Goal: Task Accomplishment & Management: Manage account settings

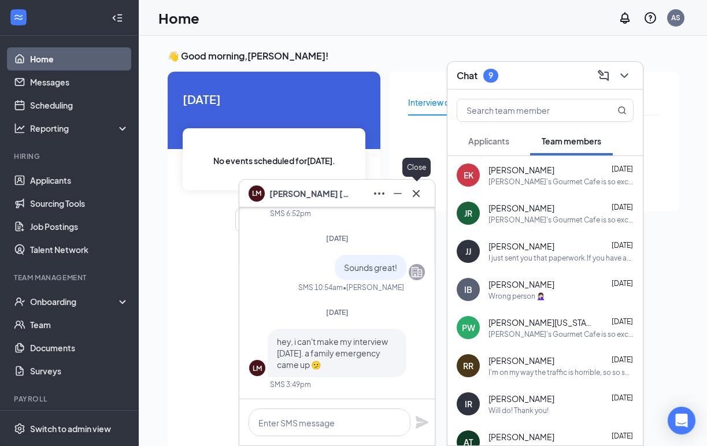
click at [419, 196] on icon "Cross" at bounding box center [416, 193] width 7 height 7
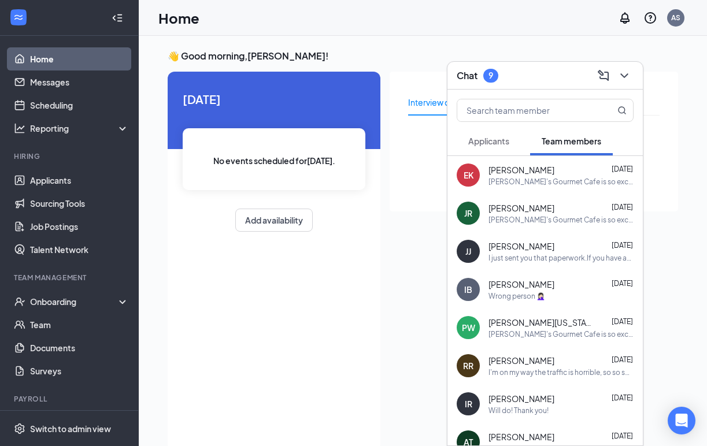
click at [495, 146] on div "Applicants" at bounding box center [488, 141] width 41 height 12
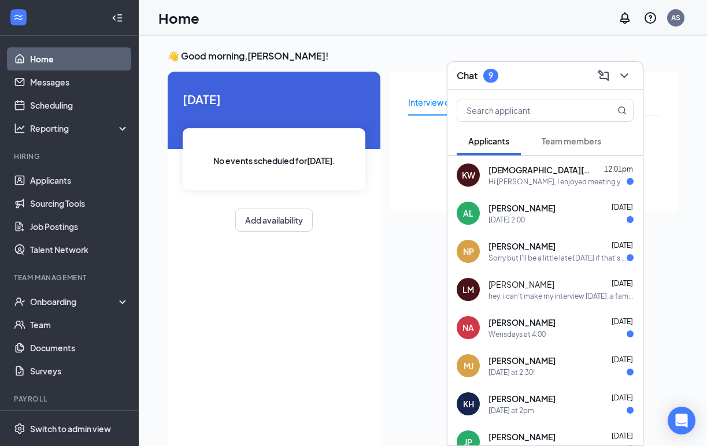
click at [502, 177] on div "Hi [PERSON_NAME], I enjoyed meeting you! Unfortunately, at this time I will nee…" at bounding box center [557, 182] width 138 height 10
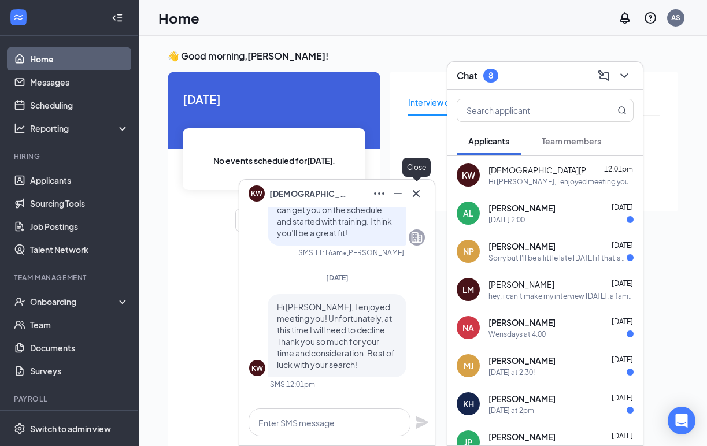
click at [417, 193] on icon "Cross" at bounding box center [416, 194] width 14 height 14
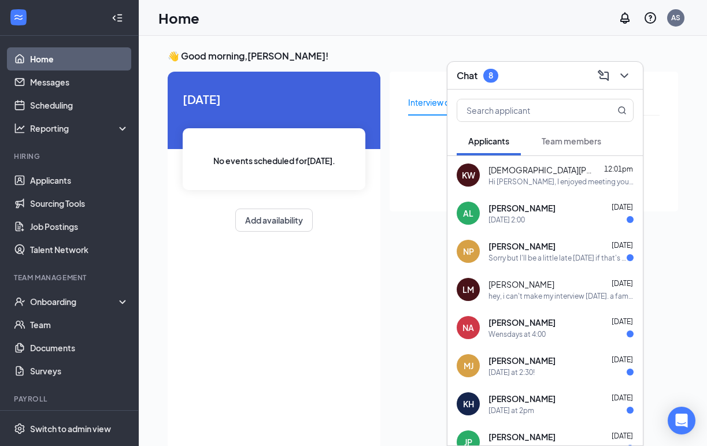
click at [501, 206] on span "[PERSON_NAME]" at bounding box center [521, 208] width 67 height 12
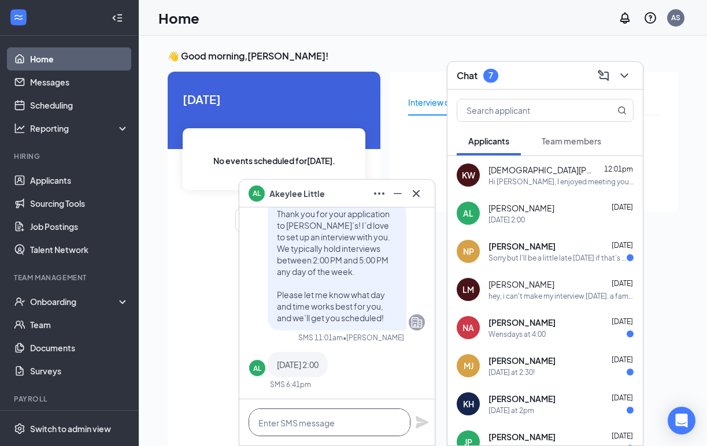
click at [313, 417] on textarea at bounding box center [330, 423] width 162 height 28
type textarea "Sounds great"
click at [420, 422] on icon "Plane" at bounding box center [422, 422] width 13 height 13
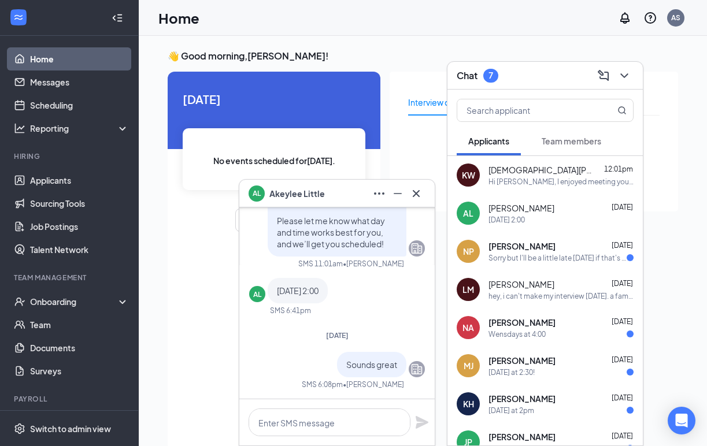
click at [536, 250] on span "[PERSON_NAME]" at bounding box center [521, 246] width 67 height 12
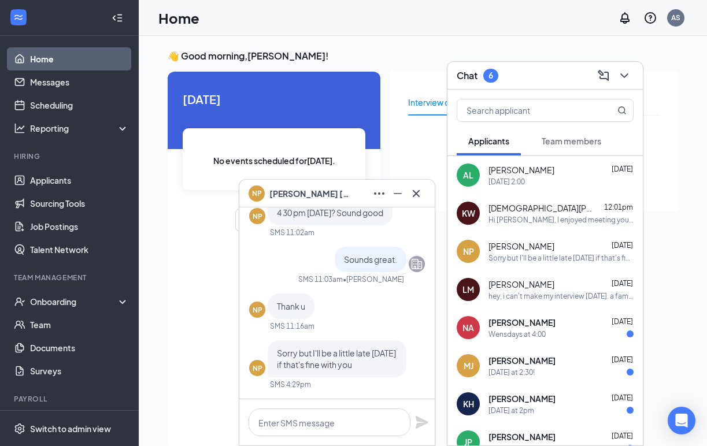
click at [539, 294] on div "hey, i can't make my interview [DATE]. a family emergency came up 🫤" at bounding box center [560, 296] width 145 height 10
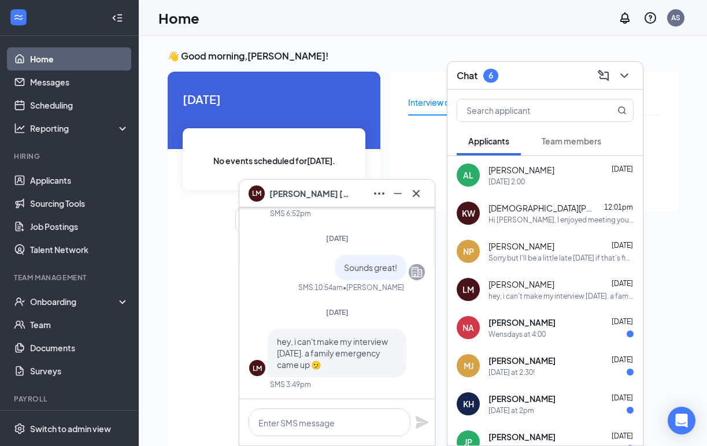
click at [547, 331] on div "Wensdays at 4:00" at bounding box center [560, 334] width 145 height 10
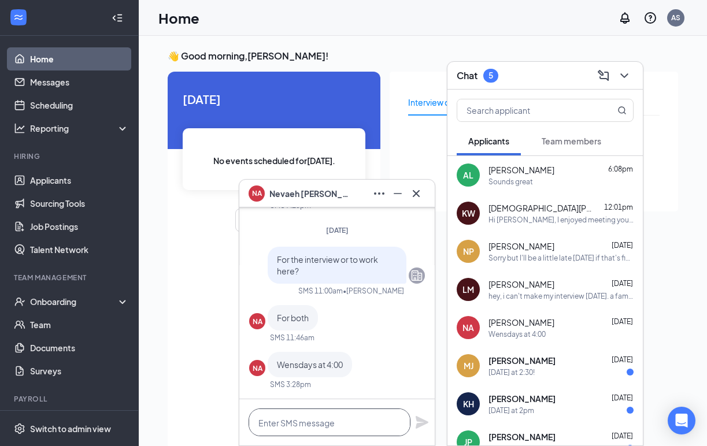
click at [317, 429] on textarea at bounding box center [330, 423] width 162 height 28
type textarea "sounds great"
click at [423, 425] on icon "Plane" at bounding box center [422, 423] width 14 height 14
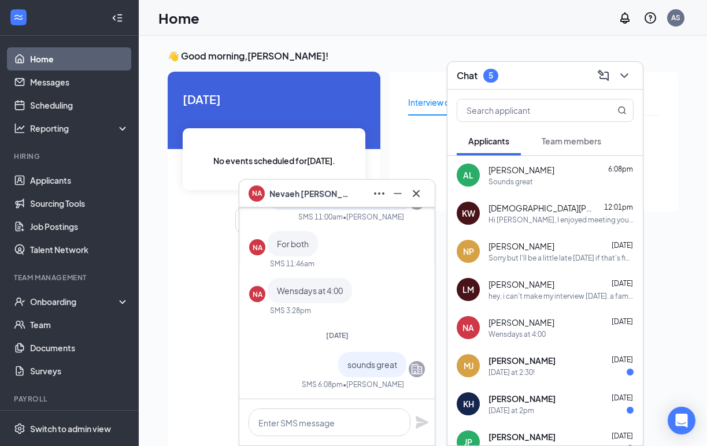
click at [502, 368] on div "[DATE] at 2:30!" at bounding box center [511, 373] width 46 height 10
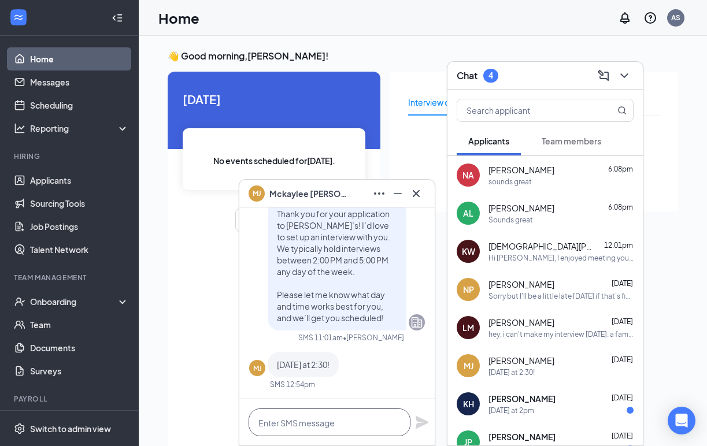
click at [329, 418] on textarea at bounding box center [330, 423] width 162 height 28
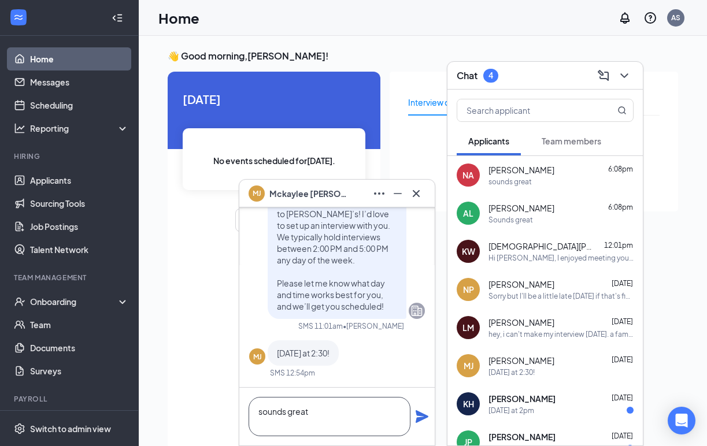
type textarea "sounds great"
click at [423, 413] on icon "Plane" at bounding box center [422, 417] width 14 height 14
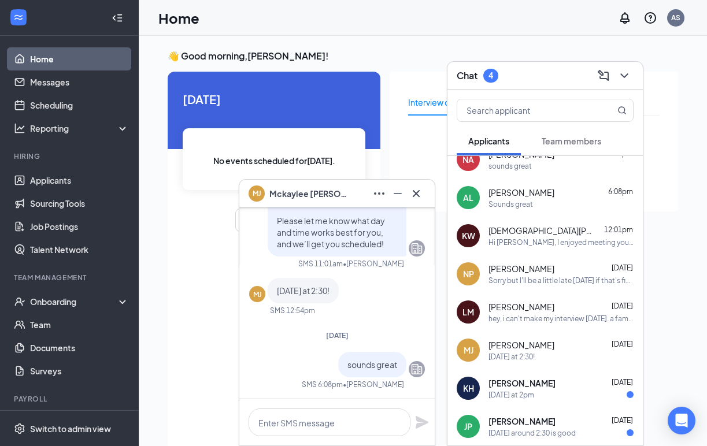
scroll to position [19, 0]
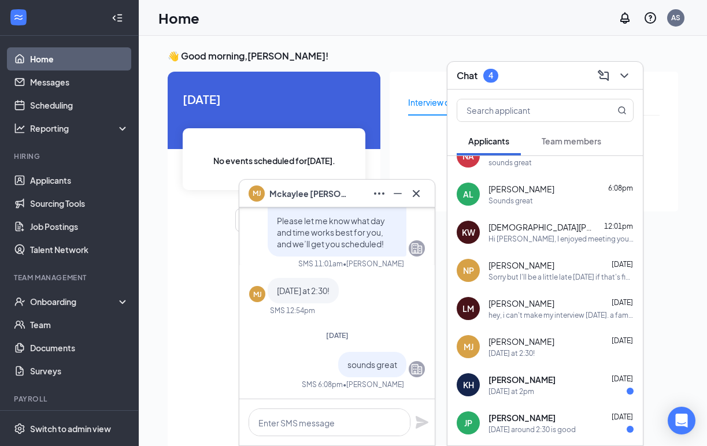
click at [539, 381] on div "[PERSON_NAME] [DATE]" at bounding box center [560, 380] width 145 height 12
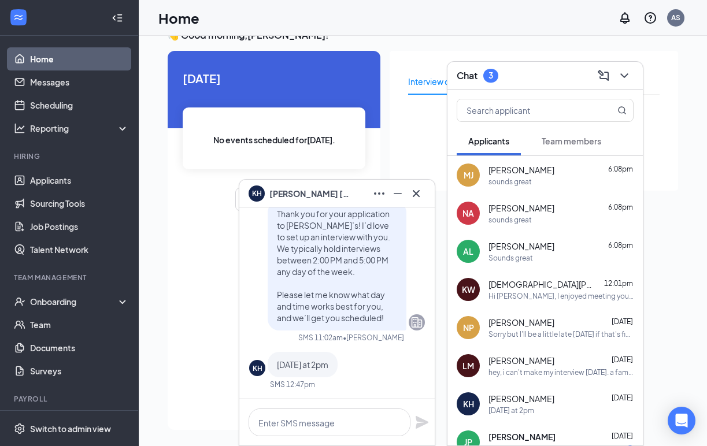
scroll to position [24, 0]
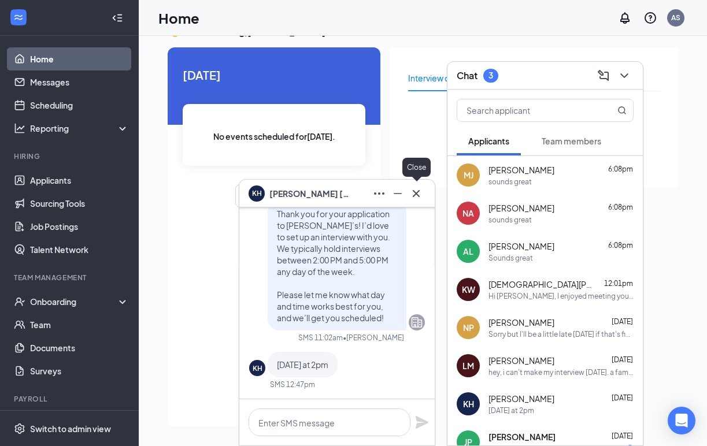
click at [417, 194] on icon "Cross" at bounding box center [416, 193] width 7 height 7
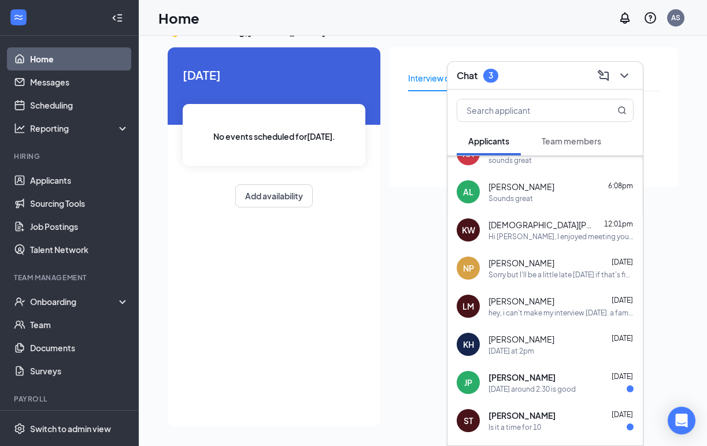
scroll to position [64, 0]
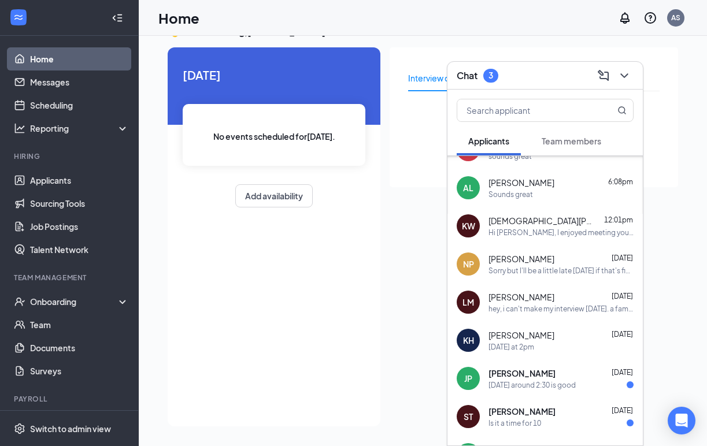
click at [497, 384] on div "[DATE] around 2:30 is good" at bounding box center [531, 385] width 87 height 10
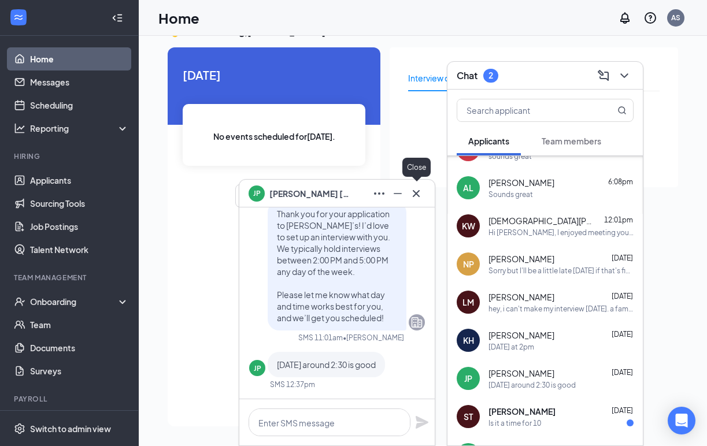
click at [419, 193] on icon "Cross" at bounding box center [416, 194] width 14 height 14
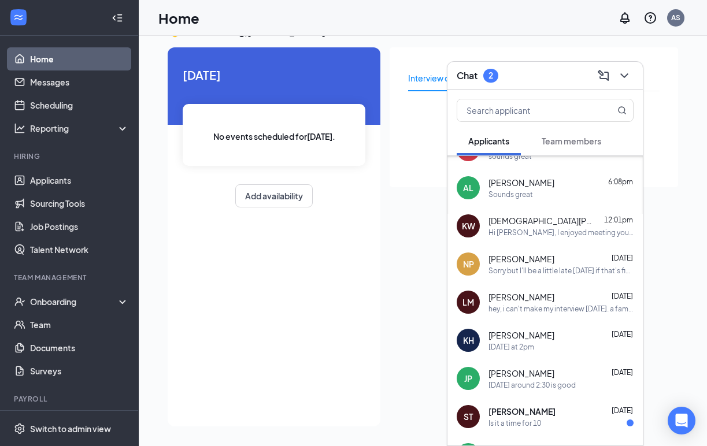
click at [522, 423] on div "Is it a time for 10" at bounding box center [514, 423] width 53 height 10
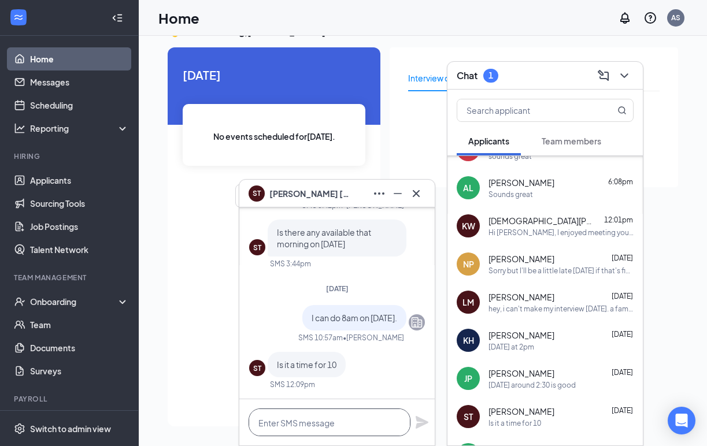
click at [345, 419] on textarea at bounding box center [330, 423] width 162 height 28
type textarea "I"
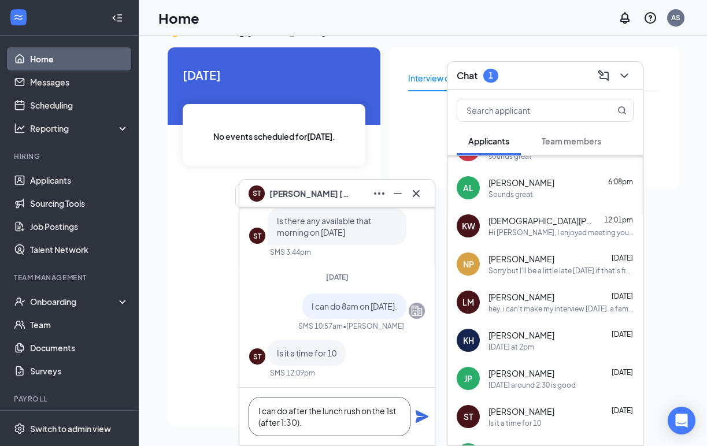
type textarea "I can do after the lunch rush on the 1st (after 1:30)."
click at [422, 420] on icon "Plane" at bounding box center [422, 417] width 14 height 14
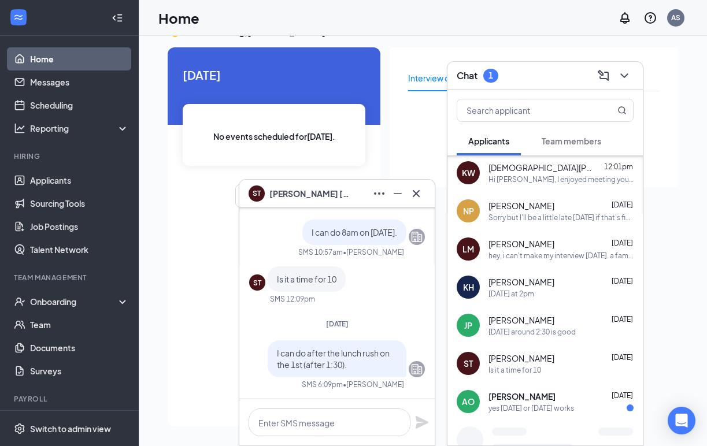
scroll to position [136, 0]
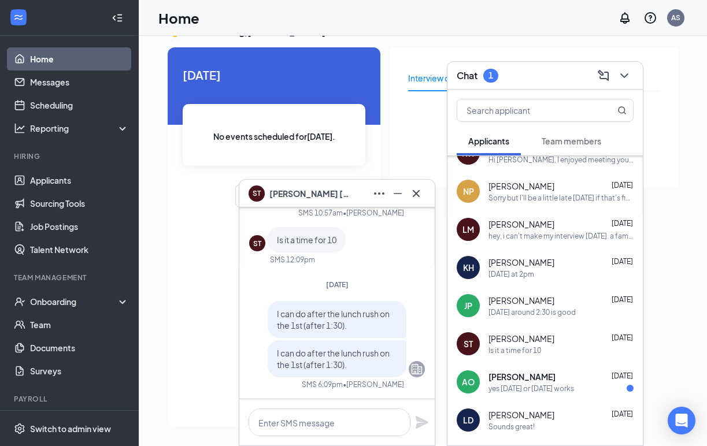
click at [529, 369] on div "AO [PERSON_NAME] [DATE] yes [DATE] or [DATE] works" at bounding box center [544, 382] width 195 height 38
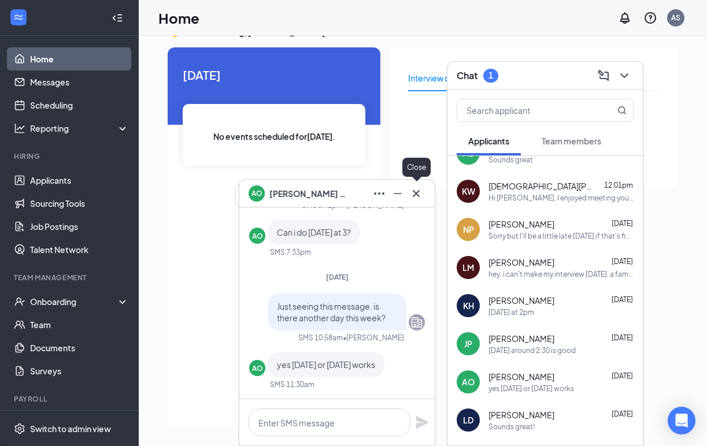
scroll to position [0, 0]
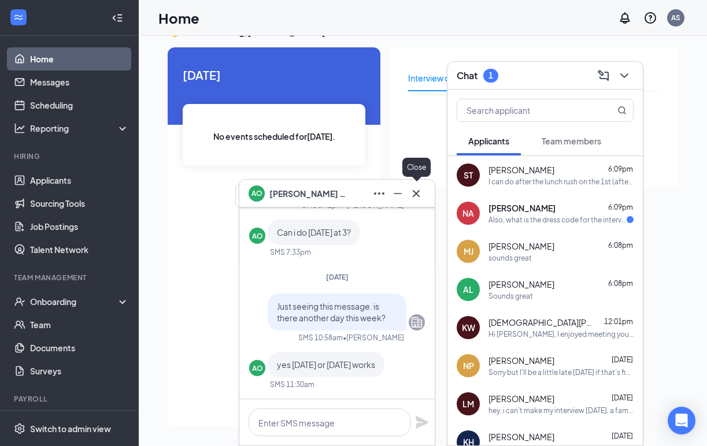
click at [421, 191] on icon "Cross" at bounding box center [416, 194] width 14 height 14
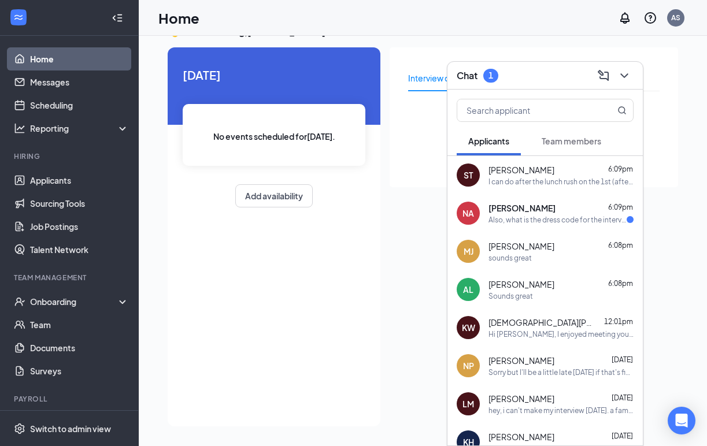
click at [505, 208] on span "[PERSON_NAME]" at bounding box center [521, 208] width 67 height 12
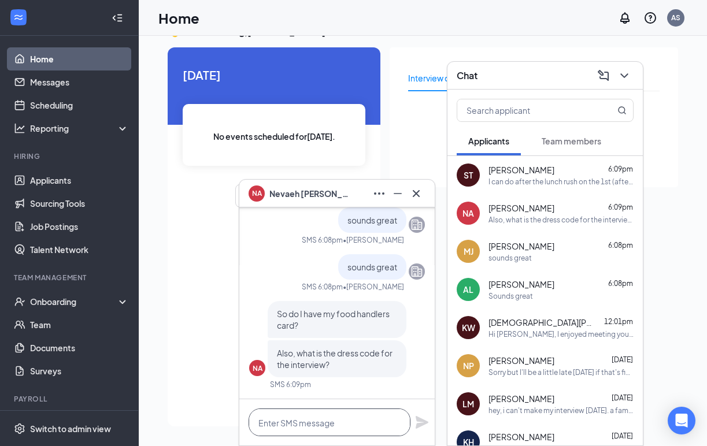
click at [345, 419] on textarea at bounding box center [330, 423] width 162 height 28
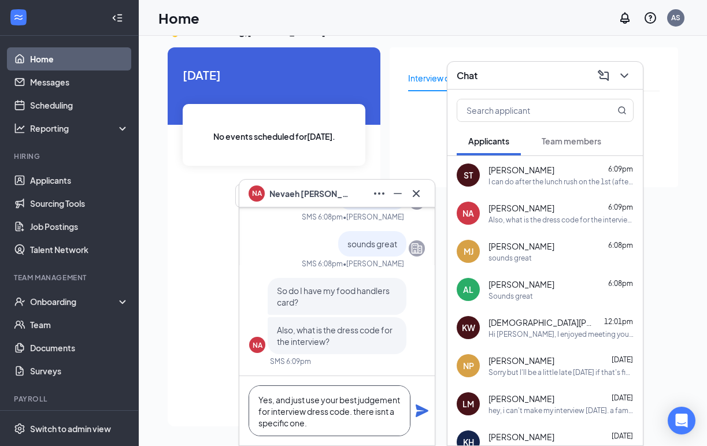
drag, startPoint x: 373, startPoint y: 426, endPoint x: 251, endPoint y: 398, distance: 125.2
click at [251, 398] on textarea "Yes, and just use your best judgement for interview dress code. there isnt a sp…" at bounding box center [330, 411] width 162 height 51
paste textarea ""Yes, just use your best judgment for the interview dress code — there’s no spe…"
click at [265, 401] on textarea ""Yes, just use your best judgment for the interview dress code — there’s no spe…" at bounding box center [330, 411] width 162 height 51
click at [365, 422] on textarea "Yes, just use your best judgment for the interview dress code — there’s no spec…" at bounding box center [330, 411] width 162 height 51
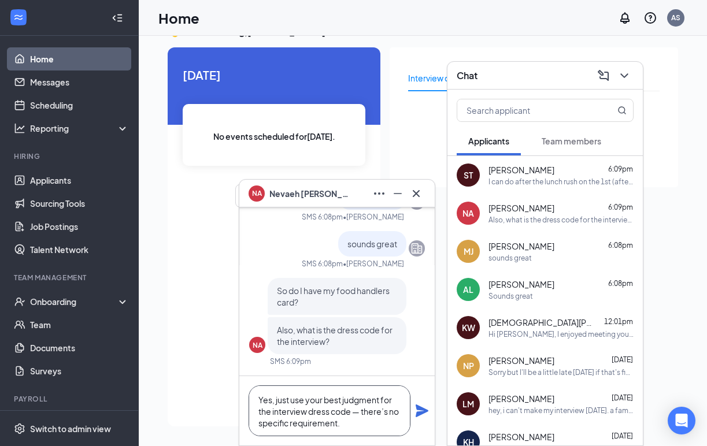
type textarea "Yes, just use your best judgment for the interview dress code — there’s no spec…"
click at [421, 411] on icon "Plane" at bounding box center [422, 411] width 13 height 13
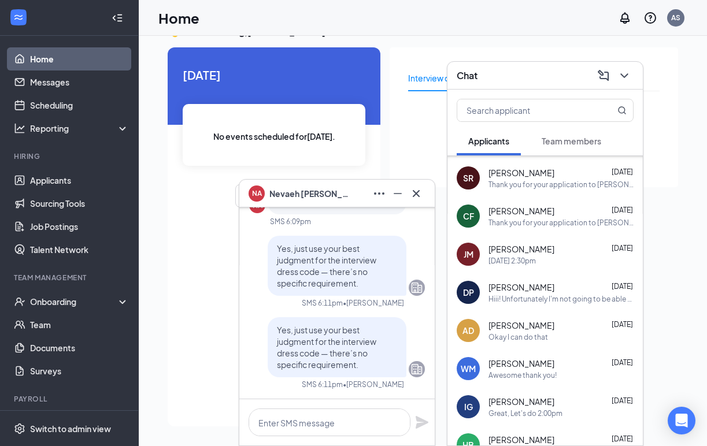
scroll to position [543, 0]
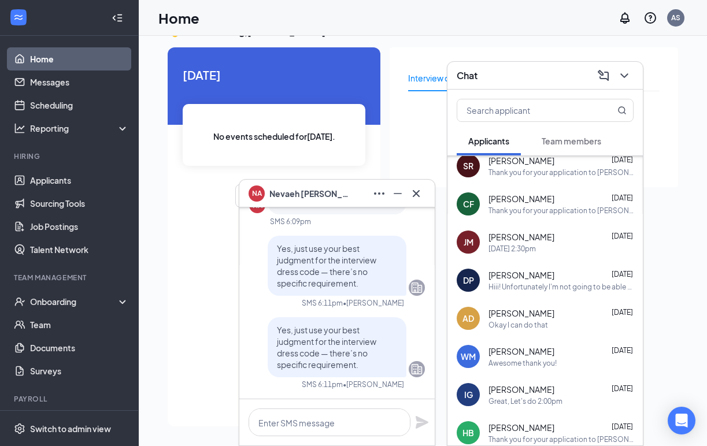
click at [529, 212] on div "Thank you for your application to [PERSON_NAME]’s! I’d love to set up an interv…" at bounding box center [560, 211] width 145 height 10
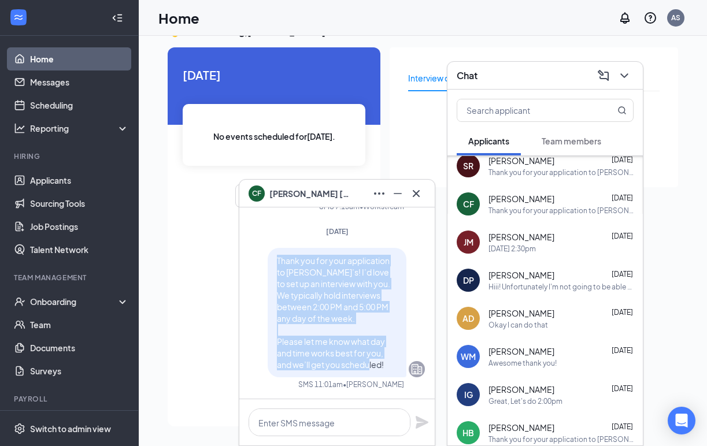
drag, startPoint x: 388, startPoint y: 363, endPoint x: 277, endPoint y: 258, distance: 152.9
click at [277, 258] on p "Thank you for your application to [PERSON_NAME]’s! I’d love to set up an interv…" at bounding box center [337, 313] width 120 height 116
copy span "Thank you for your application to [PERSON_NAME]’s! I’d love to set up an interv…"
click at [69, 188] on link "Applicants" at bounding box center [79, 180] width 99 height 23
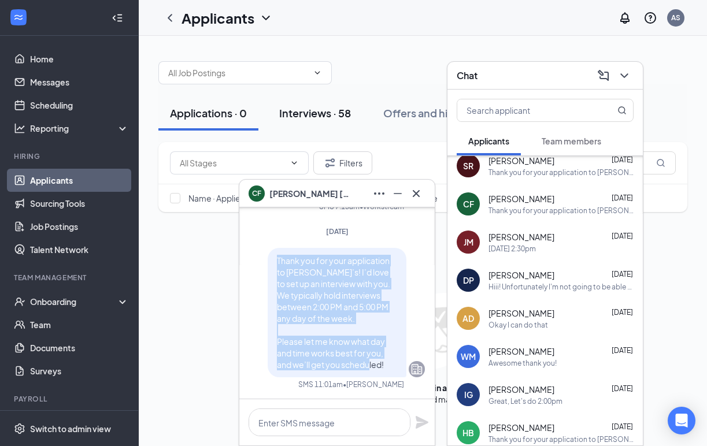
click at [338, 113] on div "Interviews · 58" at bounding box center [315, 113] width 72 height 14
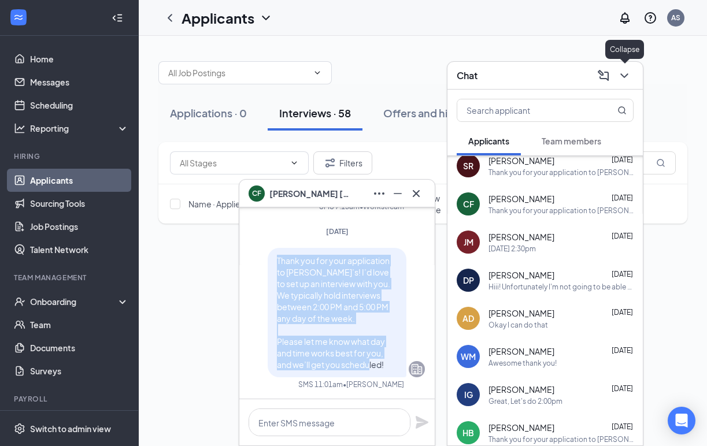
click at [626, 73] on icon "ChevronDown" at bounding box center [624, 76] width 14 height 14
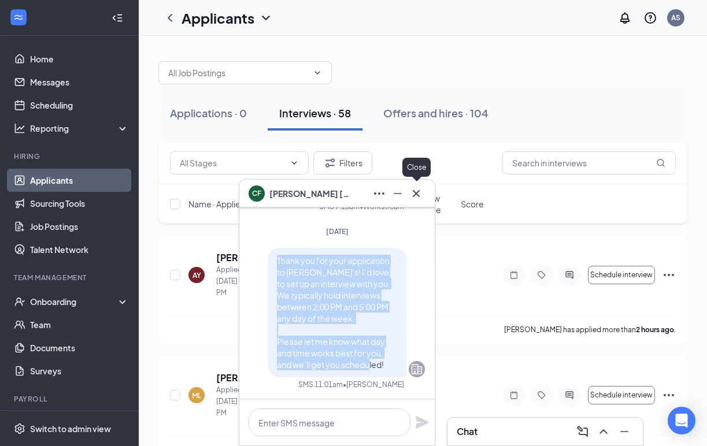
click at [420, 191] on icon "Cross" at bounding box center [416, 194] width 14 height 14
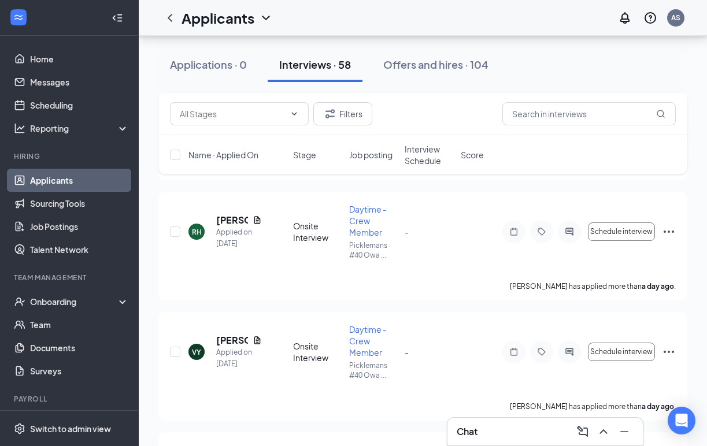
scroll to position [527, 0]
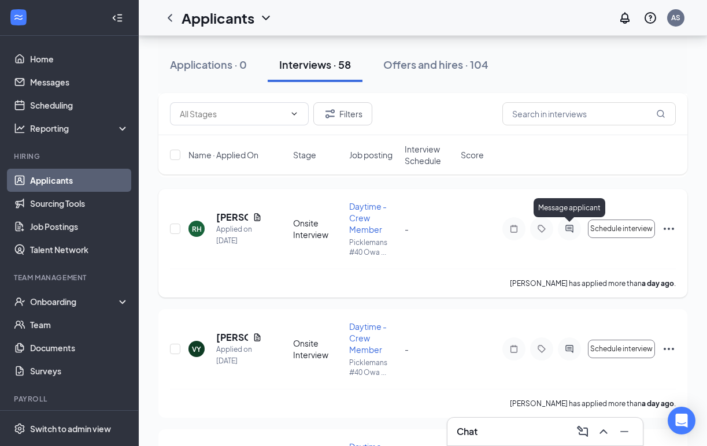
click at [566, 227] on icon "ActiveChat" at bounding box center [569, 228] width 14 height 9
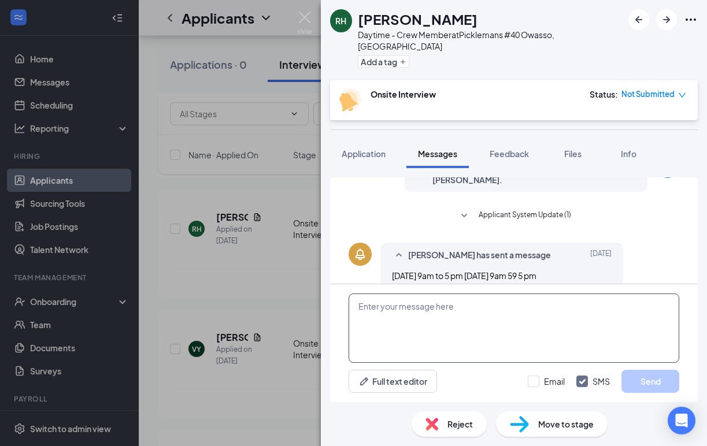
scroll to position [175, 0]
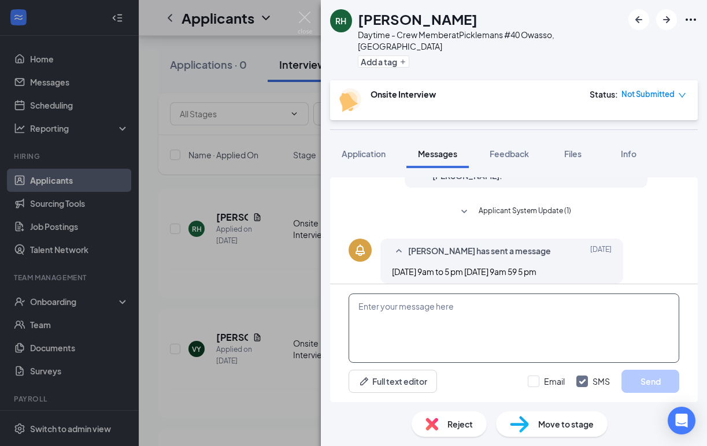
click at [459, 323] on textarea at bounding box center [514, 328] width 331 height 69
paste textarea "Thank you for your application to [PERSON_NAME]’s! I’d love to set up an interv…"
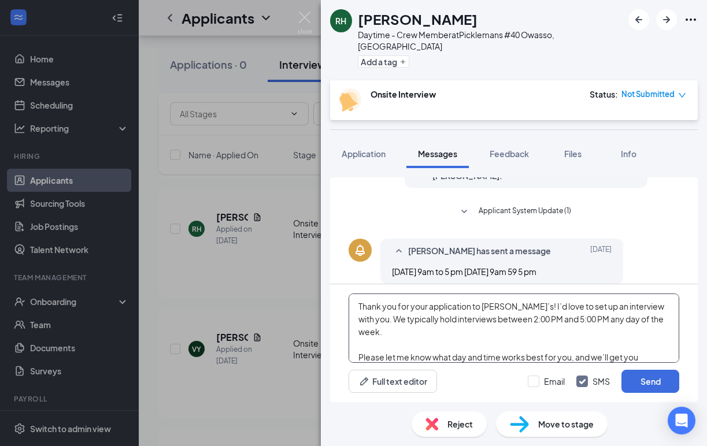
scroll to position [12, 0]
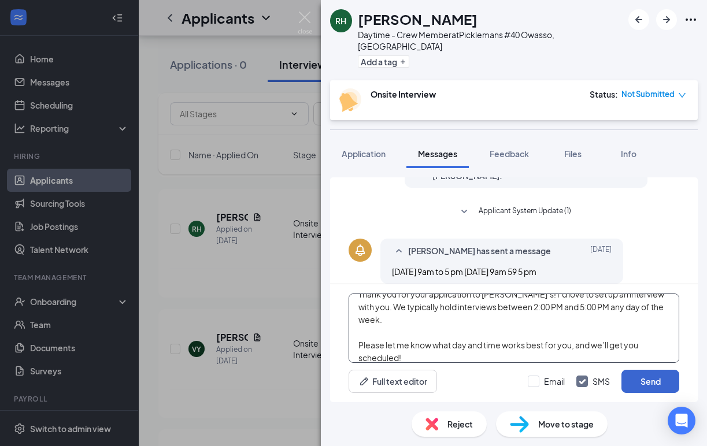
type textarea "Thank you for your application to [PERSON_NAME]’s! I’d love to set up an interv…"
click at [657, 385] on button "Send" at bounding box center [650, 381] width 58 height 23
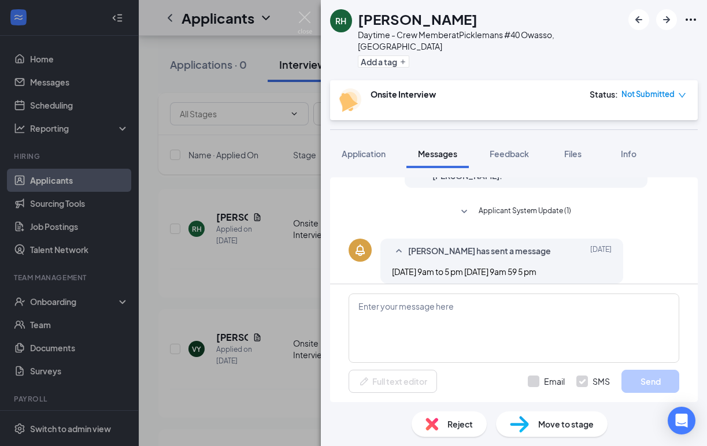
scroll to position [0, 0]
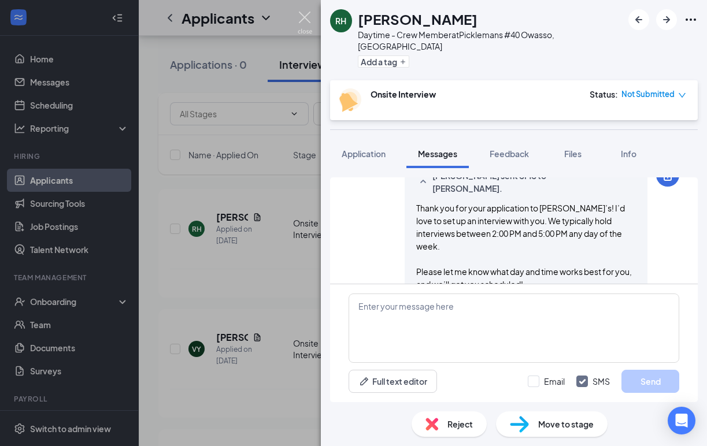
click at [302, 18] on img at bounding box center [305, 23] width 14 height 23
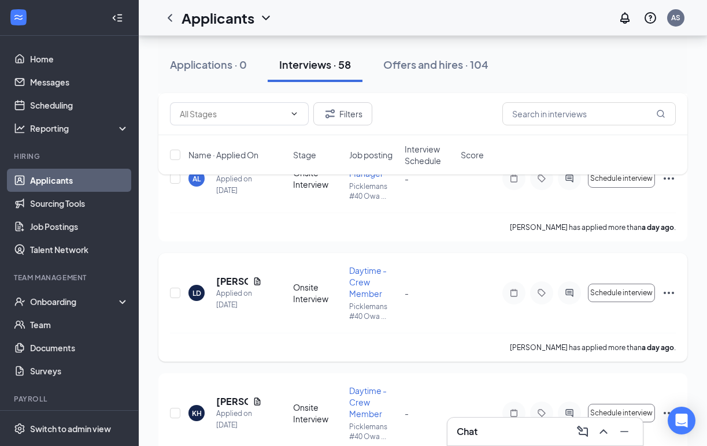
scroll to position [933, 0]
click at [574, 295] on icon "ActiveChat" at bounding box center [569, 292] width 14 height 9
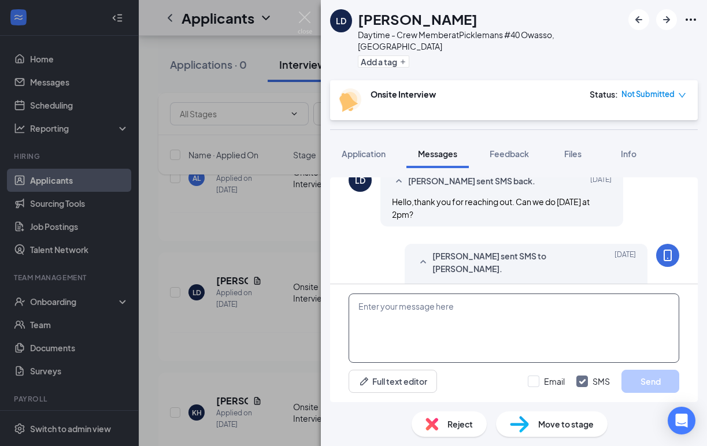
scroll to position [399, 0]
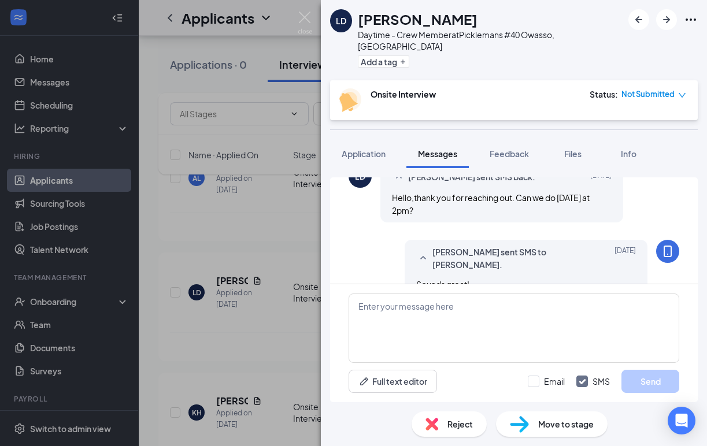
click at [276, 275] on div "LD [PERSON_NAME] Daytime - Crew Member at Picklemans #40 Owasso, [GEOGRAPHIC_DA…" at bounding box center [353, 223] width 707 height 446
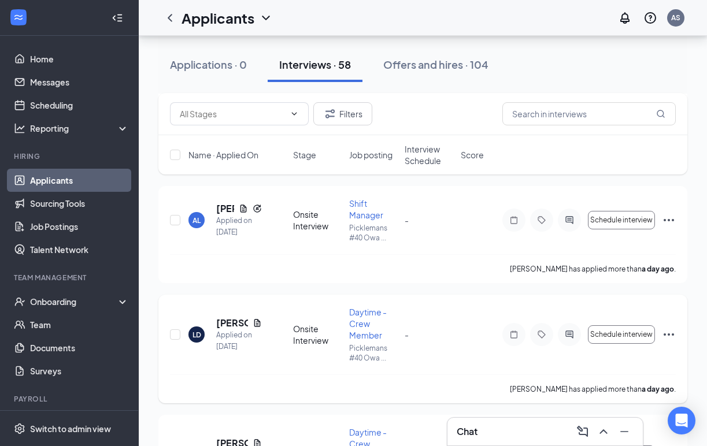
scroll to position [889, 0]
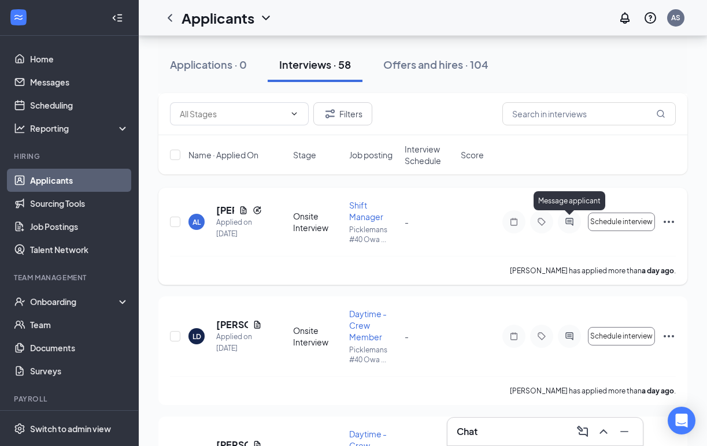
click at [566, 222] on icon "ActiveChat" at bounding box center [569, 221] width 14 height 9
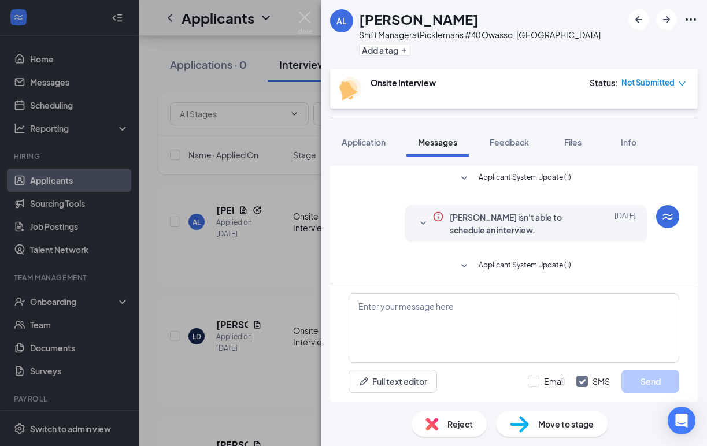
scroll to position [175, 0]
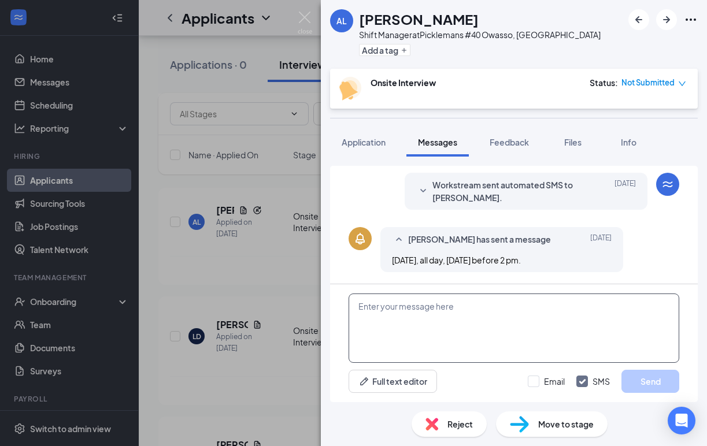
click at [467, 332] on textarea at bounding box center [514, 328] width 331 height 69
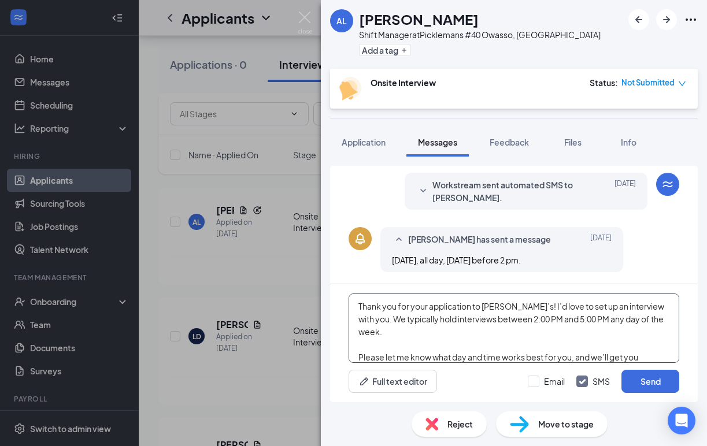
scroll to position [12, 0]
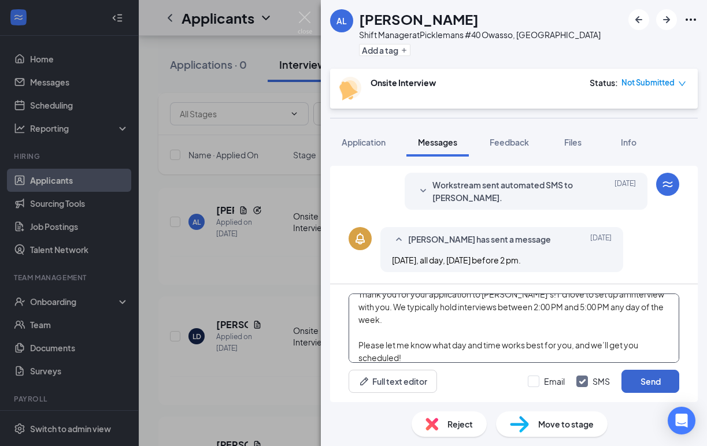
type textarea "Thank you for your application to [PERSON_NAME]’s! I’d love to set up an interv…"
click at [643, 383] on button "Send" at bounding box center [650, 381] width 58 height 23
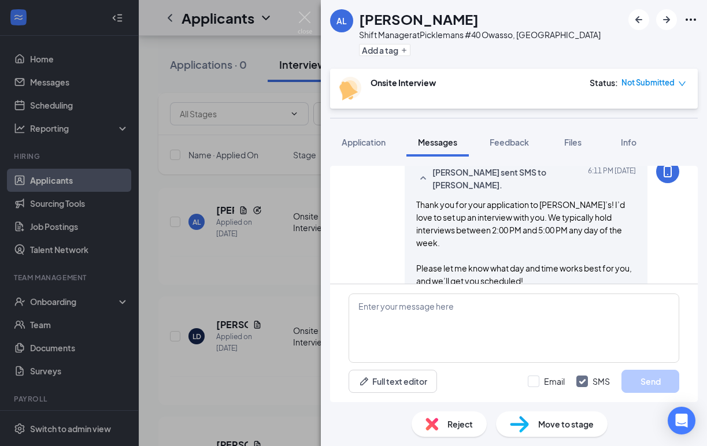
scroll to position [312, 0]
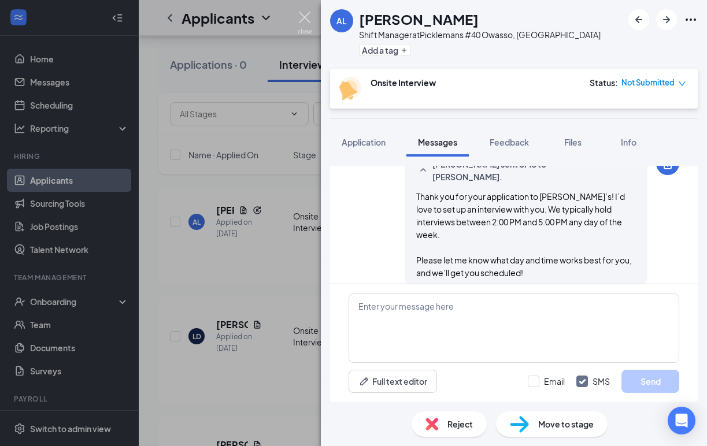
click at [302, 15] on img at bounding box center [305, 23] width 14 height 23
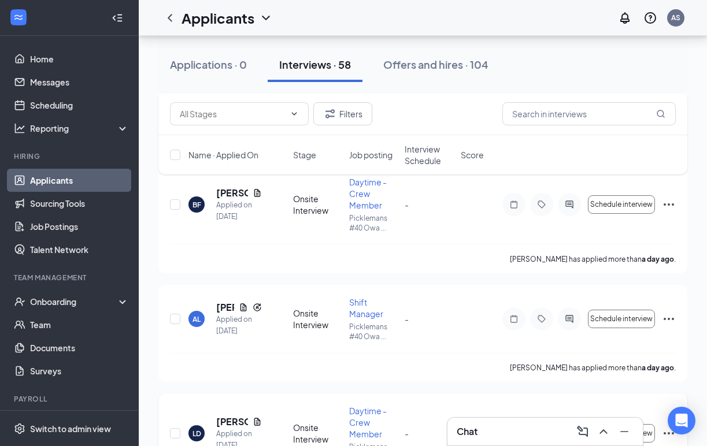
scroll to position [791, 0]
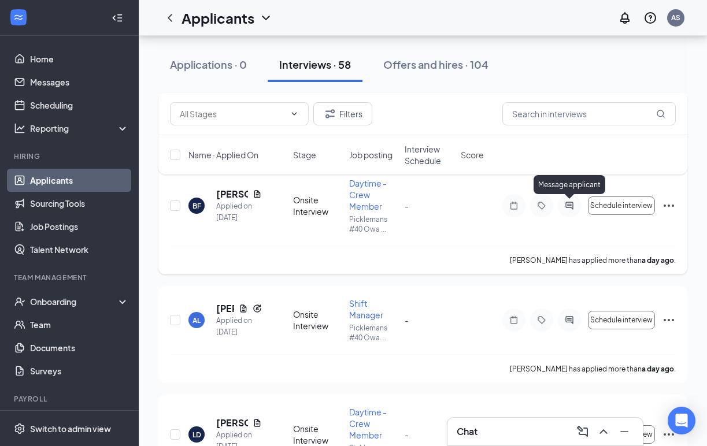
click at [570, 209] on icon "ActiveChat" at bounding box center [569, 205] width 14 height 9
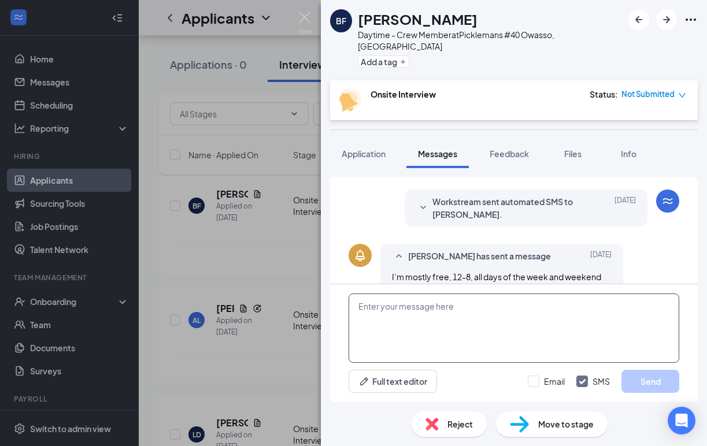
scroll to position [175, 0]
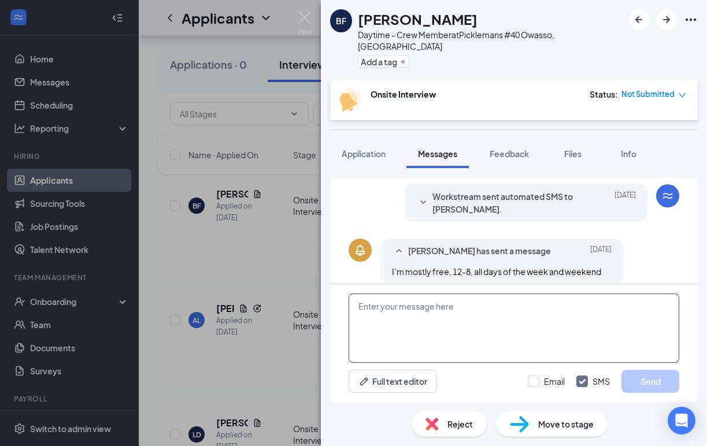
click at [440, 330] on textarea at bounding box center [514, 328] width 331 height 69
paste textarea "Thank you for your application to [PERSON_NAME]’s! I’d love to set up an interv…"
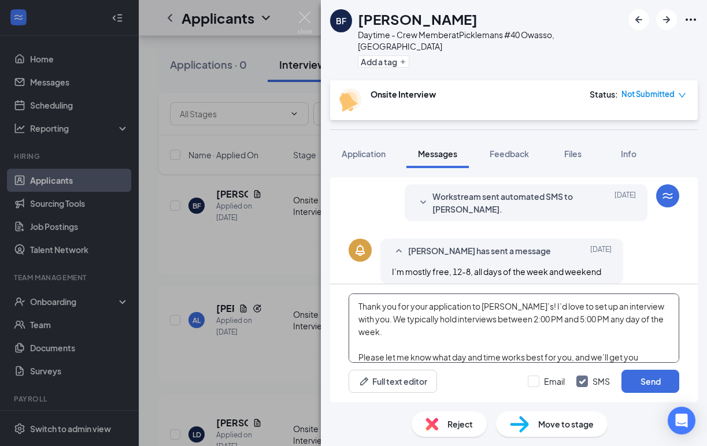
scroll to position [12, 0]
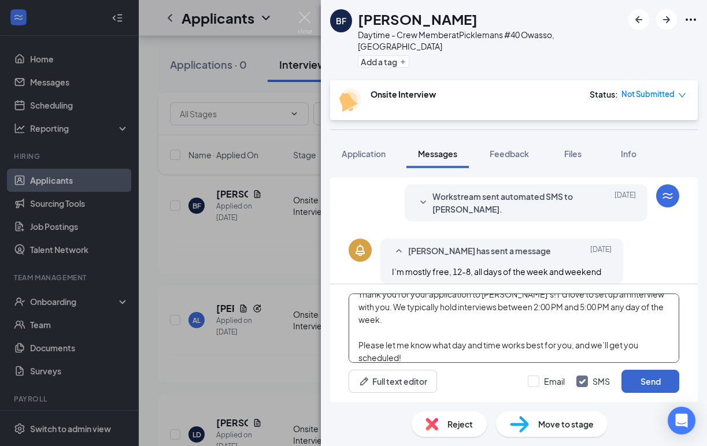
type textarea "Thank you for your application to [PERSON_NAME]’s! I’d love to set up an interv…"
click at [635, 380] on button "Send" at bounding box center [650, 381] width 58 height 23
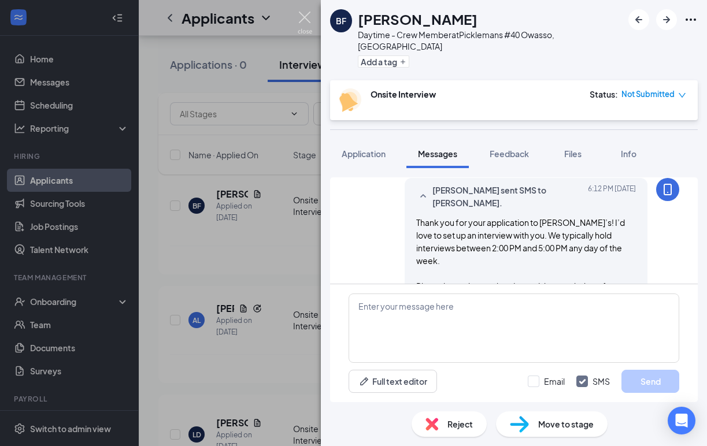
scroll to position [311, 0]
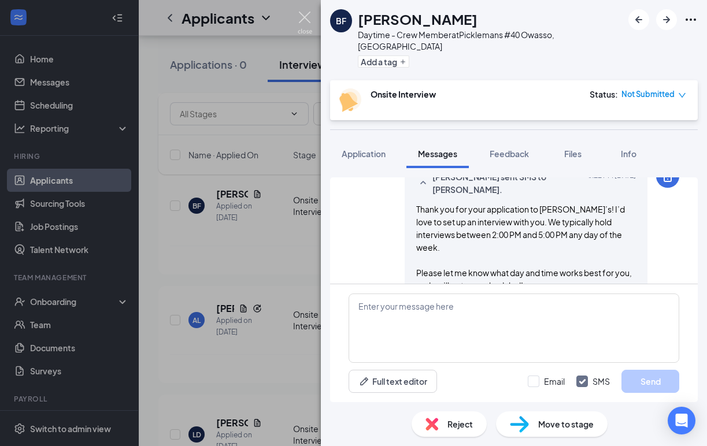
click at [303, 15] on img at bounding box center [305, 23] width 14 height 23
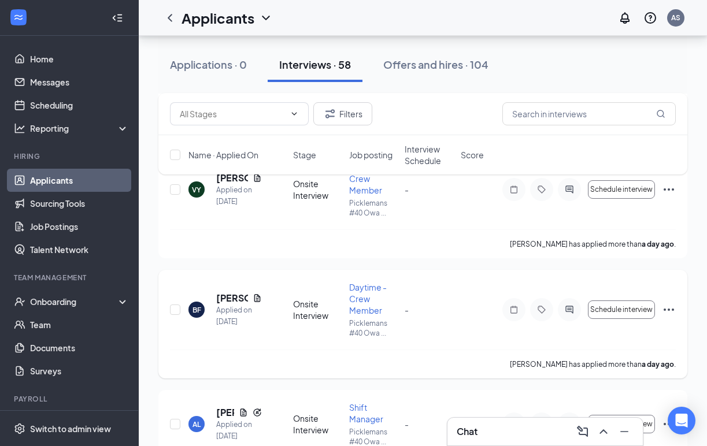
scroll to position [639, 0]
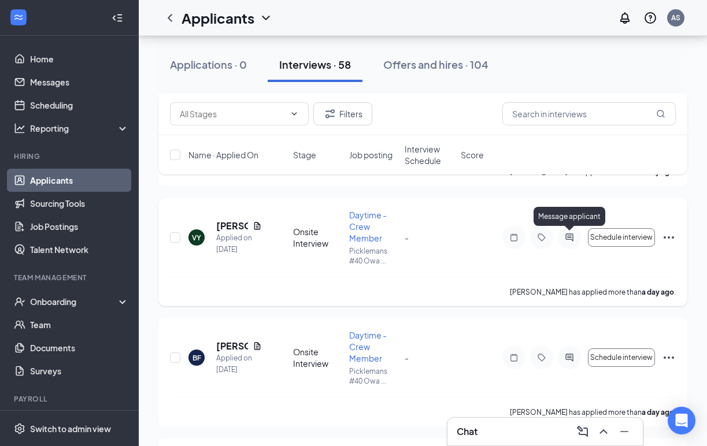
click at [569, 241] on icon "ActiveChat" at bounding box center [569, 237] width 14 height 9
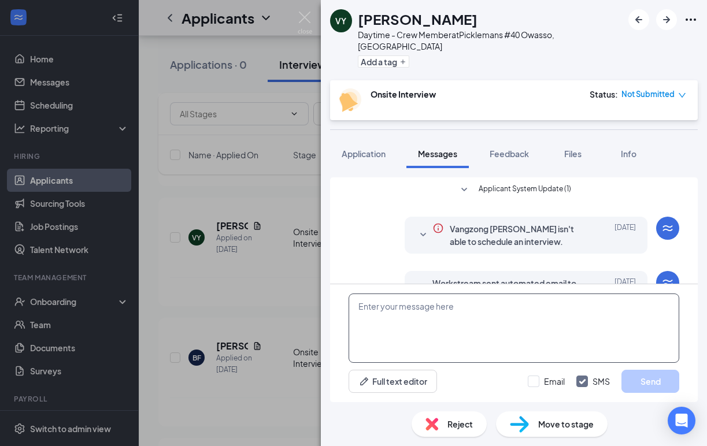
click at [443, 325] on textarea at bounding box center [514, 328] width 331 height 69
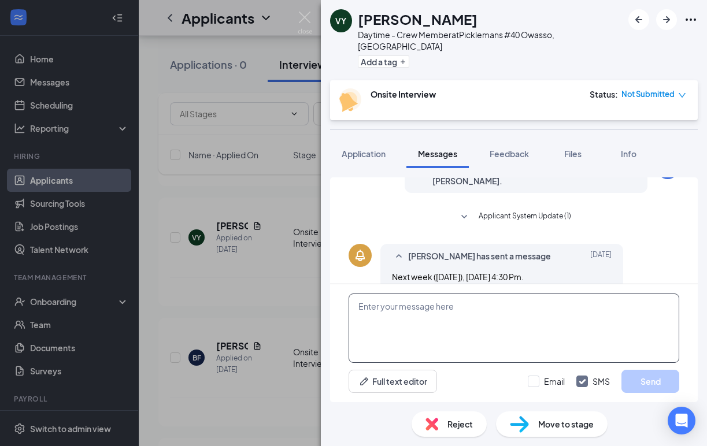
scroll to position [175, 0]
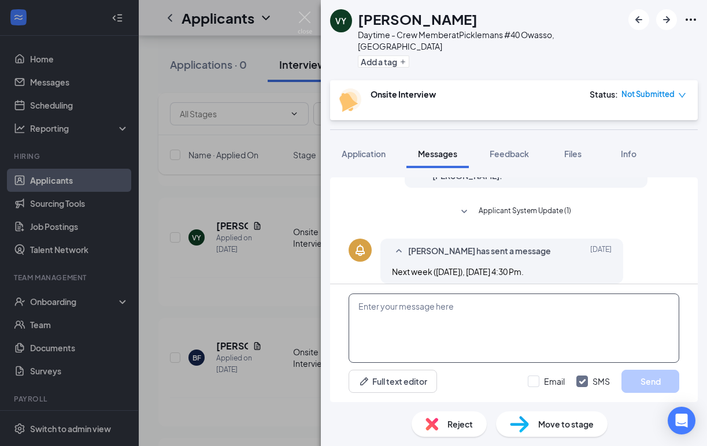
paste textarea "Thank you for your application to [PERSON_NAME]’s! I’d love to set up an interv…"
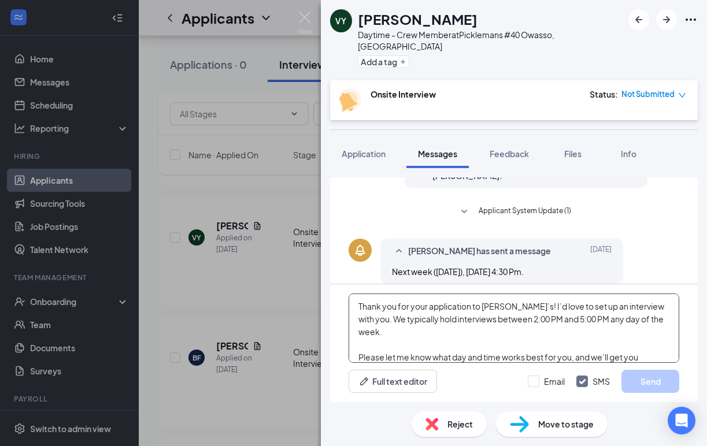
scroll to position [12, 0]
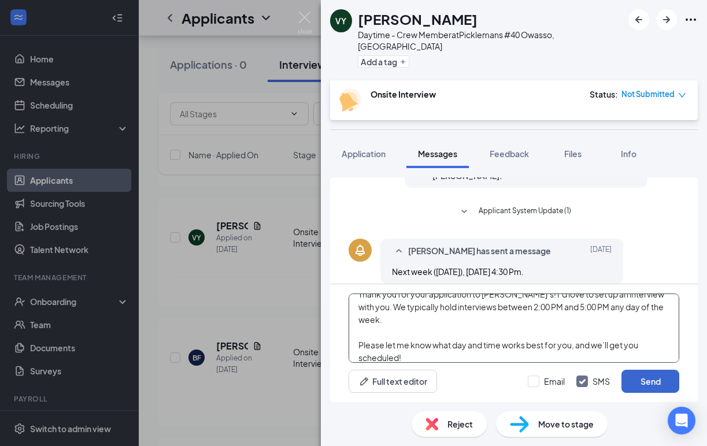
type textarea "Thank you for your application to [PERSON_NAME]’s! I’d love to set up an interv…"
click at [643, 380] on button "Send" at bounding box center [650, 381] width 58 height 23
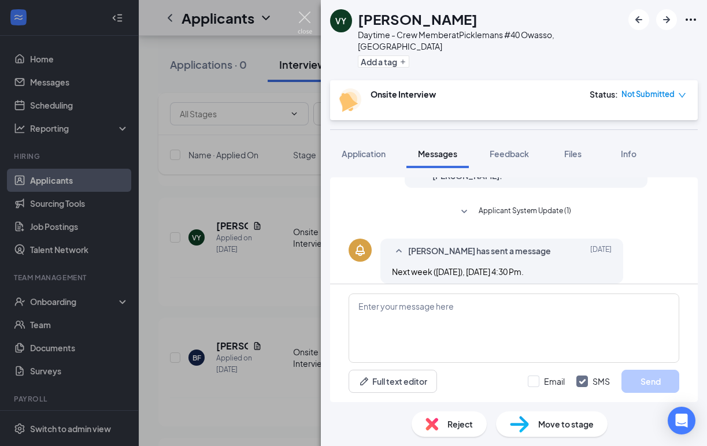
scroll to position [0, 0]
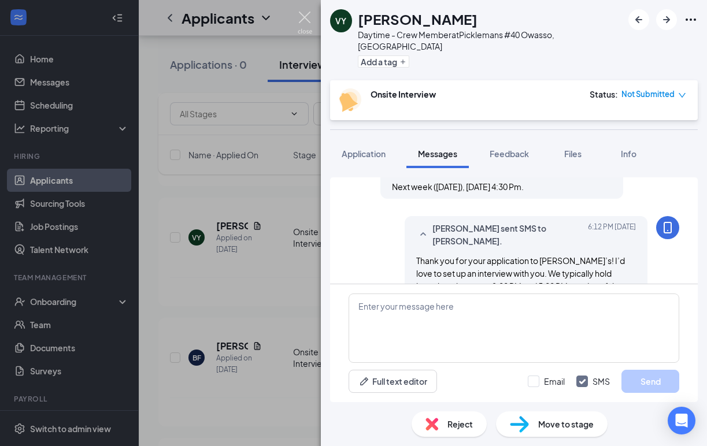
click at [305, 21] on img at bounding box center [305, 23] width 14 height 23
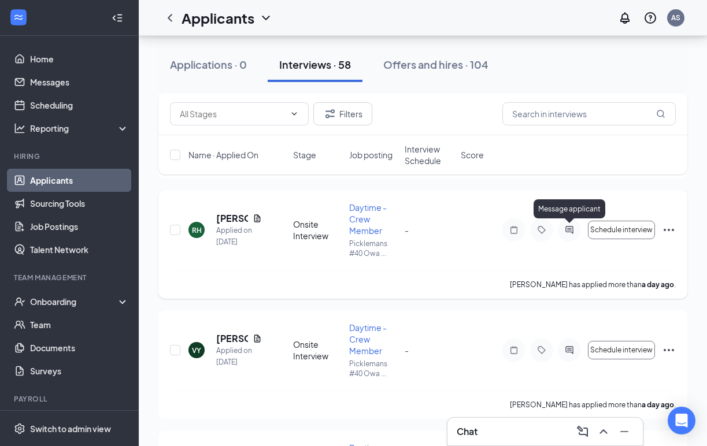
click at [572, 227] on icon "ActiveChat" at bounding box center [569, 230] width 8 height 8
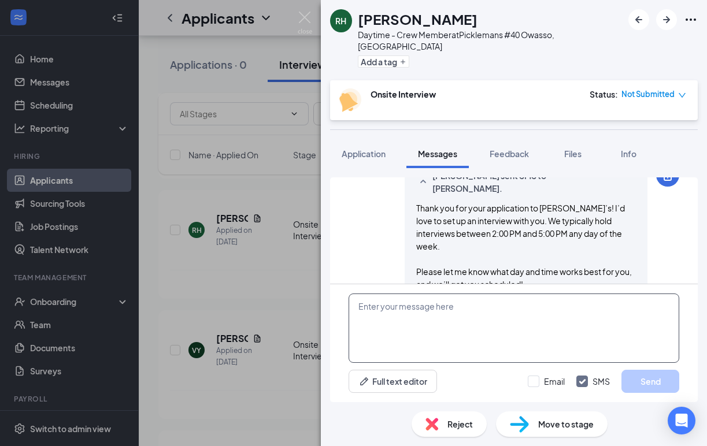
click at [410, 313] on textarea at bounding box center [514, 328] width 331 height 69
paste textarea "Thank you for your application to [PERSON_NAME]’s! I’d love to set up an interv…"
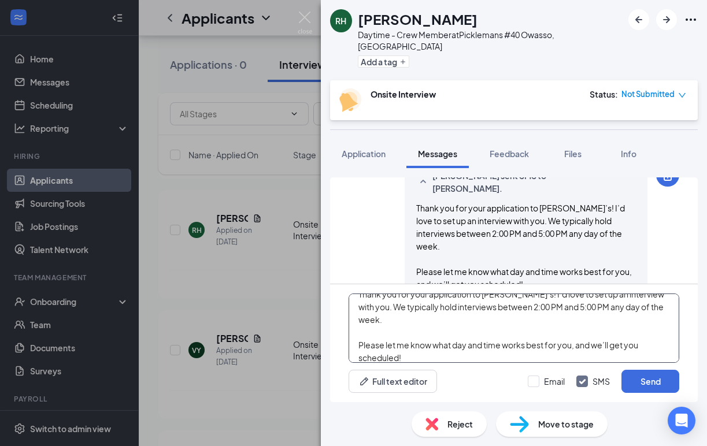
type textarea "Thank you for your application to [PERSON_NAME]’s! I’d love to set up an interv…"
click at [304, 9] on div "RH [PERSON_NAME] Daytime - Crew Member at Picklemans #40 Owasso, [GEOGRAPHIC_DA…" at bounding box center [353, 223] width 707 height 446
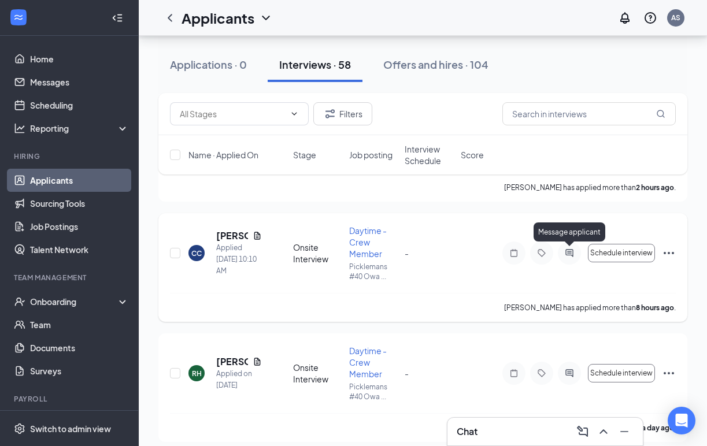
click at [569, 251] on icon "ActiveChat" at bounding box center [569, 253] width 14 height 9
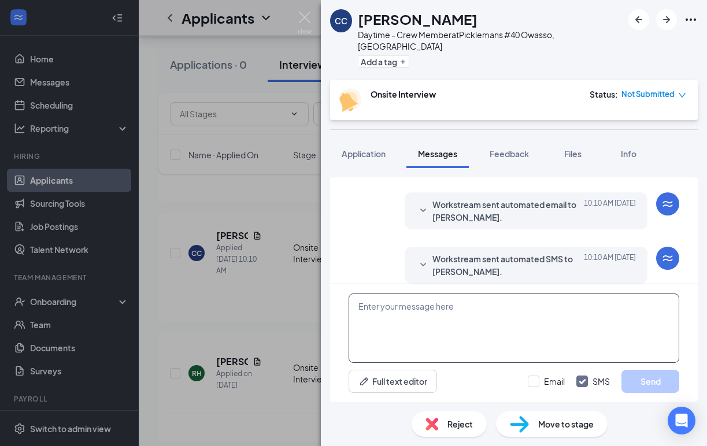
click at [406, 317] on textarea at bounding box center [514, 328] width 331 height 69
paste textarea "Thank you for your application to [PERSON_NAME]’s! I’d love to set up an interv…"
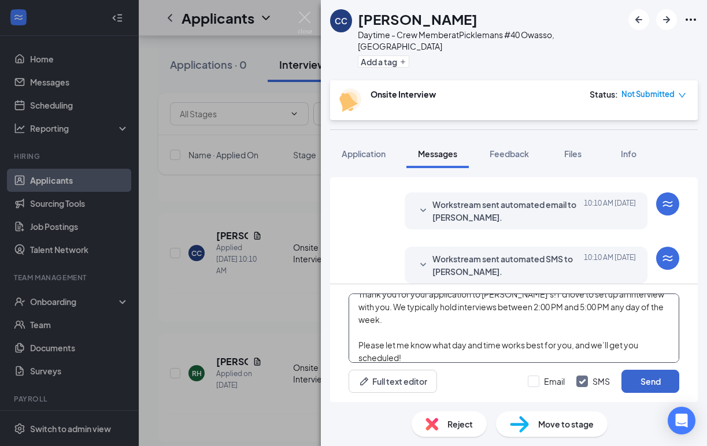
type textarea "Thank you for your application to [PERSON_NAME]’s! I’d love to set up an interv…"
click at [644, 384] on button "Send" at bounding box center [650, 381] width 58 height 23
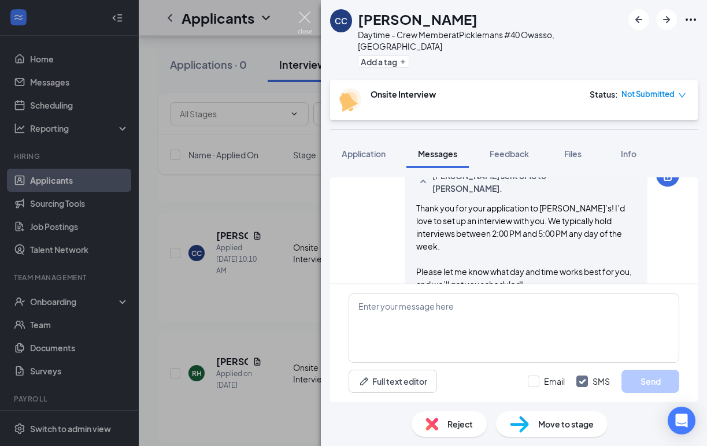
click at [306, 21] on img at bounding box center [305, 23] width 14 height 23
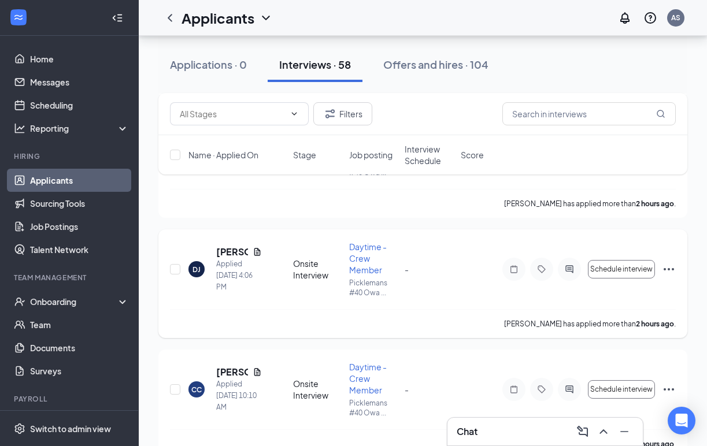
click at [573, 269] on icon "ActiveChat" at bounding box center [569, 269] width 8 height 8
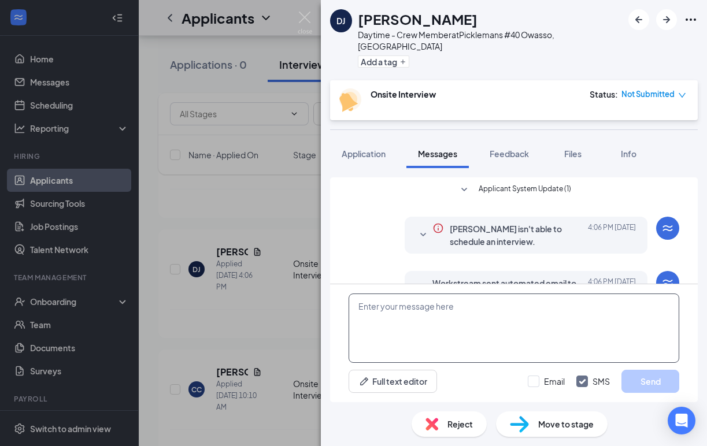
click at [397, 318] on textarea at bounding box center [514, 328] width 331 height 69
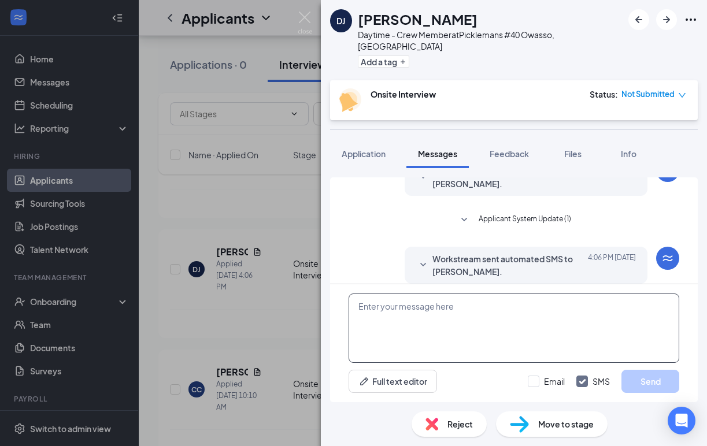
paste textarea "Thank you for your application to [PERSON_NAME]’s! I’d love to set up an interv…"
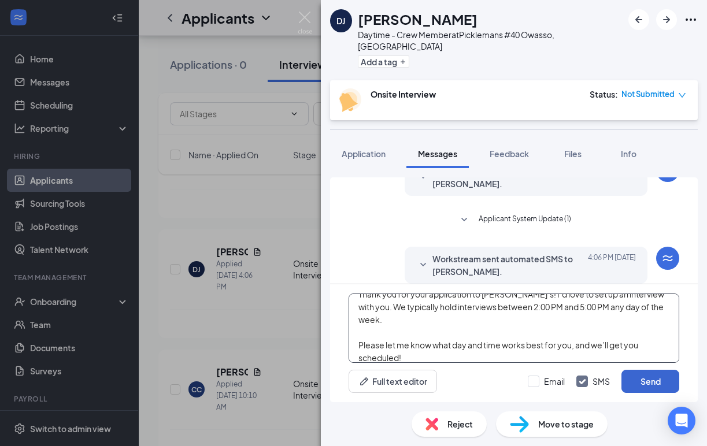
type textarea "Thank you for your application to [PERSON_NAME]’s! I’d love to set up an interv…"
click at [640, 379] on button "Send" at bounding box center [650, 381] width 58 height 23
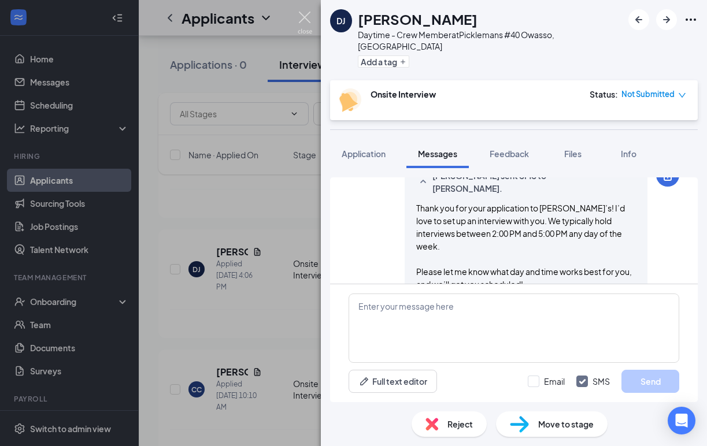
click at [306, 24] on img at bounding box center [305, 23] width 14 height 23
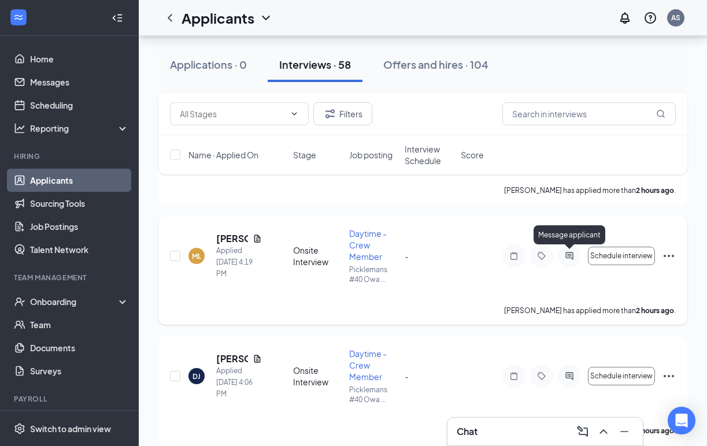
click at [571, 257] on icon "ActiveChat" at bounding box center [569, 255] width 14 height 9
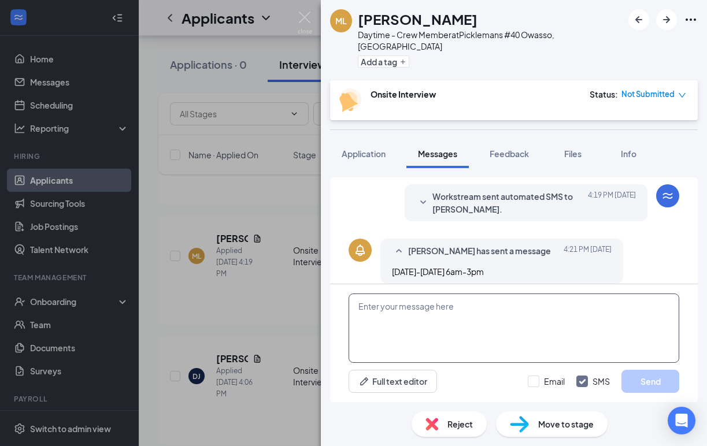
click at [427, 335] on textarea at bounding box center [514, 328] width 331 height 69
paste textarea "Thank you for your application to [PERSON_NAME]’s! I’d love to set up an interv…"
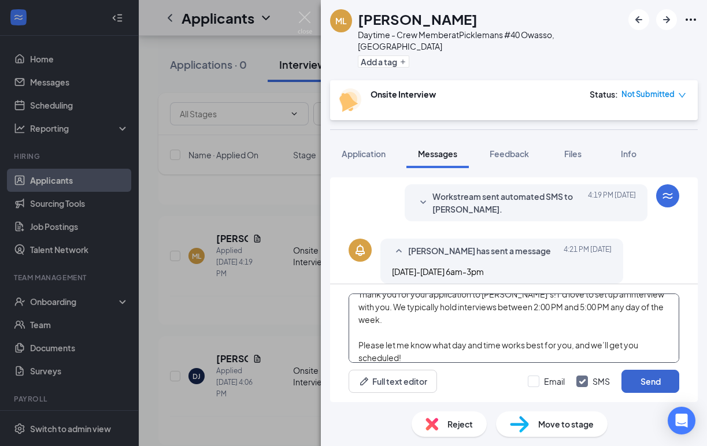
type textarea "Thank you for your application to [PERSON_NAME]’s! I’d love to set up an interv…"
click at [644, 380] on button "Send" at bounding box center [650, 381] width 58 height 23
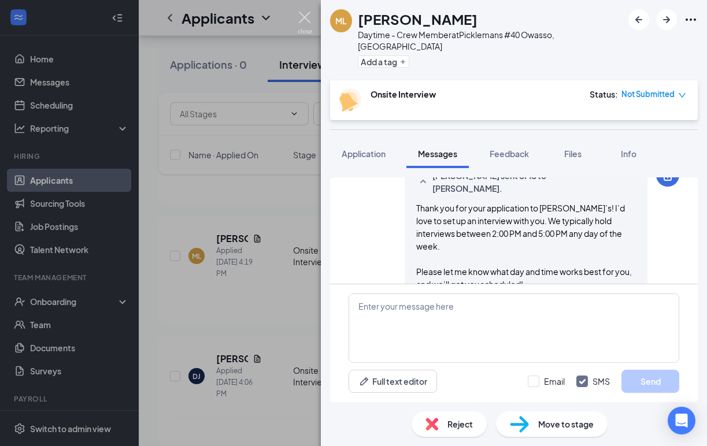
click at [306, 21] on img at bounding box center [305, 23] width 14 height 23
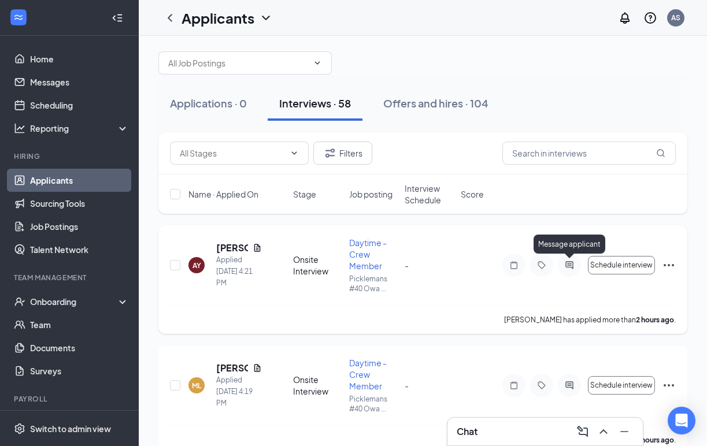
click at [570, 266] on icon "ActiveChat" at bounding box center [569, 265] width 14 height 9
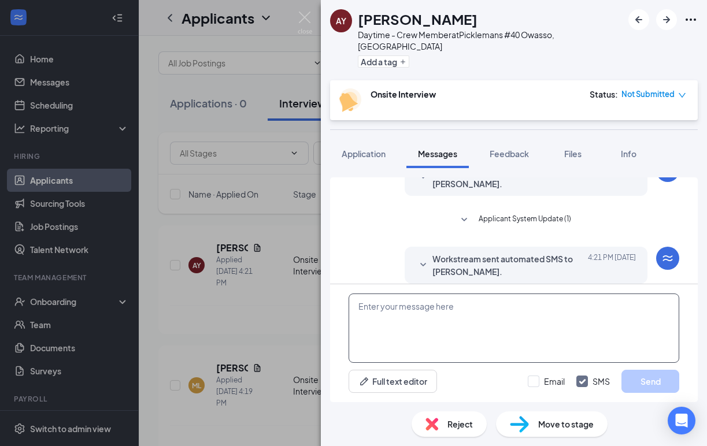
click at [477, 336] on textarea at bounding box center [514, 328] width 331 height 69
paste textarea "Thank you for your application to [PERSON_NAME]’s! I’d love to set up an interv…"
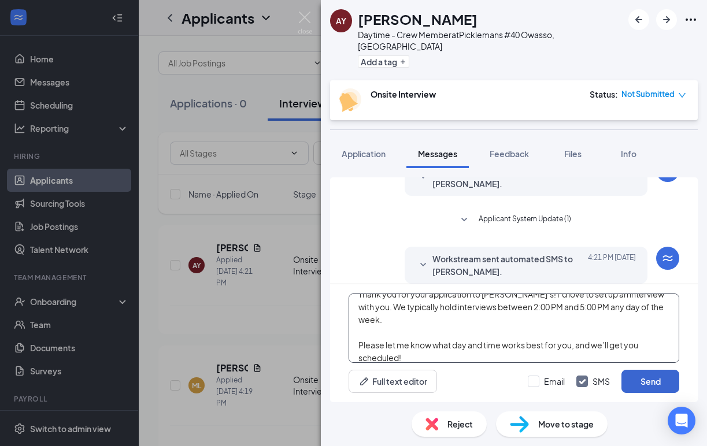
type textarea "Thank you for your application to [PERSON_NAME]’s! I’d love to set up an interv…"
click at [655, 380] on button "Send" at bounding box center [650, 381] width 58 height 23
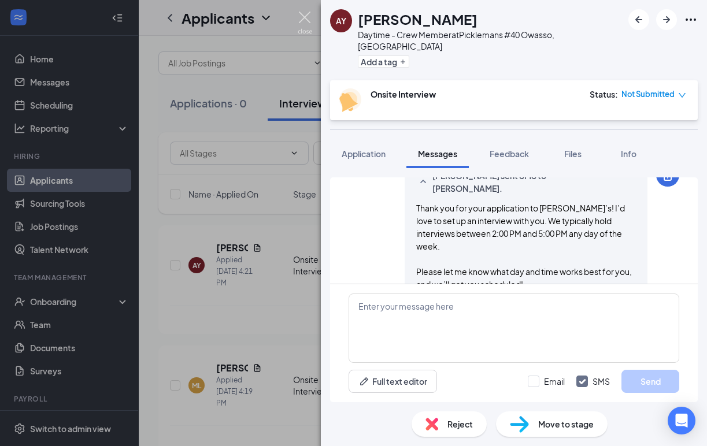
click at [306, 17] on img at bounding box center [305, 23] width 14 height 23
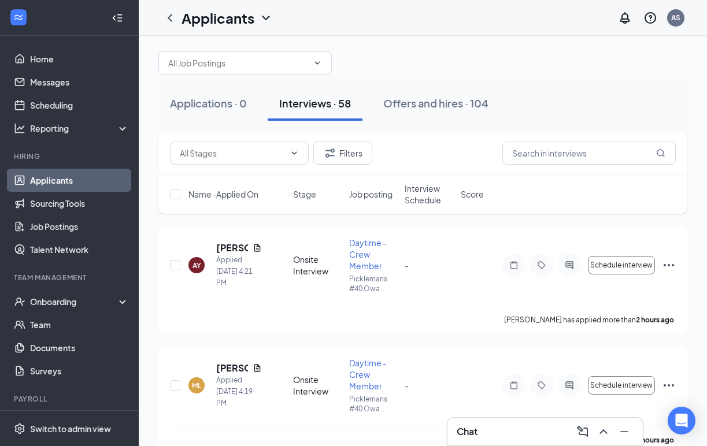
click at [313, 103] on div "Interviews · 58" at bounding box center [315, 103] width 72 height 14
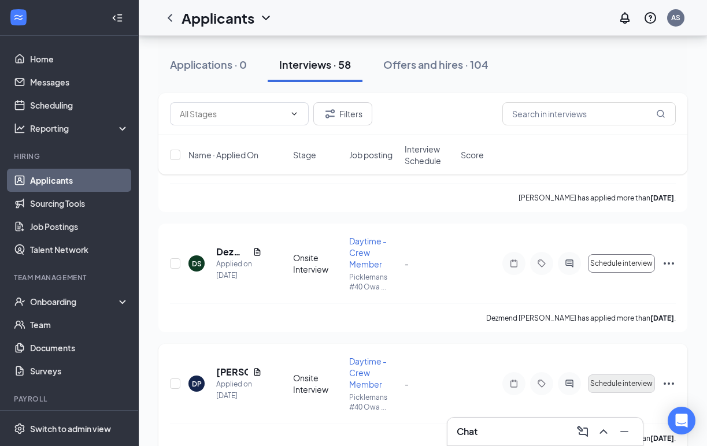
scroll to position [4271, 0]
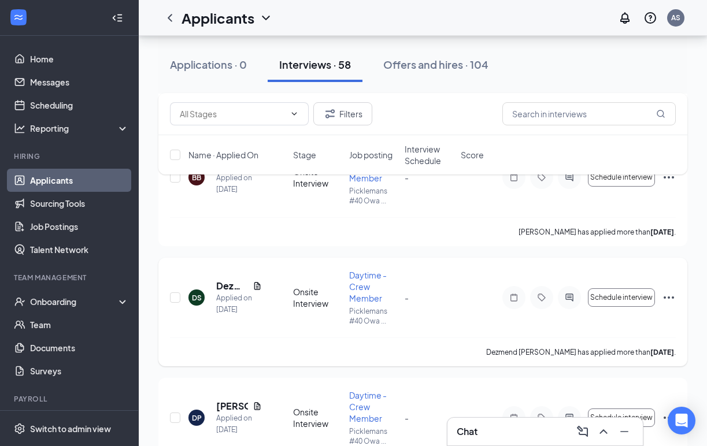
click at [672, 294] on icon "Ellipses" at bounding box center [669, 298] width 14 height 14
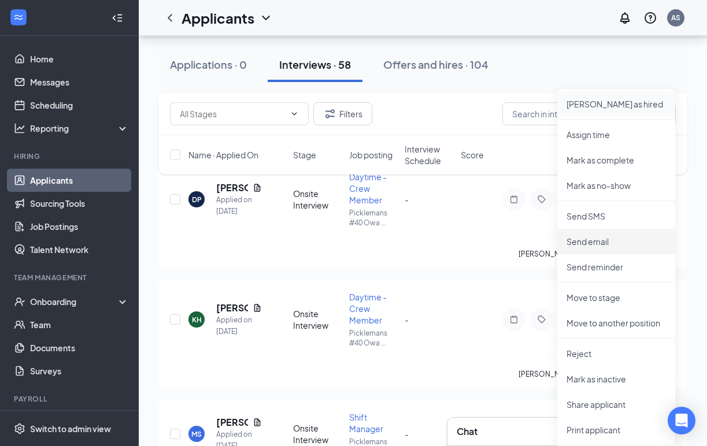
scroll to position [4497, 0]
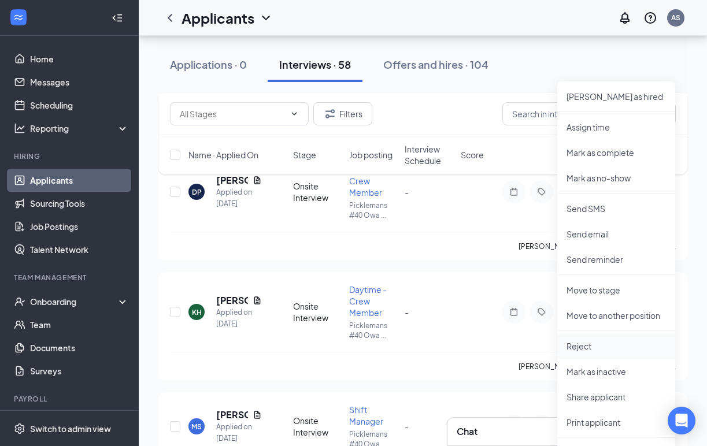
click at [629, 349] on p "Reject" at bounding box center [615, 346] width 99 height 12
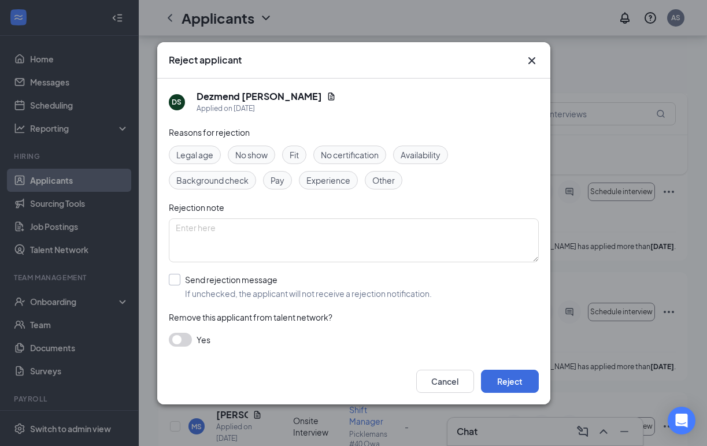
click at [178, 277] on input "Send rejection message If unchecked, the applicant will not receive a rejection…" at bounding box center [300, 286] width 263 height 25
checkbox input "true"
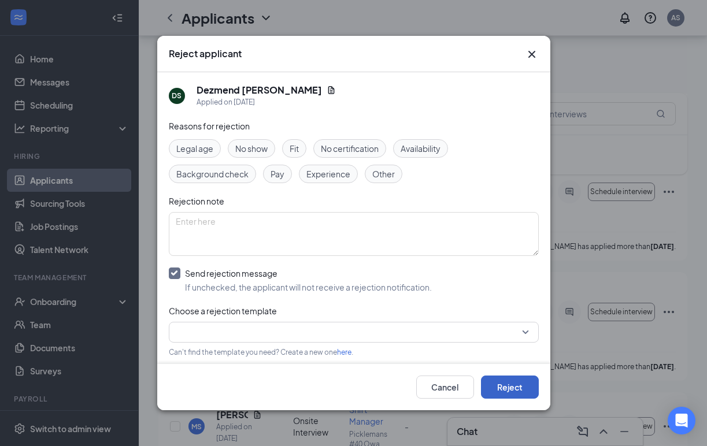
click at [505, 389] on button "Reject" at bounding box center [510, 387] width 58 height 23
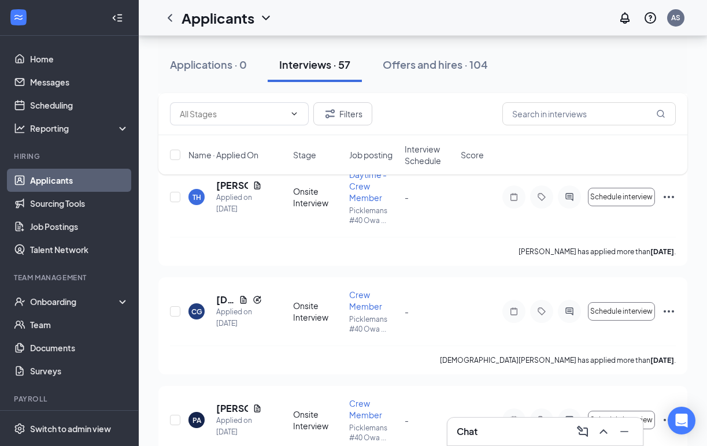
scroll to position [6471, 0]
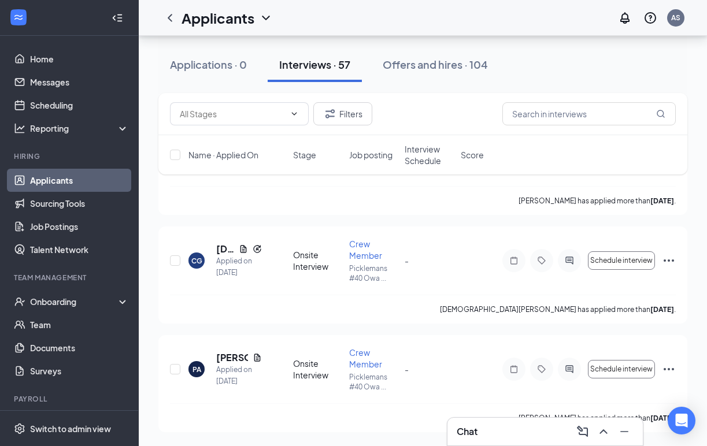
click at [469, 427] on h3 "Chat" at bounding box center [467, 431] width 21 height 13
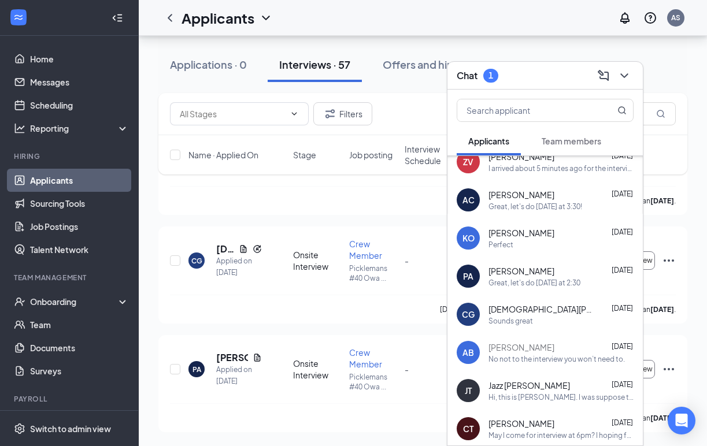
scroll to position [2007, 0]
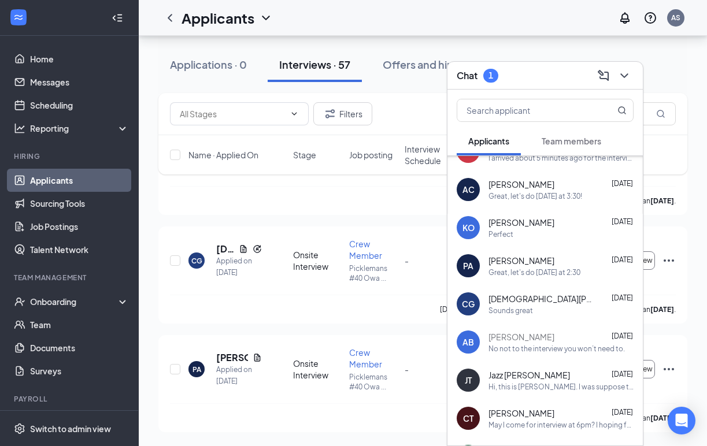
click at [521, 314] on div "Sounds great" at bounding box center [510, 311] width 45 height 10
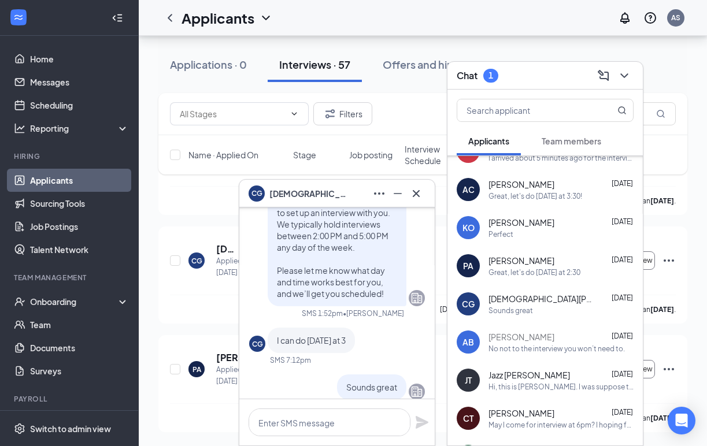
scroll to position [0, 0]
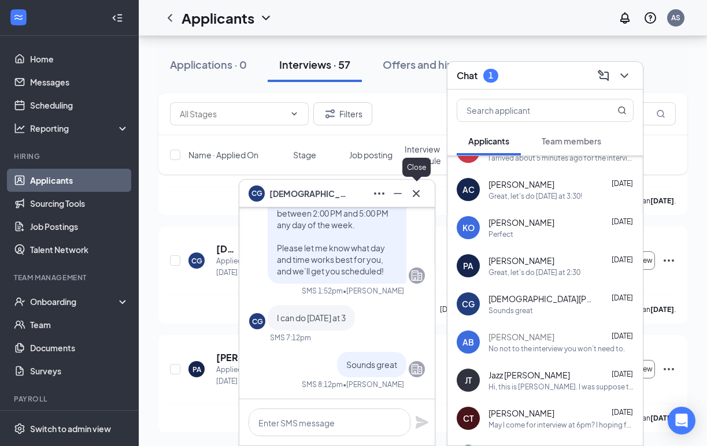
click at [416, 192] on icon "Cross" at bounding box center [416, 193] width 7 height 7
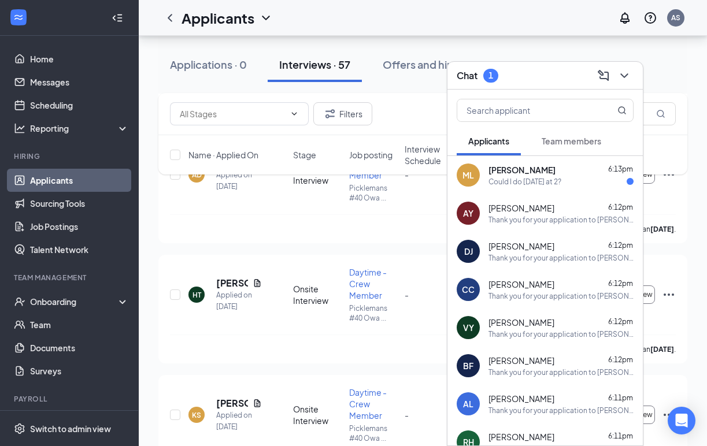
scroll to position [3865, 0]
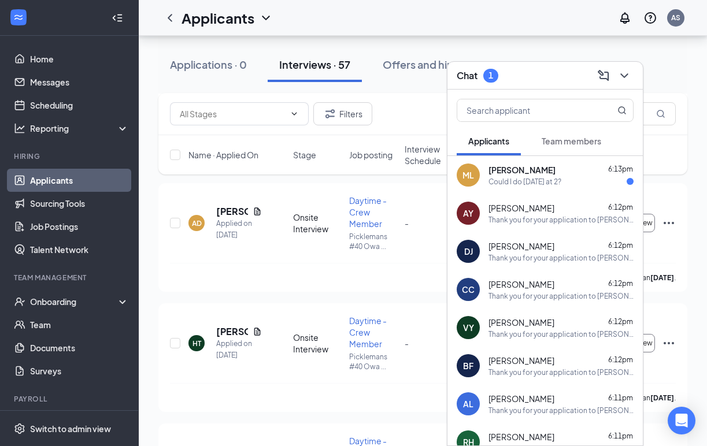
click at [534, 185] on div "Could I do [DATE] at 2?" at bounding box center [524, 182] width 73 height 10
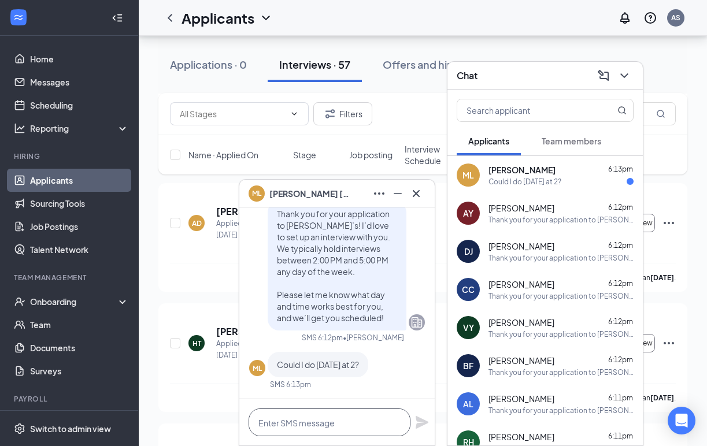
click at [310, 422] on textarea at bounding box center [330, 423] width 162 height 28
type textarea "s"
type textarea "Sounds great"
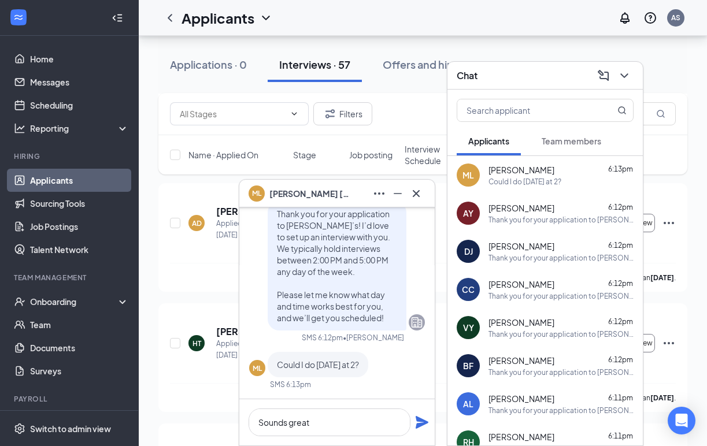
click at [421, 421] on icon "Plane" at bounding box center [422, 422] width 13 height 13
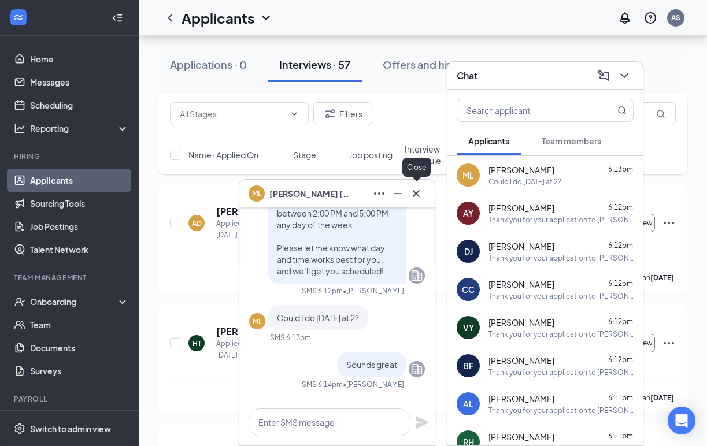
click at [424, 195] on button at bounding box center [416, 193] width 18 height 18
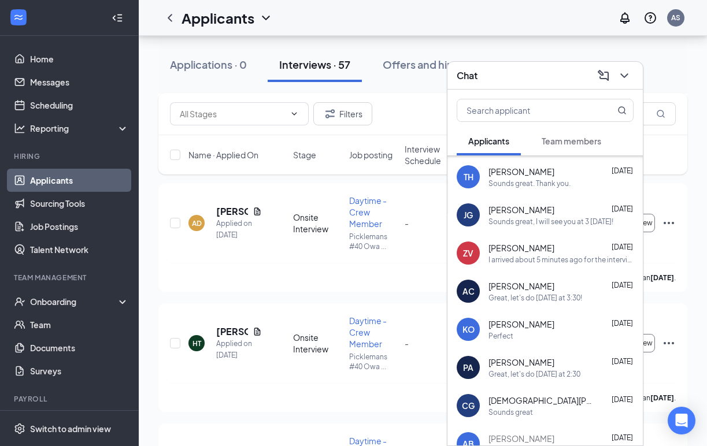
scroll to position [1908, 0]
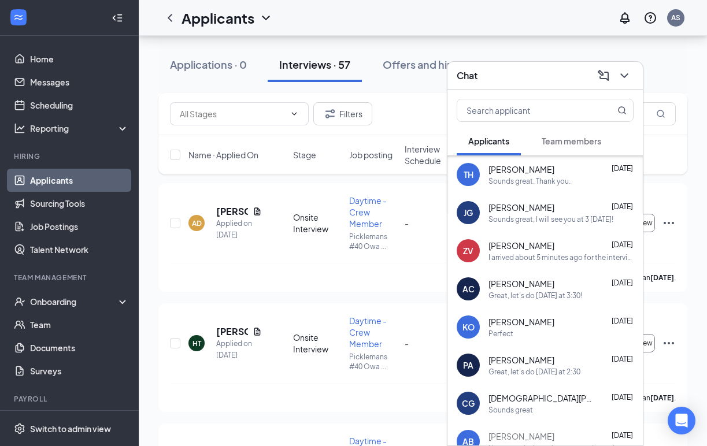
click at [593, 388] on div "CG [PERSON_NAME] [DATE] Sounds great" at bounding box center [544, 403] width 195 height 38
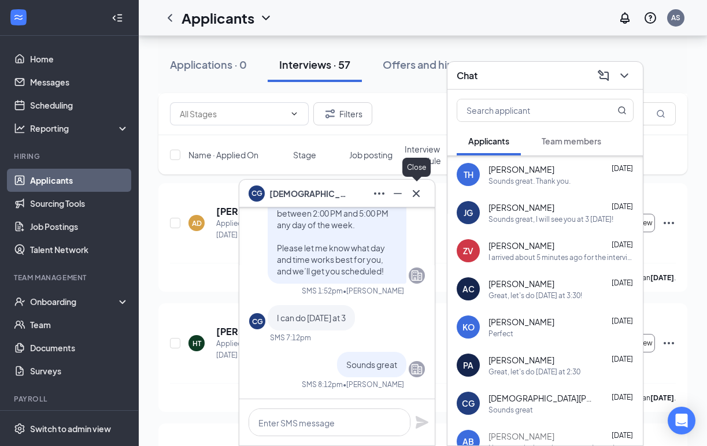
click at [419, 191] on icon "Cross" at bounding box center [416, 194] width 14 height 14
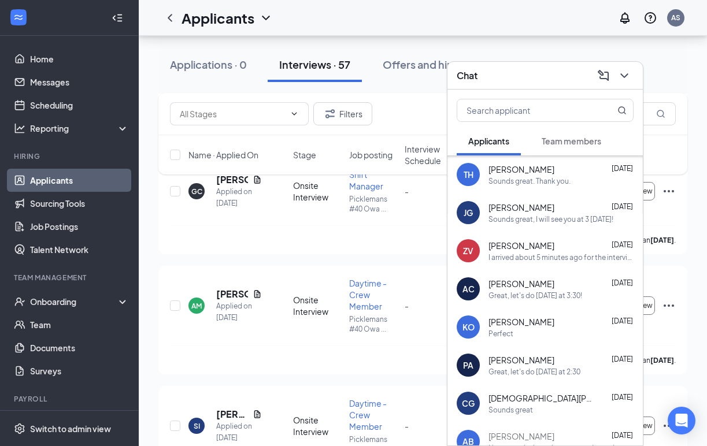
scroll to position [6471, 0]
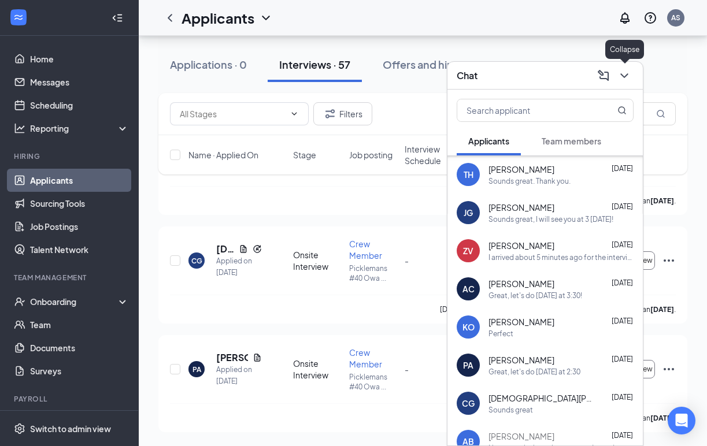
click at [627, 76] on icon "ChevronDown" at bounding box center [624, 76] width 14 height 14
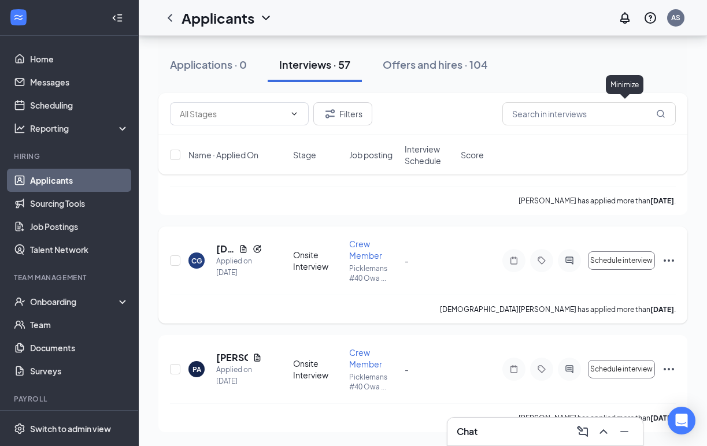
scroll to position [0, 0]
click at [572, 362] on div "Message applicant" at bounding box center [570, 351] width 72 height 24
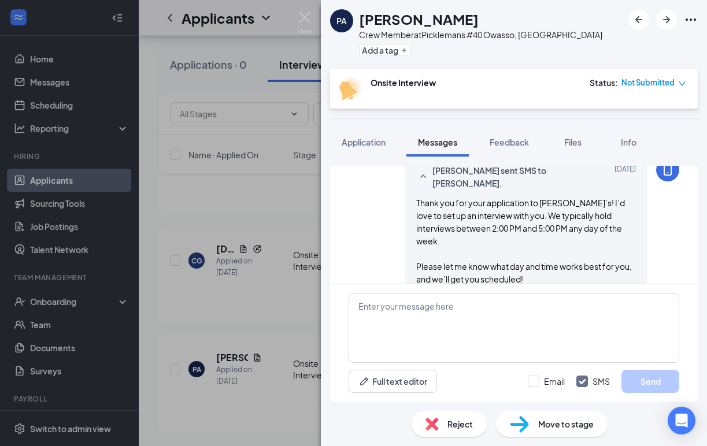
scroll to position [268, 0]
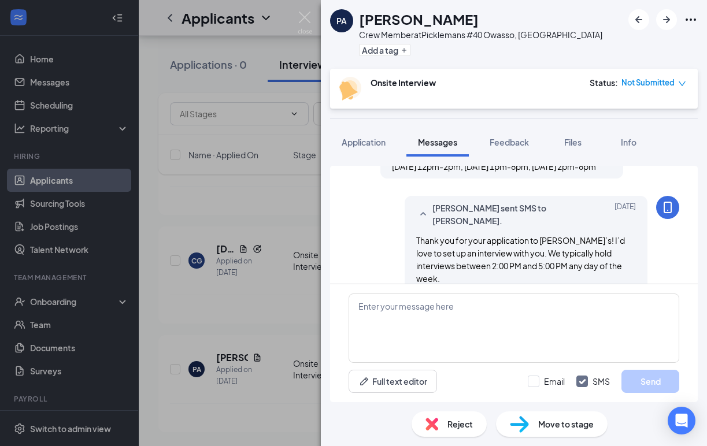
scroll to position [461, 0]
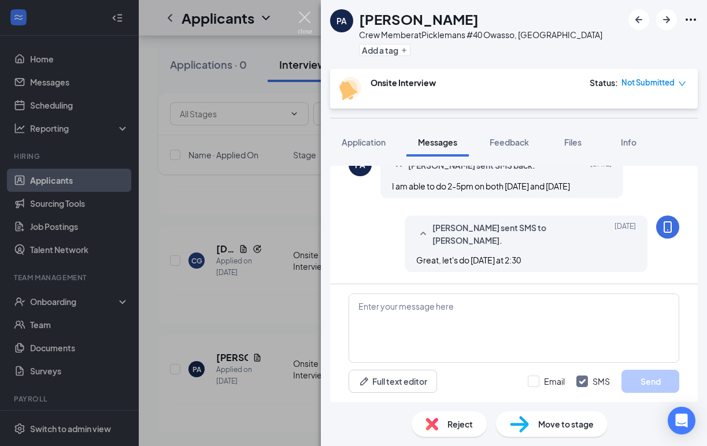
click at [304, 16] on img at bounding box center [305, 23] width 14 height 23
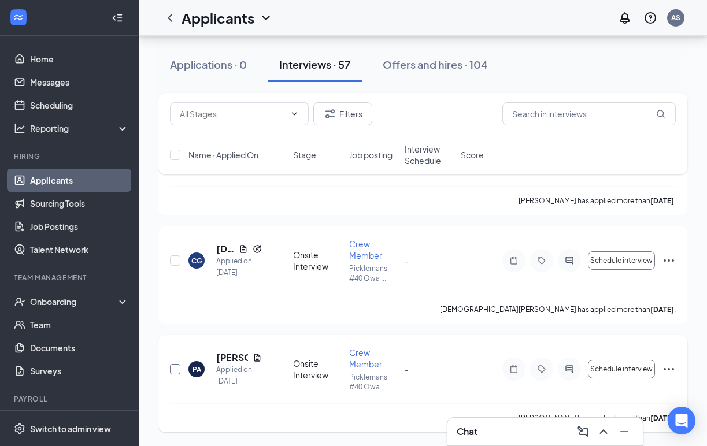
click at [176, 368] on input "checkbox" at bounding box center [175, 369] width 10 height 10
checkbox input "true"
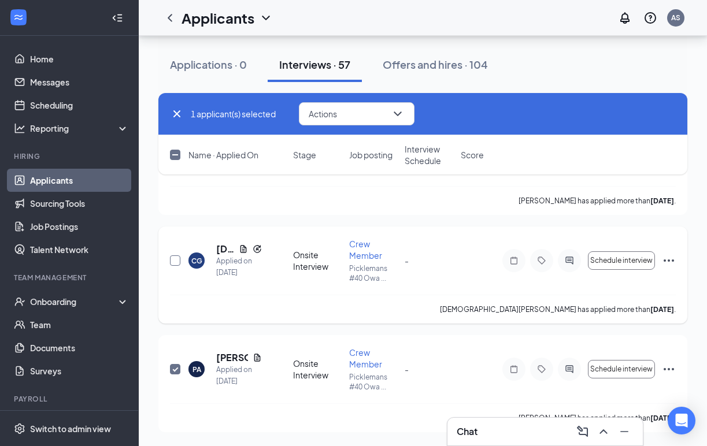
click at [177, 257] on input "checkbox" at bounding box center [175, 260] width 10 height 10
checkbox input "true"
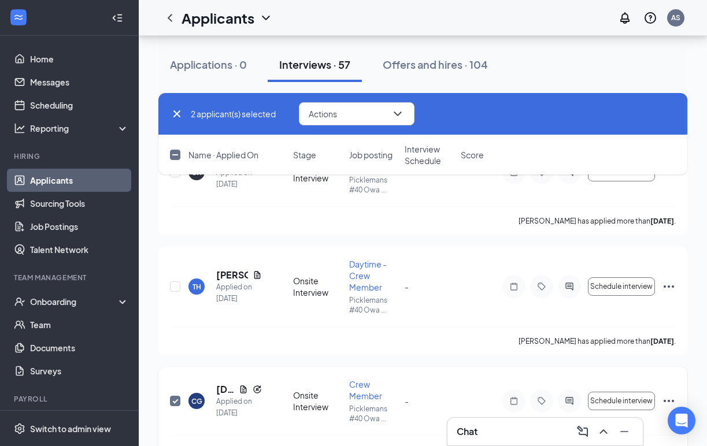
scroll to position [6328, 0]
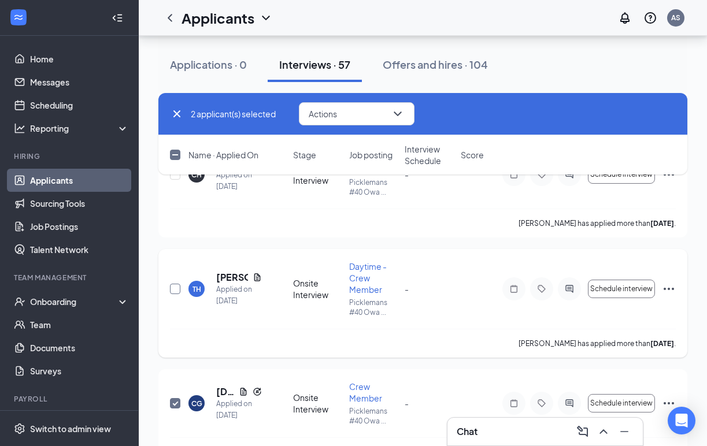
click at [172, 292] on input "checkbox" at bounding box center [175, 289] width 10 height 10
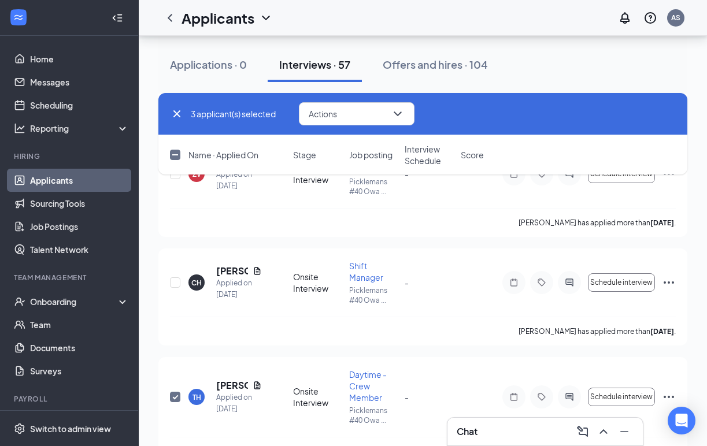
scroll to position [6207, 0]
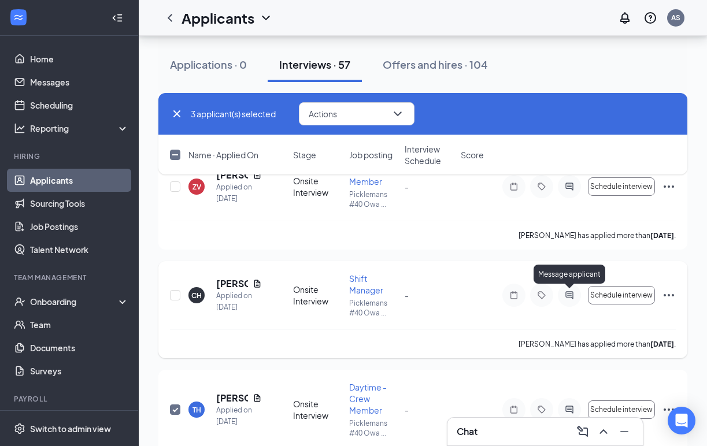
click at [567, 292] on icon "ActiveChat" at bounding box center [569, 295] width 14 height 9
checkbox input "false"
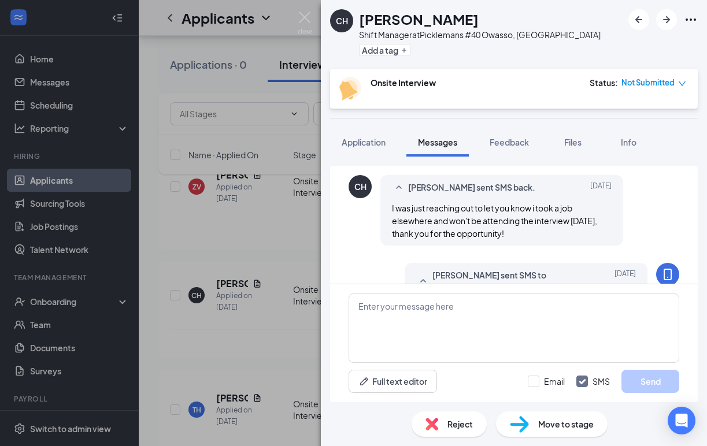
scroll to position [617, 0]
click at [317, 223] on div "[PERSON_NAME] Shift Manager at Picklemans #40 Owasso, [GEOGRAPHIC_DATA] Add a t…" at bounding box center [353, 223] width 707 height 446
click at [305, 18] on img at bounding box center [305, 23] width 14 height 23
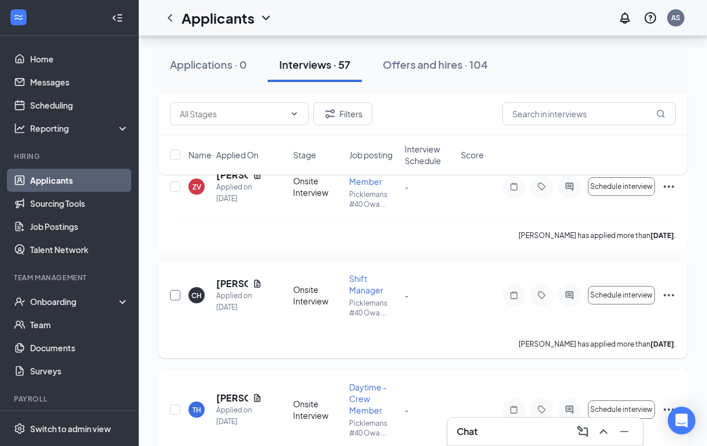
click at [176, 300] on input "checkbox" at bounding box center [175, 295] width 10 height 10
checkbox input "true"
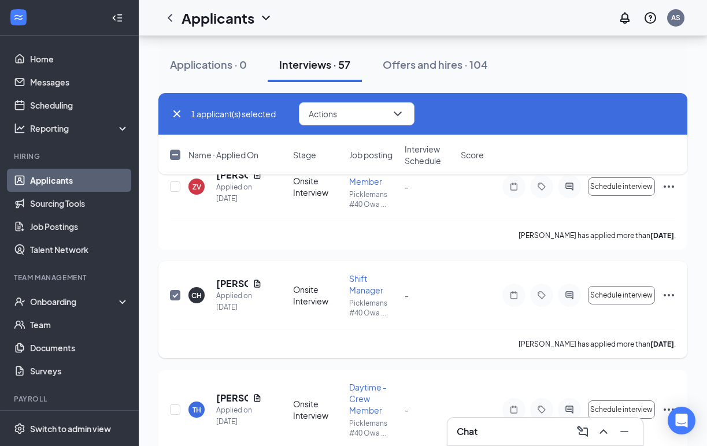
scroll to position [6323, 0]
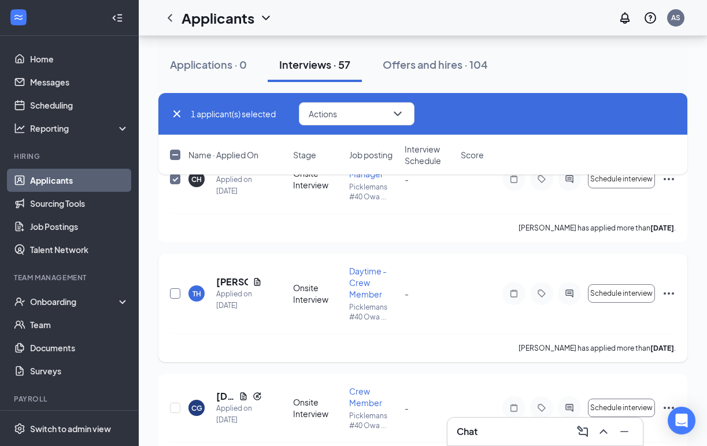
click at [178, 290] on input "checkbox" at bounding box center [175, 293] width 10 height 10
checkbox input "true"
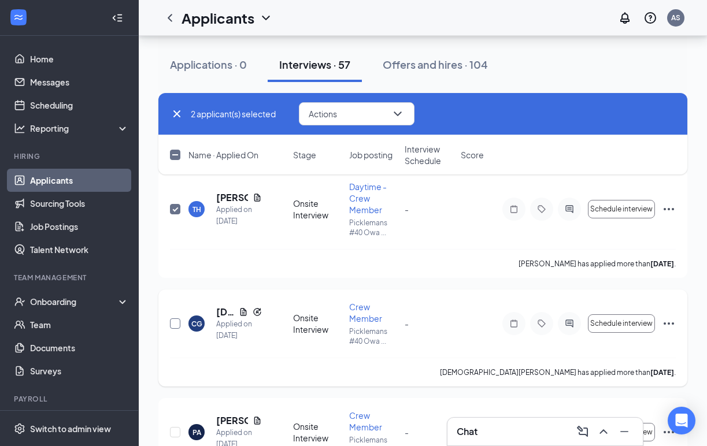
click at [176, 323] on input "checkbox" at bounding box center [175, 323] width 10 height 10
checkbox input "true"
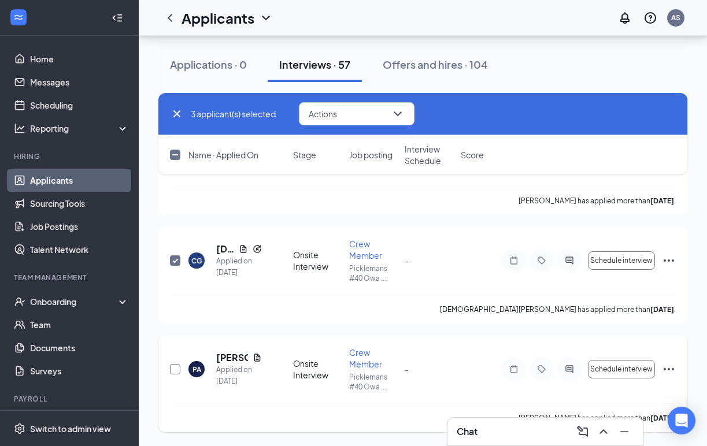
click at [175, 368] on input "checkbox" at bounding box center [175, 369] width 10 height 10
checkbox input "true"
click at [395, 118] on icon "ChevronDown" at bounding box center [398, 114] width 14 height 14
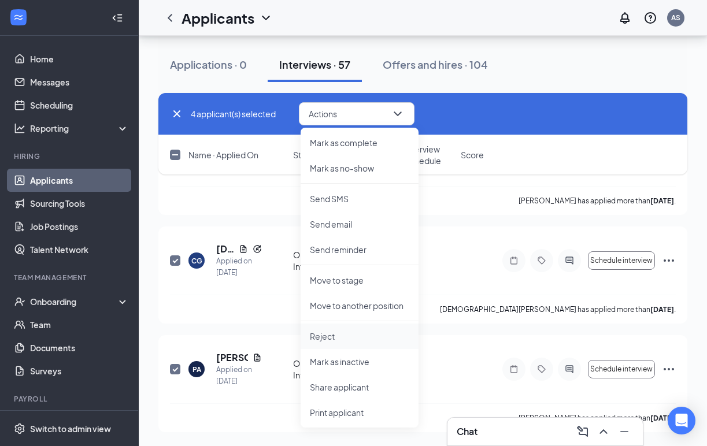
click at [351, 334] on p "Reject" at bounding box center [359, 337] width 99 height 12
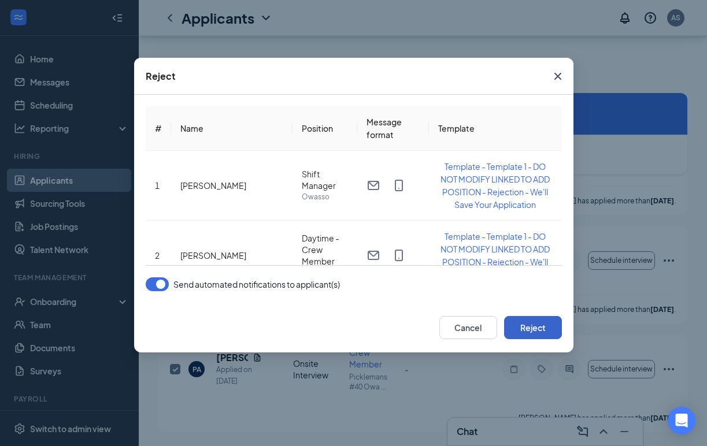
click at [528, 325] on button "Reject" at bounding box center [533, 327] width 58 height 23
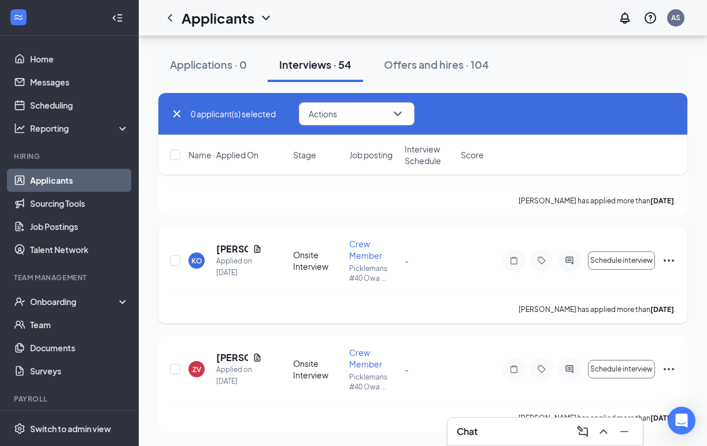
scroll to position [6025, 0]
click at [575, 366] on icon "ActiveChat" at bounding box center [569, 369] width 14 height 9
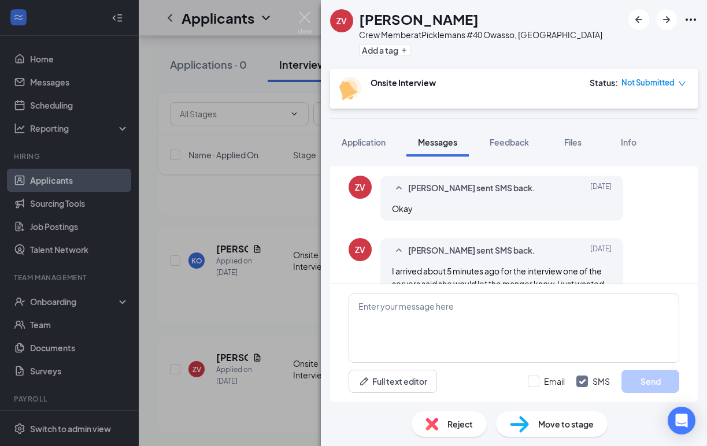
scroll to position [632, 0]
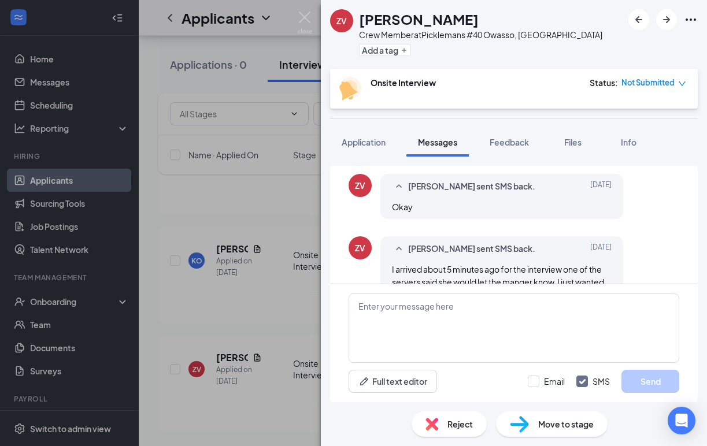
click at [687, 23] on icon "Ellipses" at bounding box center [691, 20] width 14 height 14
click at [506, 21] on div "[PERSON_NAME]" at bounding box center [480, 19] width 243 height 20
click at [531, 421] on div "Move to stage" at bounding box center [552, 424] width 112 height 25
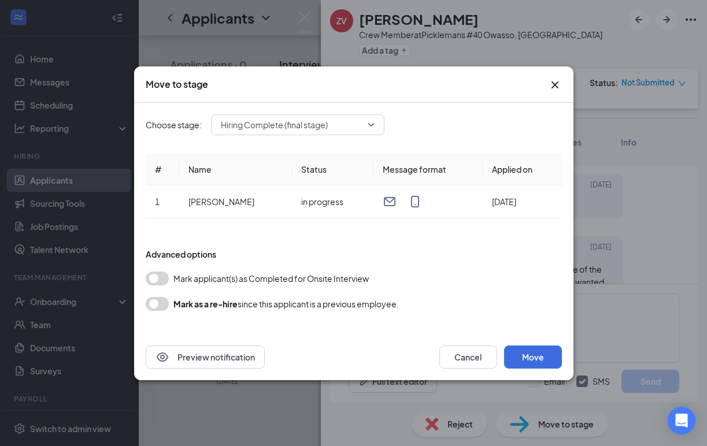
click at [548, 87] on icon "Cross" at bounding box center [555, 85] width 14 height 14
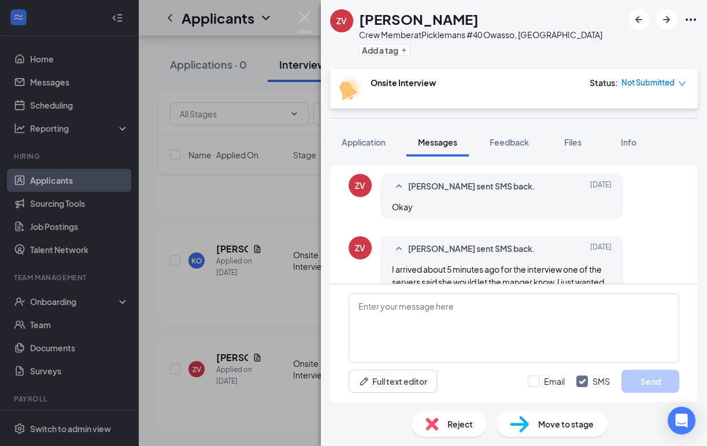
click at [447, 418] on span "Reject" at bounding box center [459, 424] width 25 height 13
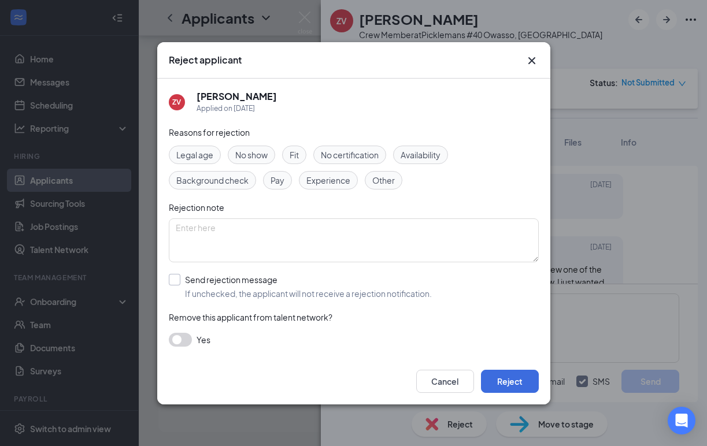
click at [184, 279] on input "Send rejection message If unchecked, the applicant will not receive a rejection…" at bounding box center [300, 286] width 263 height 25
checkbox input "true"
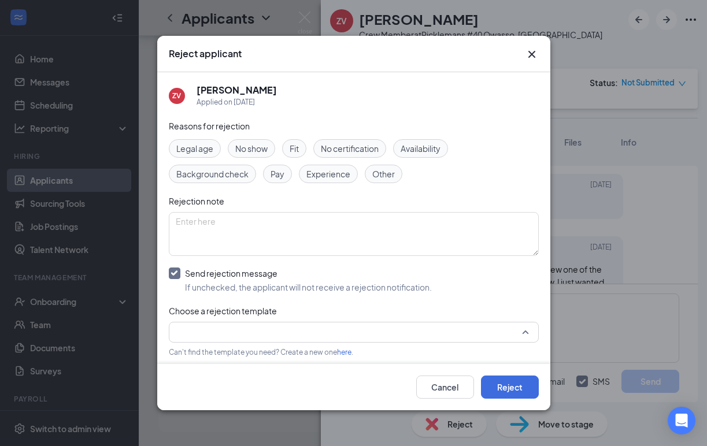
click at [485, 331] on input "search" at bounding box center [350, 333] width 348 height 20
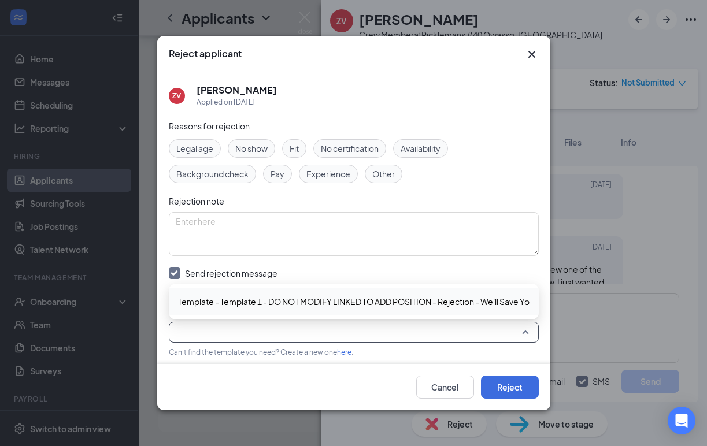
click at [471, 305] on span "Template - Template 1 - DO NOT MODIFY LINKED TO ADD POSITION - Rejection - We'l…" at bounding box center [379, 301] width 403 height 13
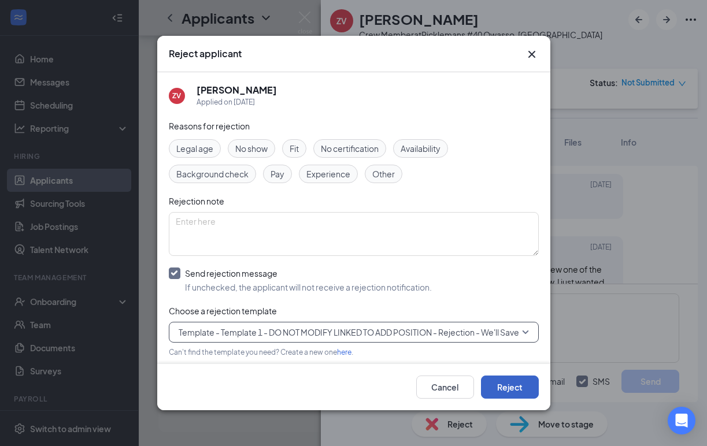
click at [514, 395] on button "Reject" at bounding box center [510, 387] width 58 height 23
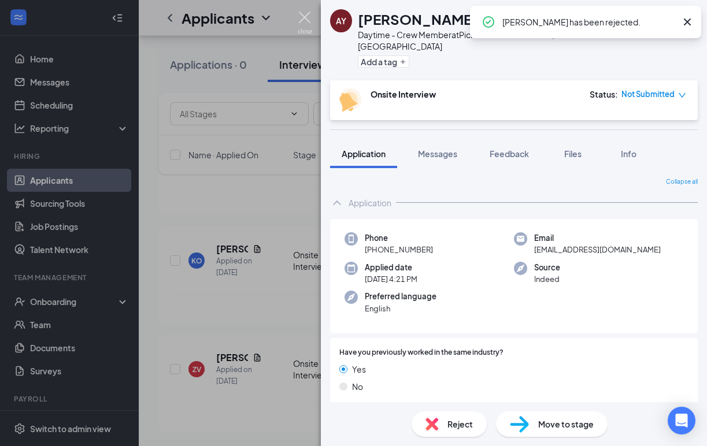
click at [305, 20] on img at bounding box center [305, 23] width 14 height 23
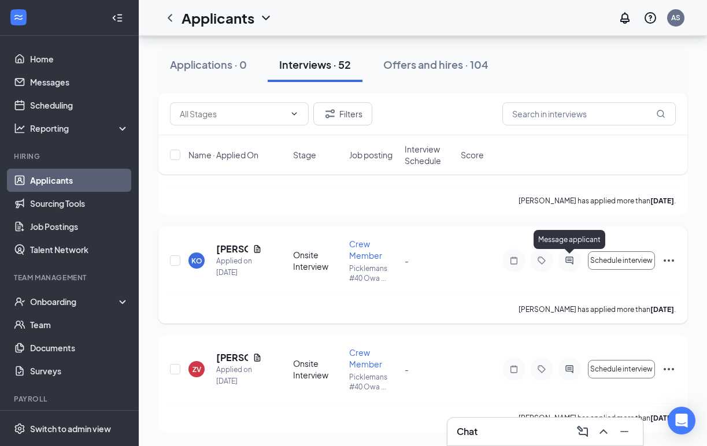
click at [572, 264] on icon "ActiveChat" at bounding box center [569, 261] width 8 height 8
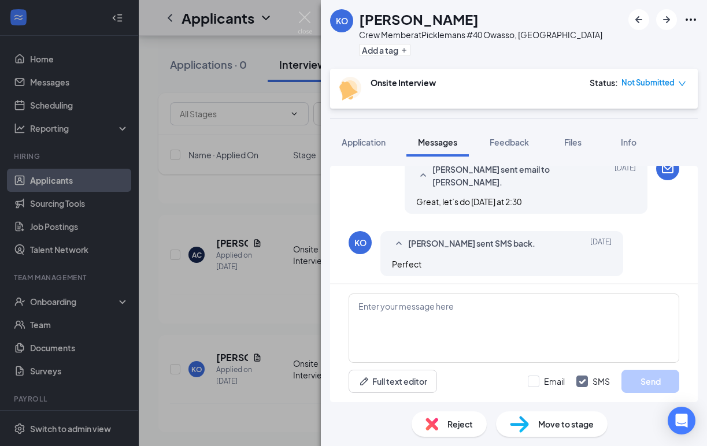
scroll to position [672, 0]
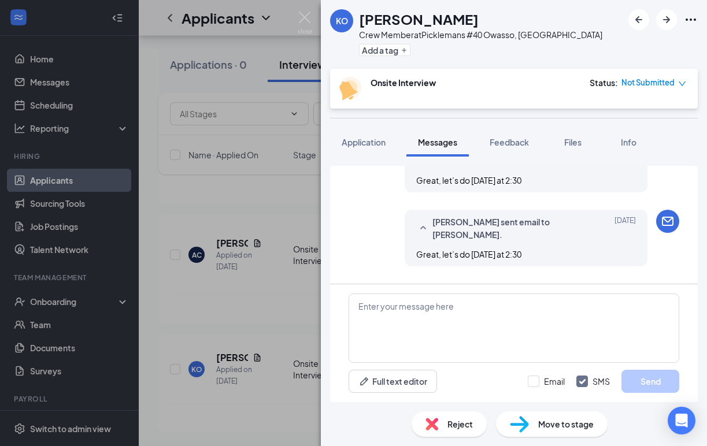
scroll to position [635, 0]
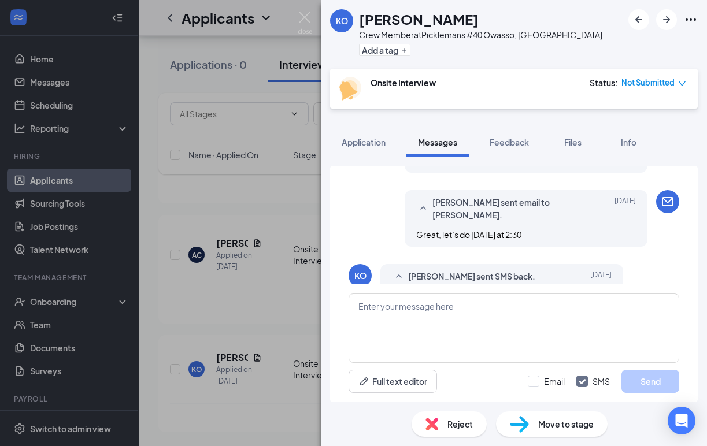
click at [454, 417] on div "Reject" at bounding box center [449, 424] width 75 height 25
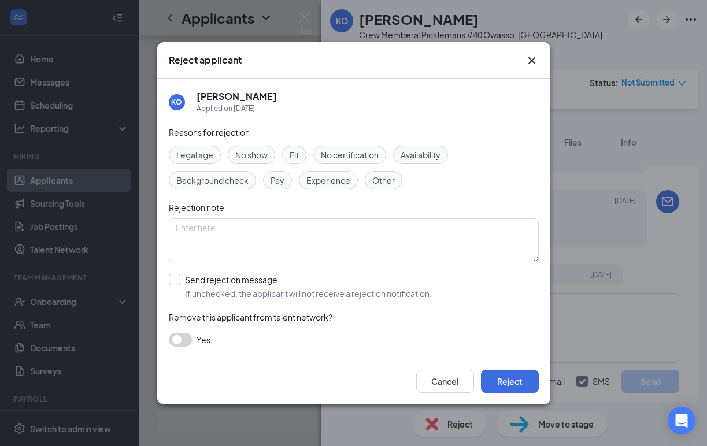
click at [172, 279] on input "Send rejection message If unchecked, the applicant will not receive a rejection…" at bounding box center [300, 286] width 263 height 25
checkbox input "true"
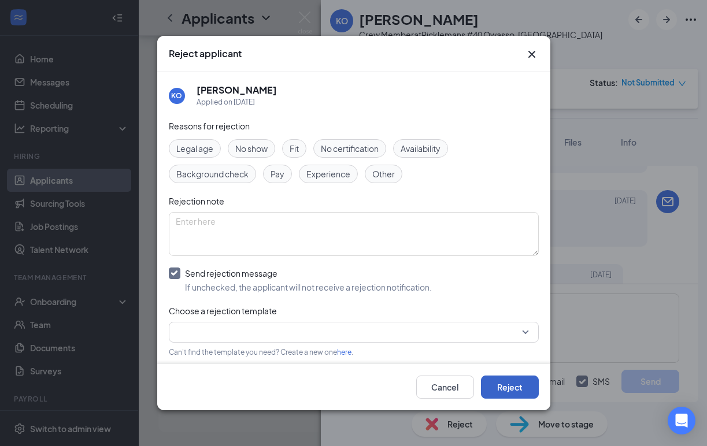
click at [536, 386] on button "Reject" at bounding box center [510, 387] width 58 height 23
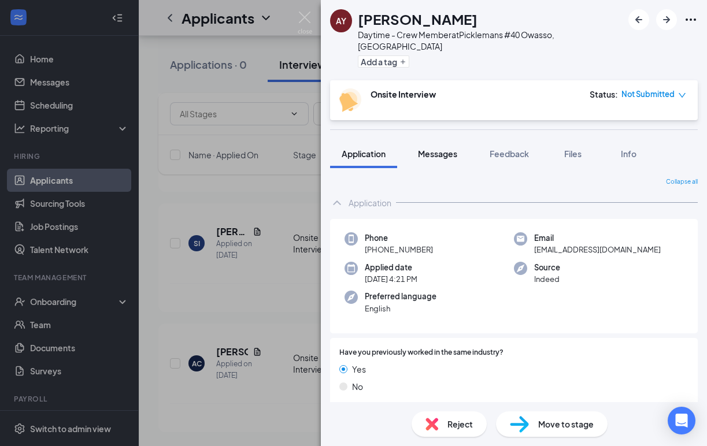
scroll to position [5807, 0]
click at [436, 149] on span "Messages" at bounding box center [437, 154] width 39 height 10
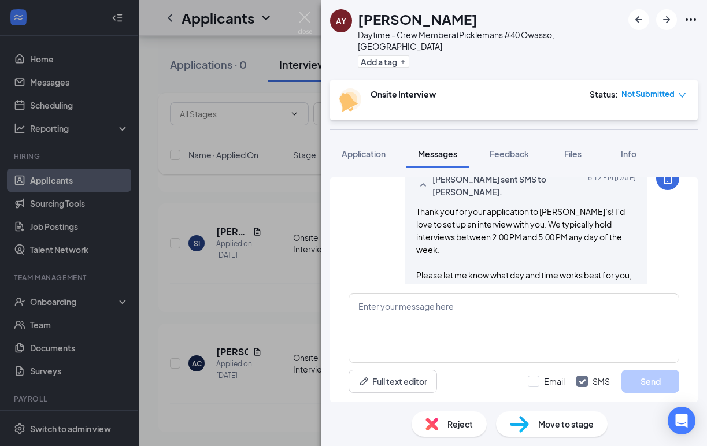
scroll to position [250, 0]
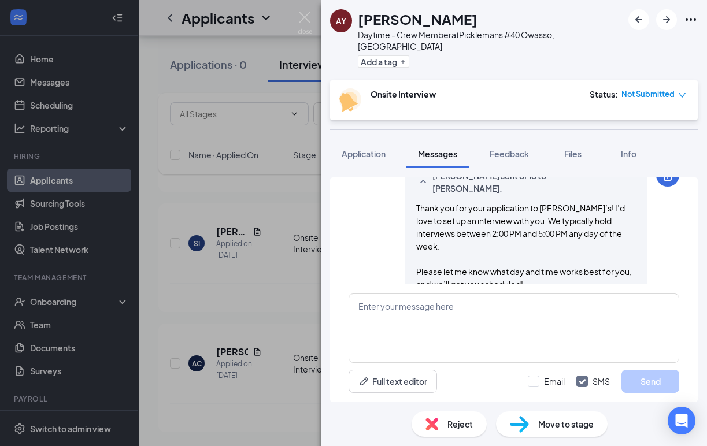
click at [452, 427] on span "Reject" at bounding box center [459, 424] width 25 height 13
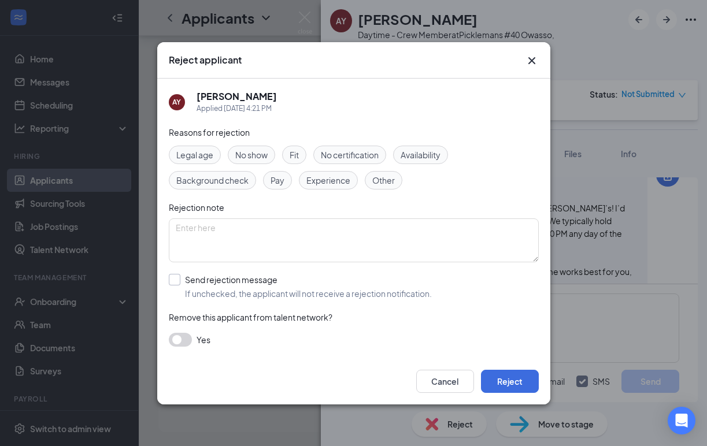
click at [175, 281] on input "Send rejection message If unchecked, the applicant will not receive a rejection…" at bounding box center [300, 286] width 263 height 25
checkbox input "true"
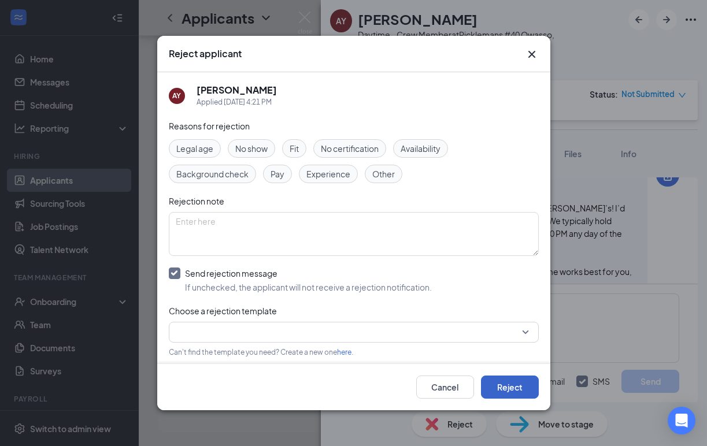
click at [498, 385] on button "Reject" at bounding box center [510, 387] width 58 height 23
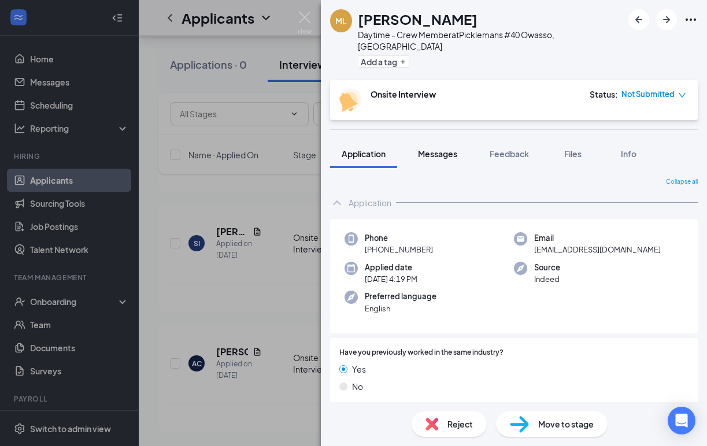
click at [431, 139] on button "Messages" at bounding box center [437, 153] width 62 height 29
click at [431, 149] on span "Messages" at bounding box center [437, 154] width 39 height 10
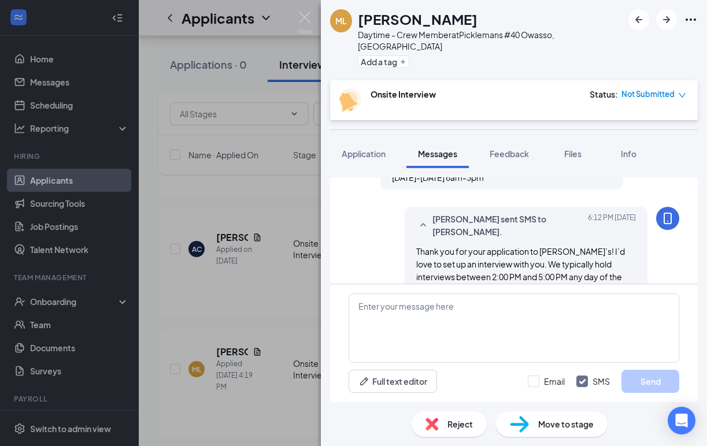
scroll to position [213, 0]
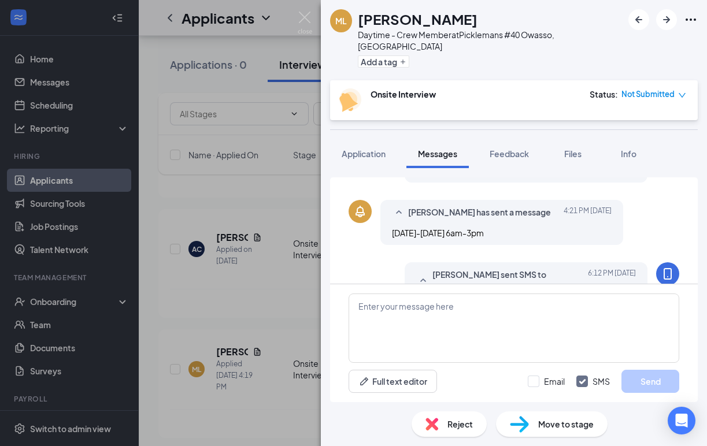
click at [287, 228] on div "ML [PERSON_NAME] Daytime - Crew Member at Picklemans #40 Owasso, [GEOGRAPHIC_DA…" at bounding box center [353, 223] width 707 height 446
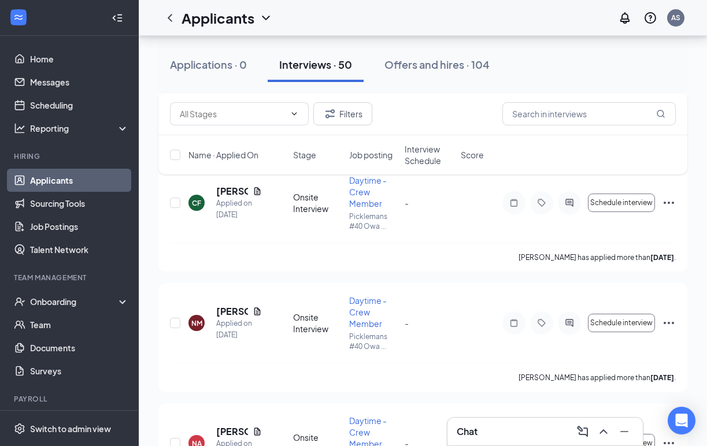
scroll to position [8080, 0]
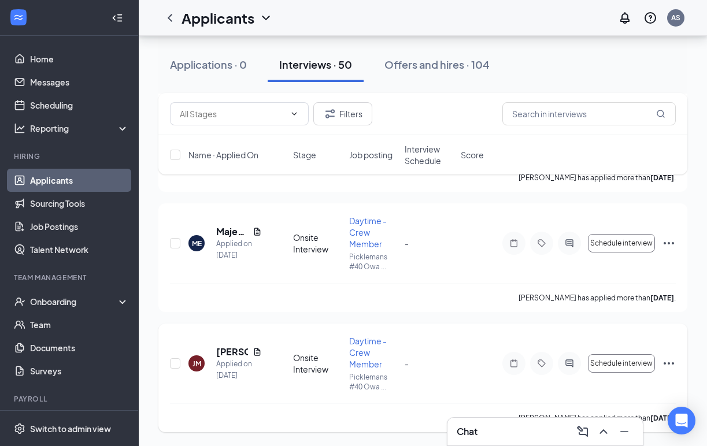
click at [569, 361] on icon "ActiveChat" at bounding box center [569, 363] width 14 height 9
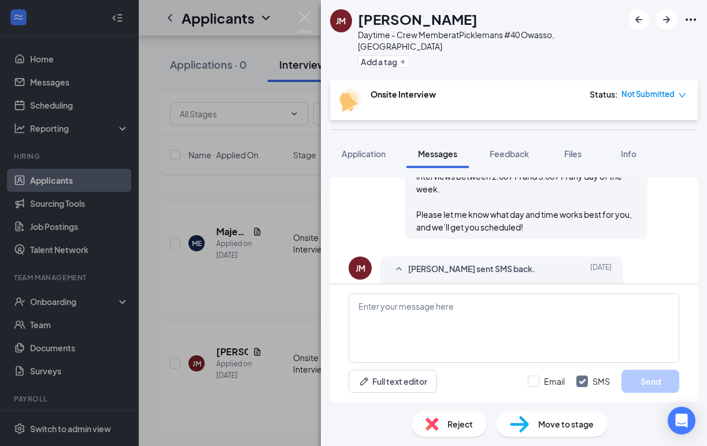
scroll to position [375, 0]
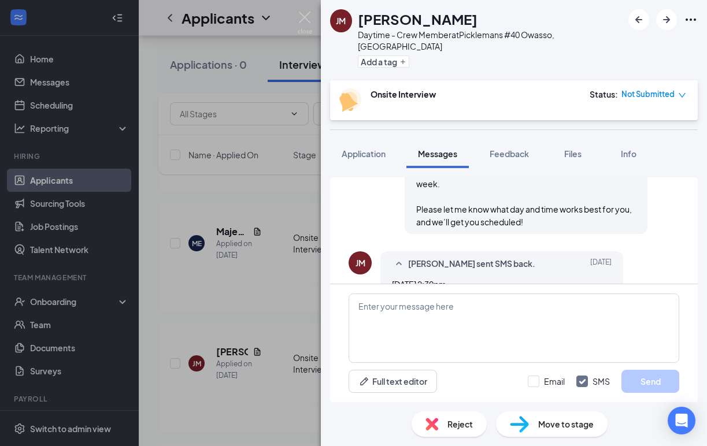
click at [442, 424] on div "Reject" at bounding box center [449, 424] width 75 height 25
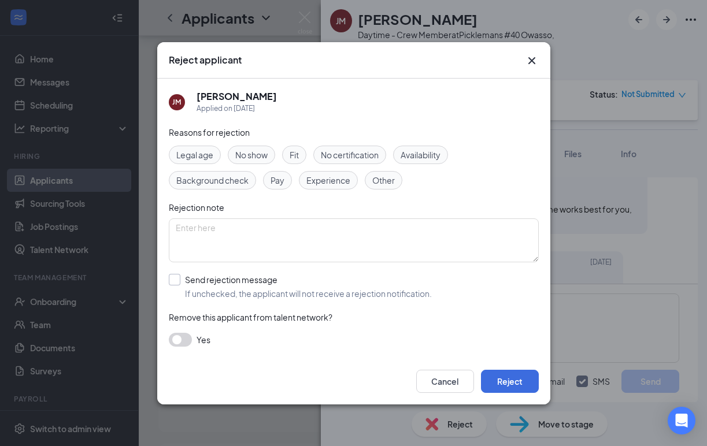
click at [178, 281] on input "Send rejection message If unchecked, the applicant will not receive a rejection…" at bounding box center [300, 286] width 263 height 25
checkbox input "true"
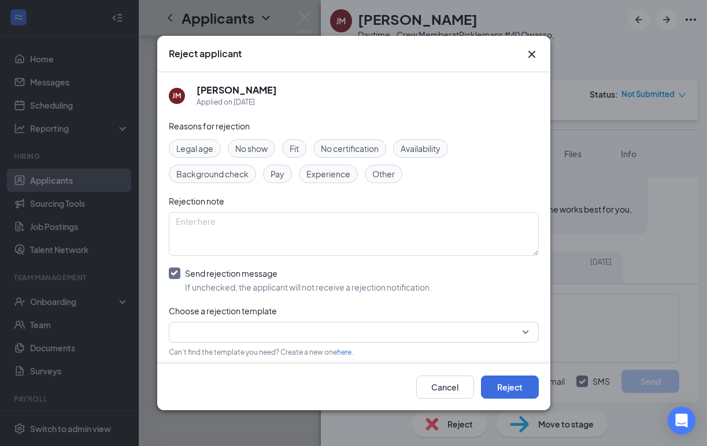
click at [497, 312] on div "Choose a rejection template" at bounding box center [354, 311] width 370 height 13
click at [497, 329] on input "search" at bounding box center [350, 333] width 348 height 20
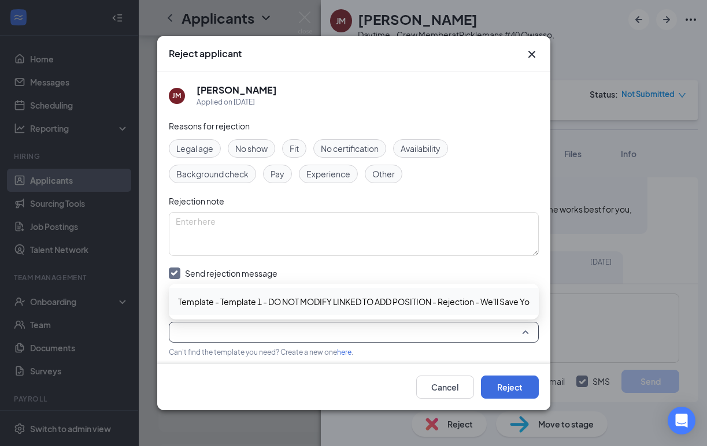
click at [391, 294] on div "Template - Template 1 - DO NOT MODIFY LINKED TO ADD POSITION - Rejection - We'l…" at bounding box center [354, 301] width 370 height 27
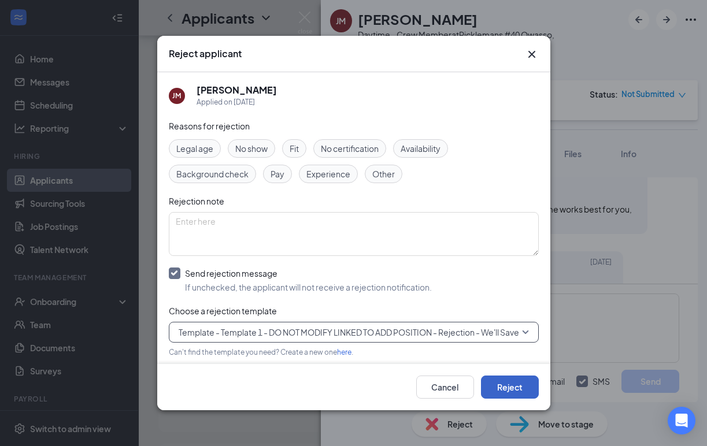
click at [509, 379] on button "Reject" at bounding box center [510, 387] width 58 height 23
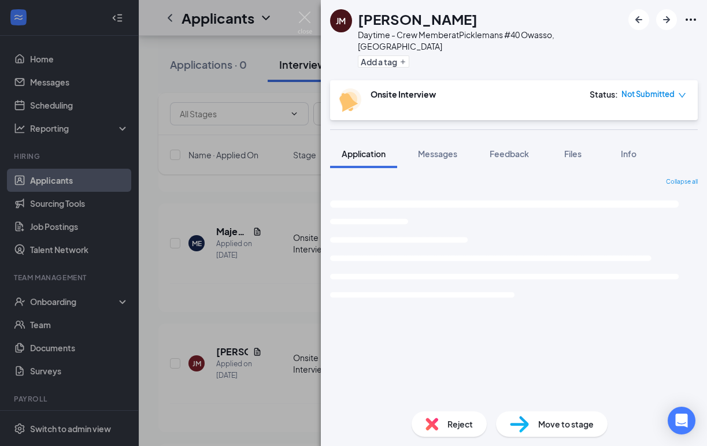
click at [526, 427] on img at bounding box center [519, 424] width 19 height 17
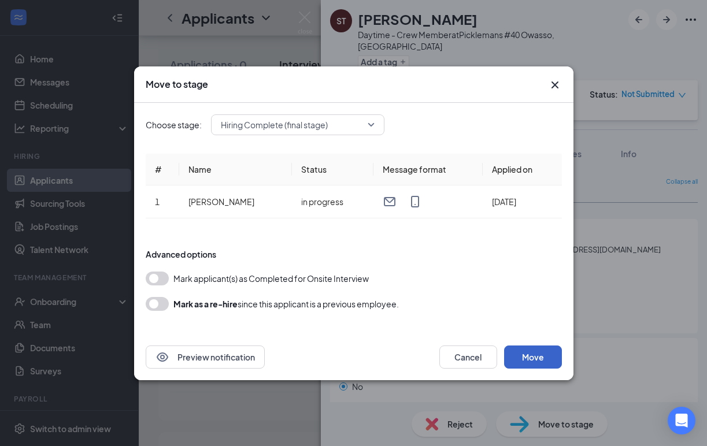
click at [518, 361] on button "Move" at bounding box center [533, 357] width 58 height 23
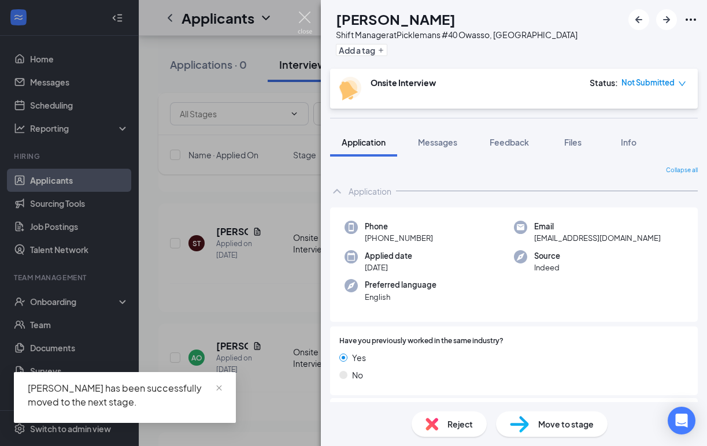
click at [309, 17] on img at bounding box center [305, 23] width 14 height 23
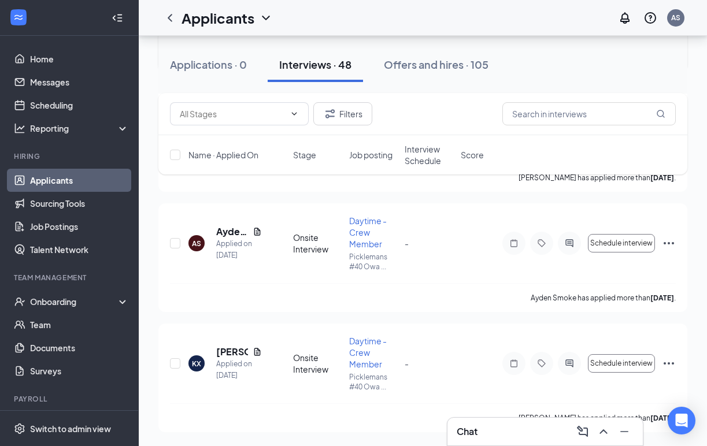
scroll to position [9019, 0]
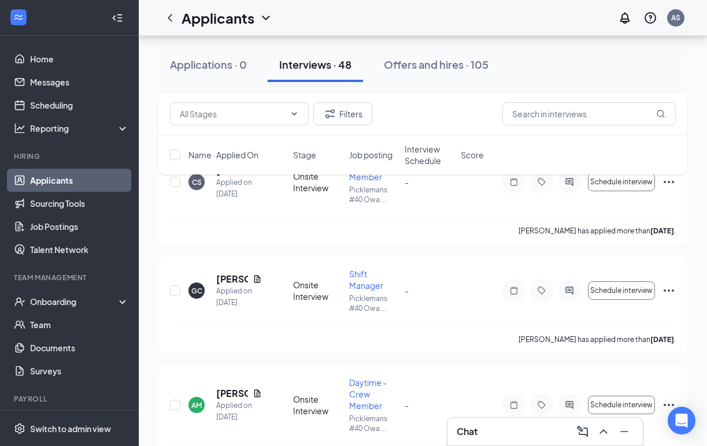
scroll to position [5447, 0]
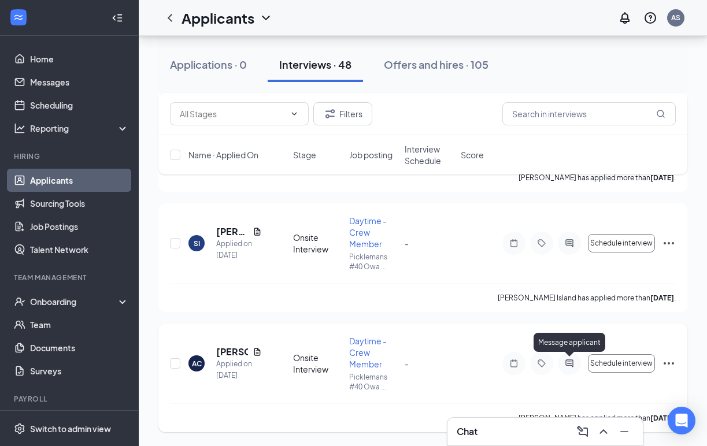
click at [573, 360] on icon "ActiveChat" at bounding box center [569, 363] width 14 height 9
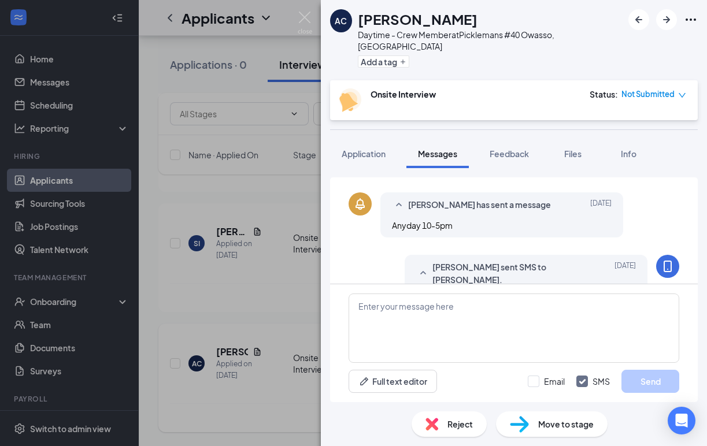
scroll to position [524, 0]
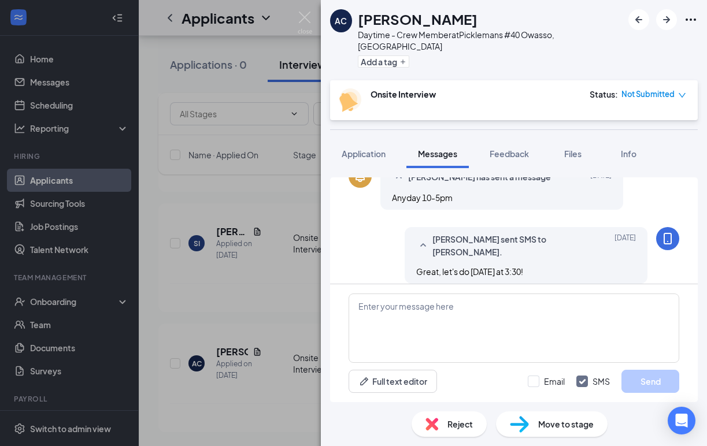
click at [462, 421] on span "Reject" at bounding box center [459, 424] width 25 height 13
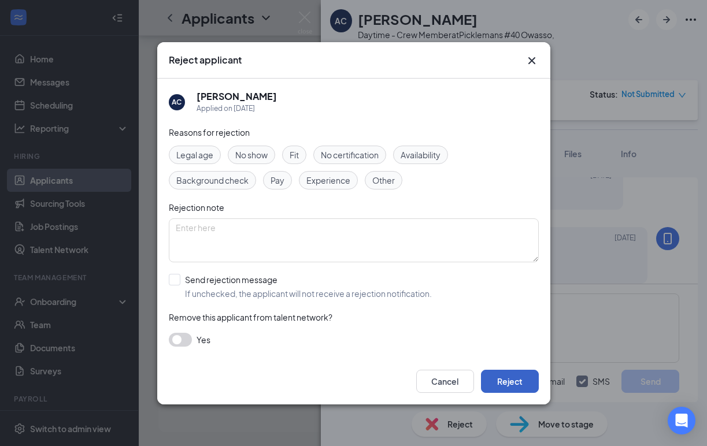
click at [508, 381] on button "Reject" at bounding box center [510, 381] width 58 height 23
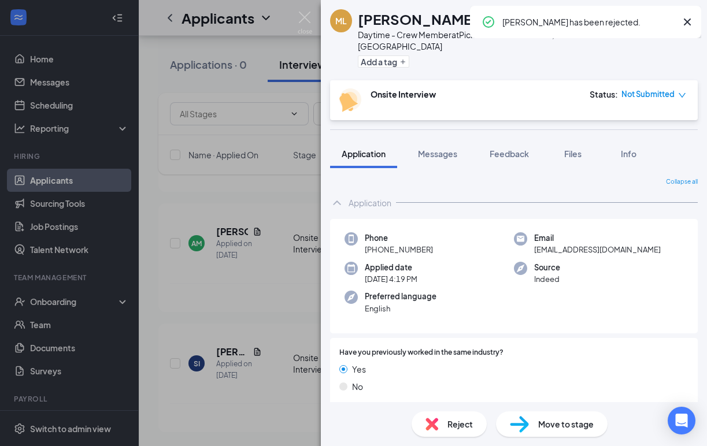
scroll to position [5326, 0]
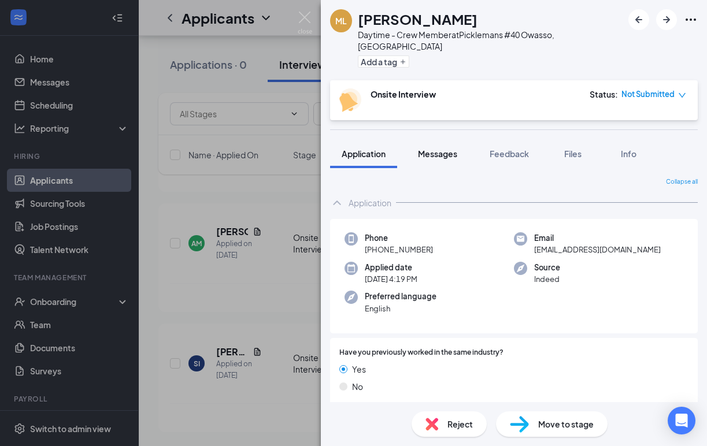
click at [435, 149] on span "Messages" at bounding box center [437, 154] width 39 height 10
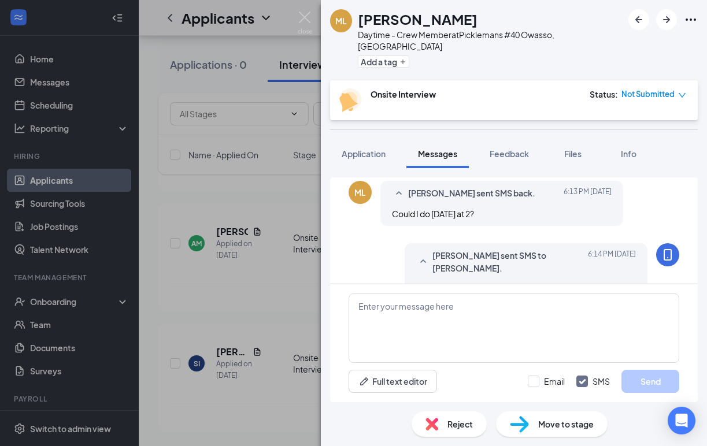
scroll to position [449, 0]
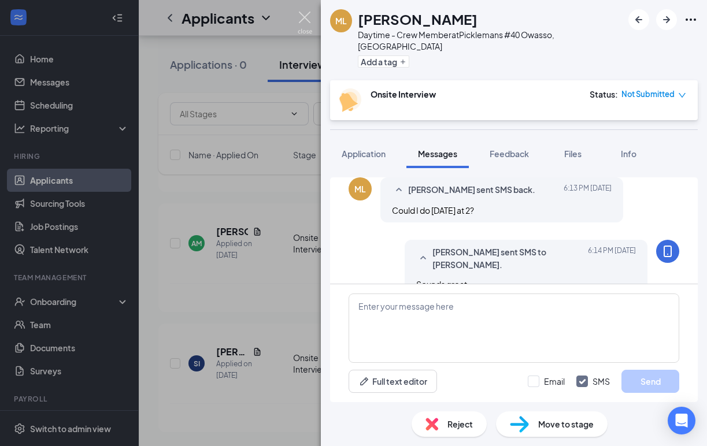
click at [302, 16] on img at bounding box center [305, 23] width 14 height 23
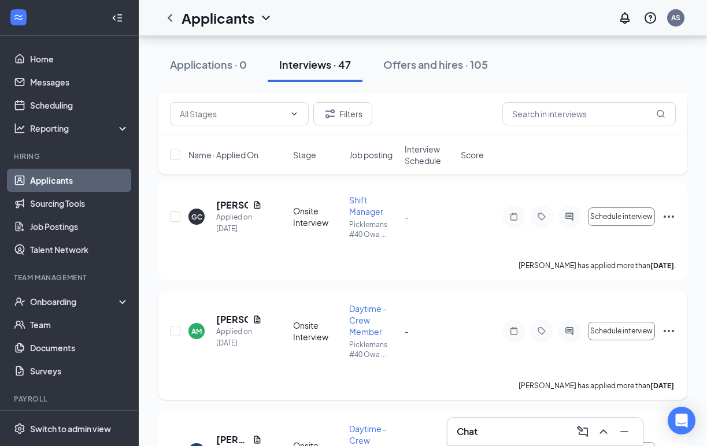
scroll to position [5326, 0]
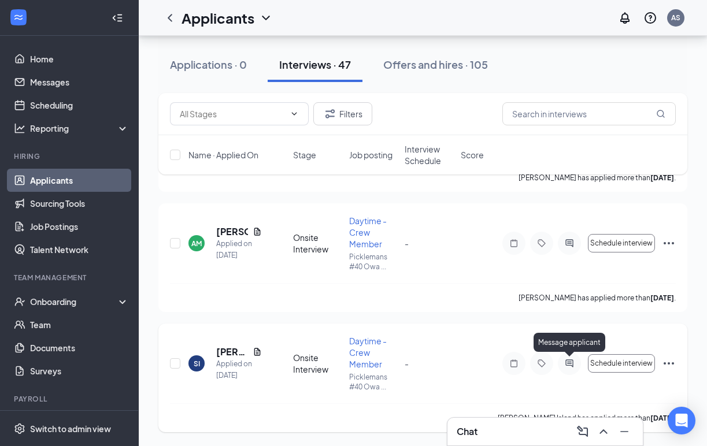
click at [571, 361] on icon "ActiveChat" at bounding box center [569, 363] width 14 height 9
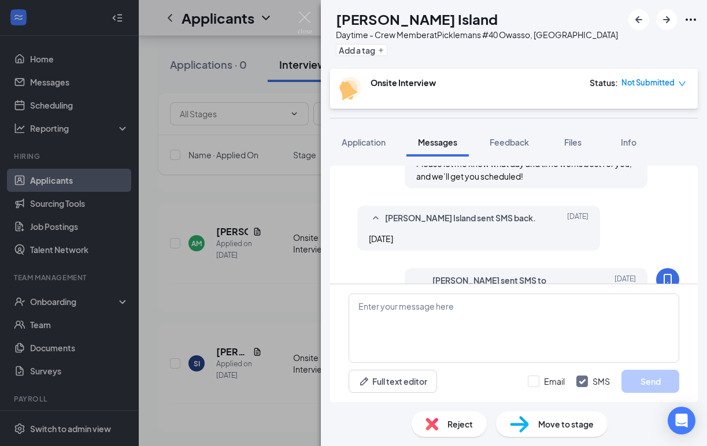
scroll to position [386, 0]
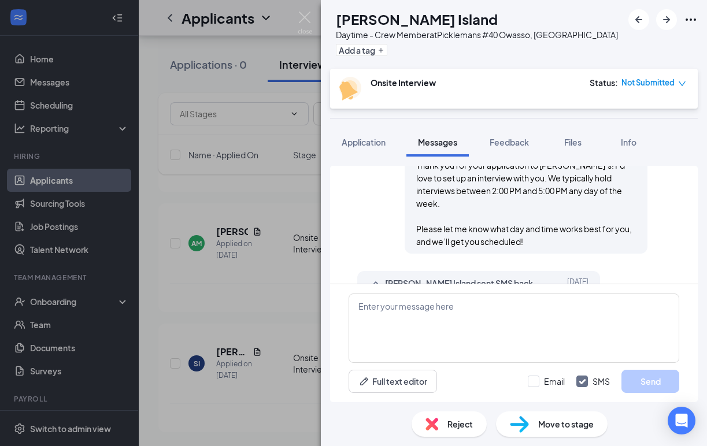
scroll to position [322, 0]
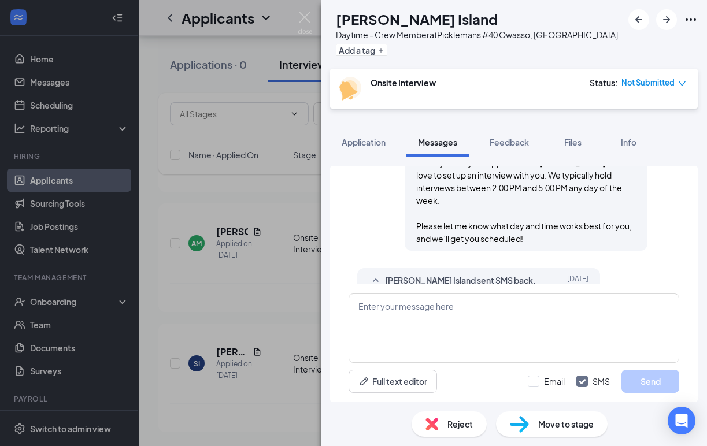
click at [440, 425] on div "Reject" at bounding box center [449, 424] width 75 height 25
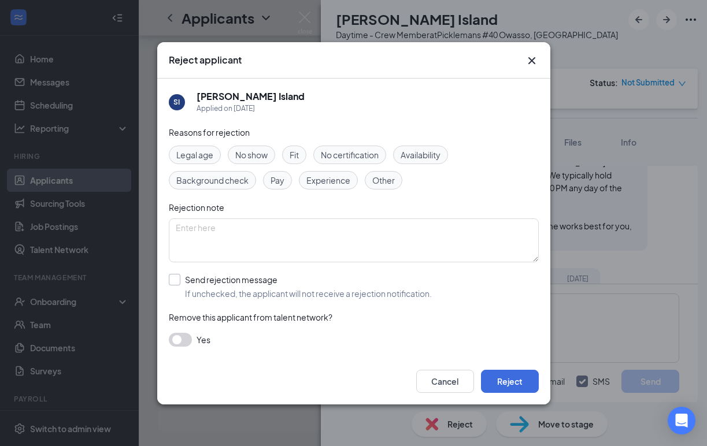
click at [177, 277] on input "Send rejection message If unchecked, the applicant will not receive a rejection…" at bounding box center [300, 286] width 263 height 25
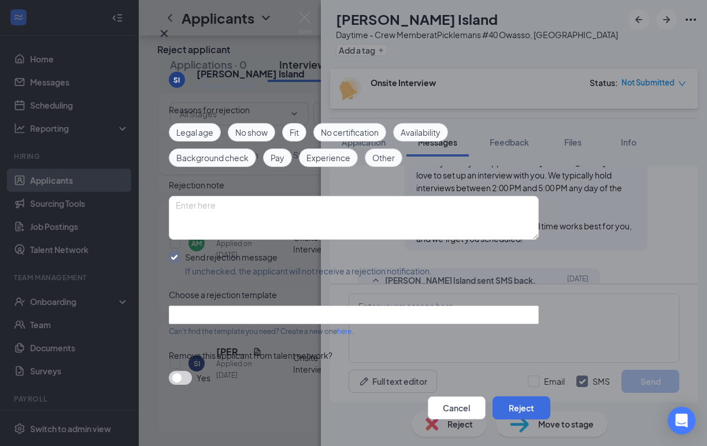
click at [171, 269] on input "Send rejection message If unchecked, the applicant will not receive a rejection…" at bounding box center [300, 263] width 263 height 25
checkbox input "false"
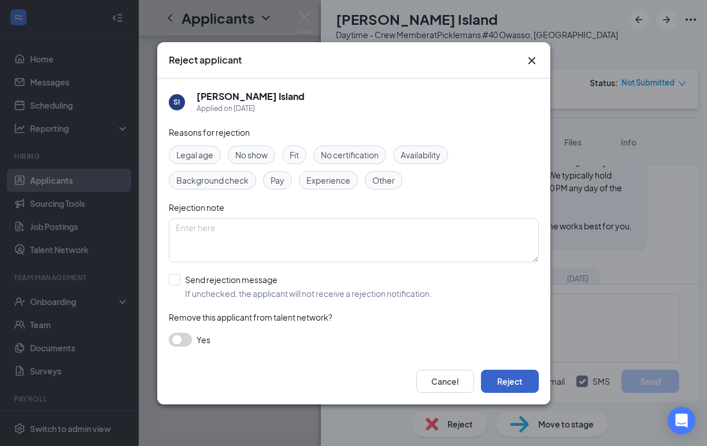
click at [506, 383] on button "Reject" at bounding box center [510, 381] width 58 height 23
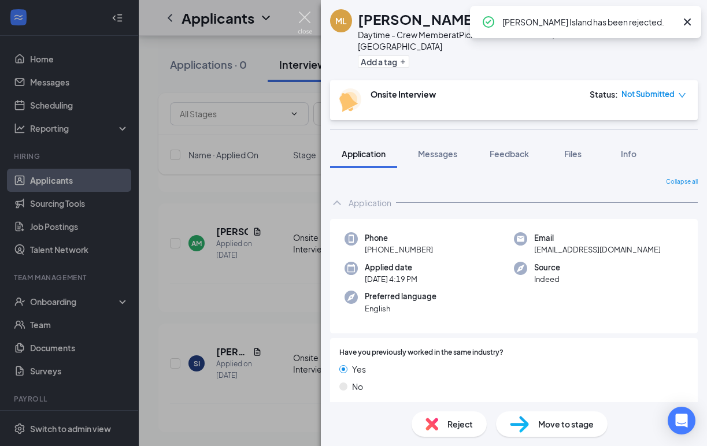
click at [308, 17] on img at bounding box center [305, 23] width 14 height 23
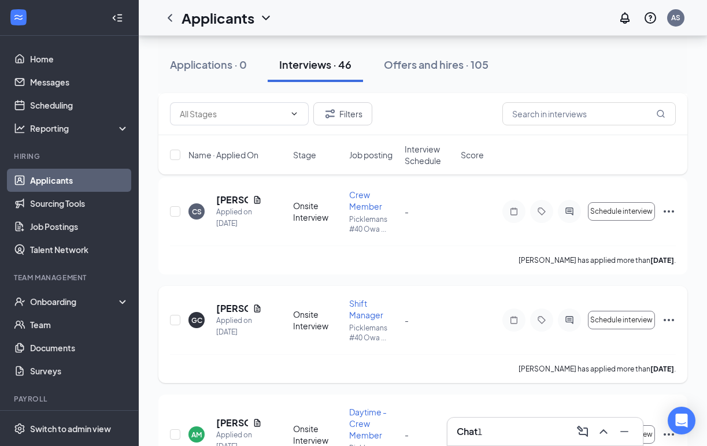
scroll to position [5206, 0]
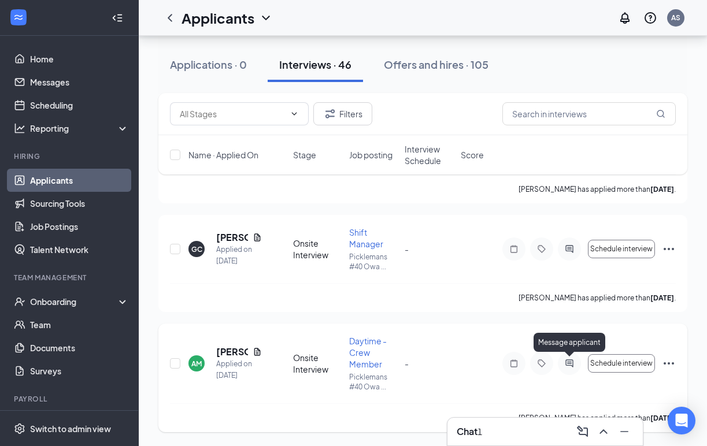
click at [564, 364] on icon "ActiveChat" at bounding box center [569, 363] width 14 height 9
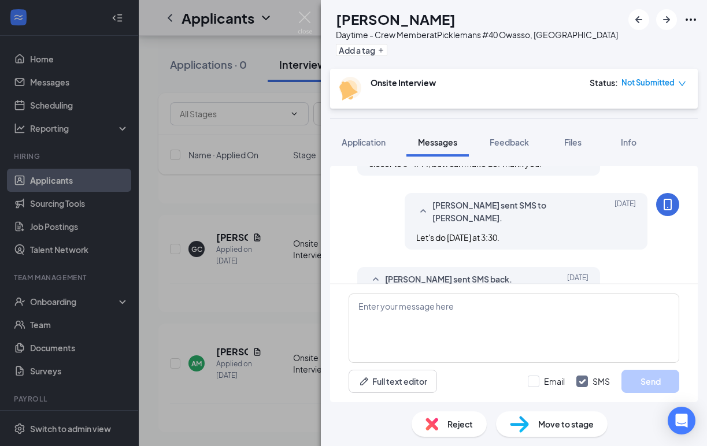
scroll to position [423, 0]
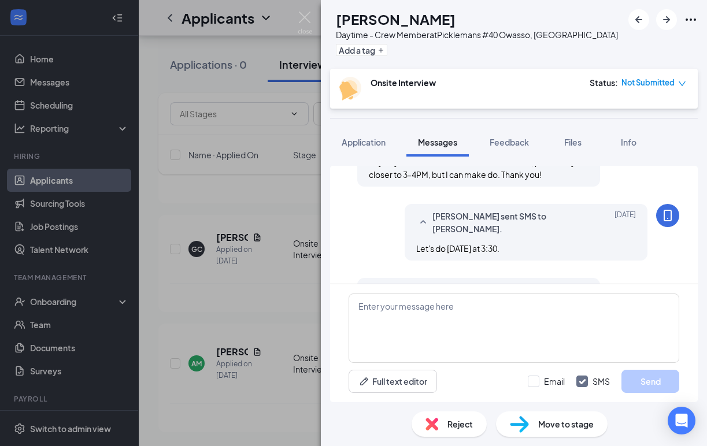
click at [452, 429] on span "Reject" at bounding box center [459, 424] width 25 height 13
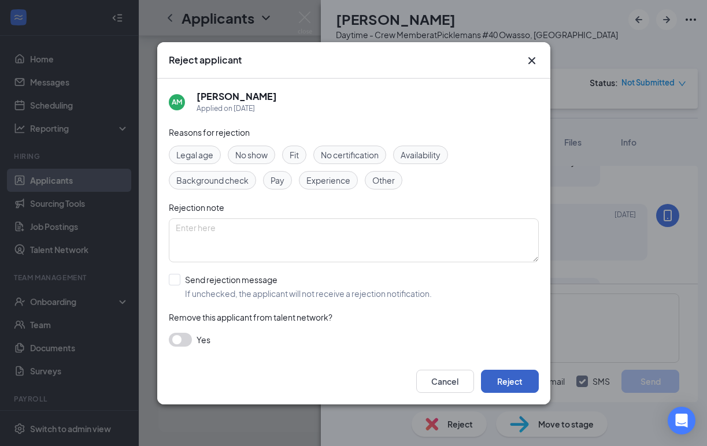
click at [503, 384] on button "Reject" at bounding box center [510, 381] width 58 height 23
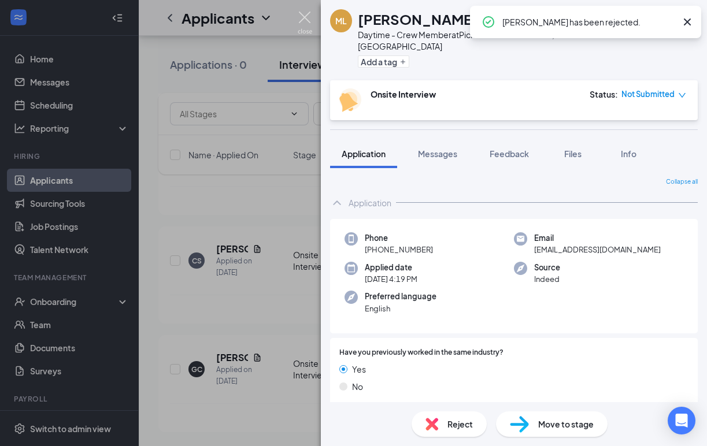
scroll to position [5086, 0]
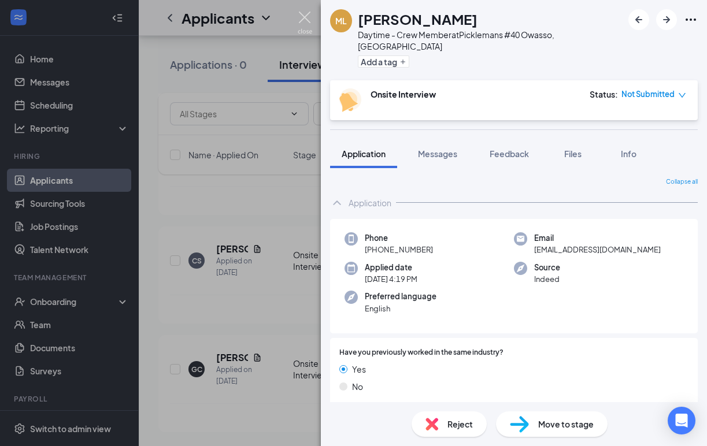
click at [307, 19] on img at bounding box center [305, 23] width 14 height 23
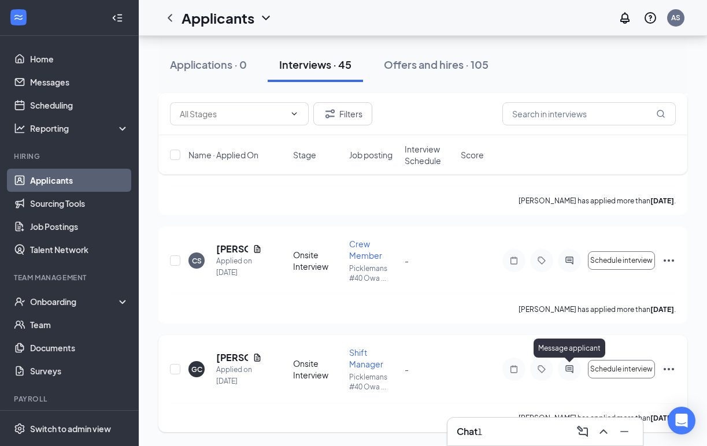
click at [566, 370] on icon "ActiveChat" at bounding box center [569, 369] width 14 height 9
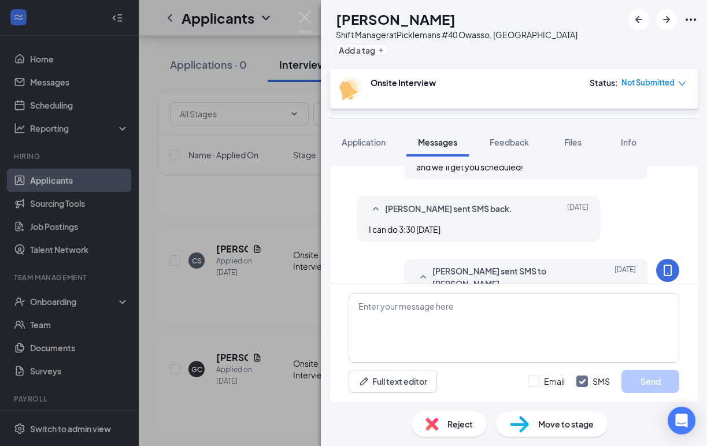
scroll to position [461, 0]
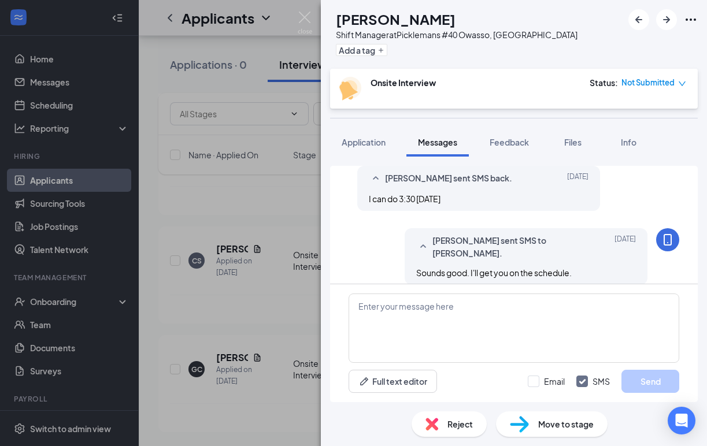
scroll to position [429, 0]
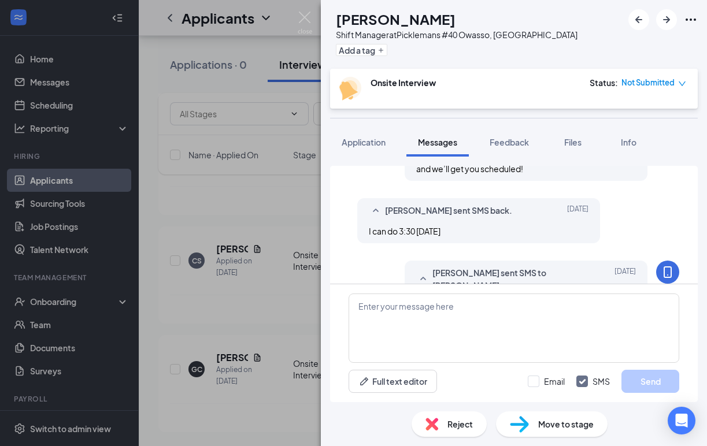
click at [454, 424] on span "Reject" at bounding box center [459, 424] width 25 height 13
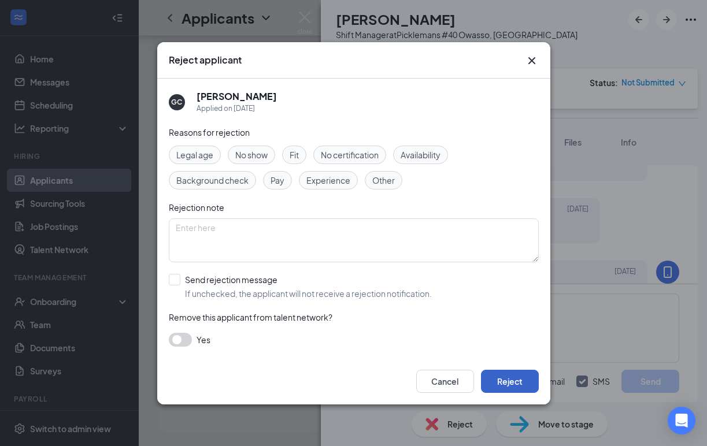
click at [506, 373] on button "Reject" at bounding box center [510, 381] width 58 height 23
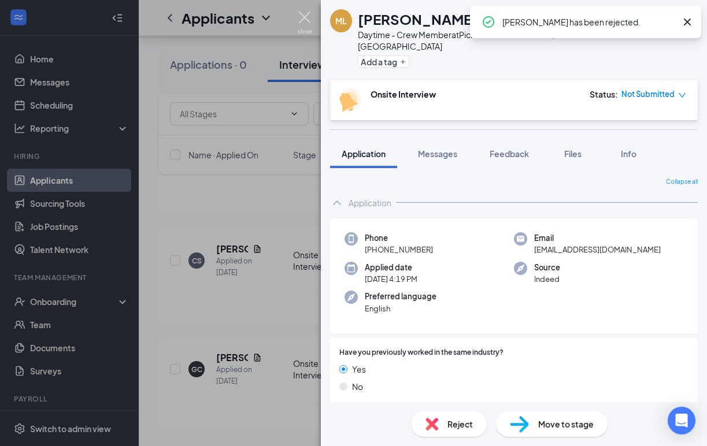
click at [301, 16] on img at bounding box center [305, 23] width 14 height 23
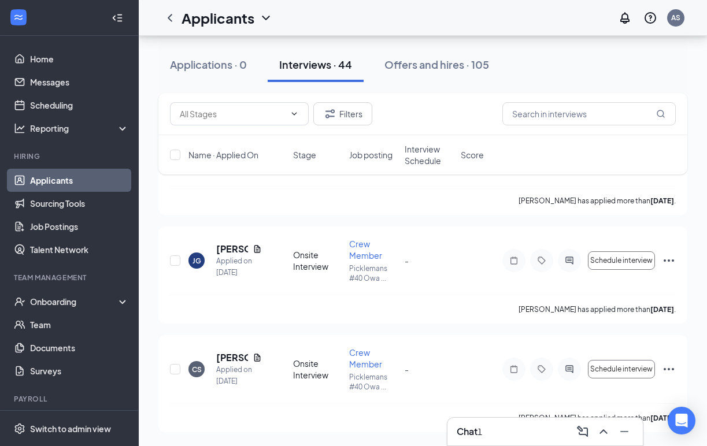
scroll to position [4977, 0]
click at [569, 365] on icon "ActiveChat" at bounding box center [569, 369] width 14 height 9
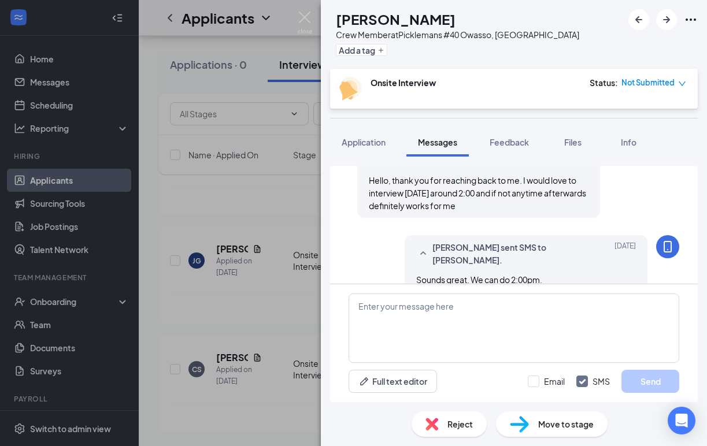
scroll to position [412, 0]
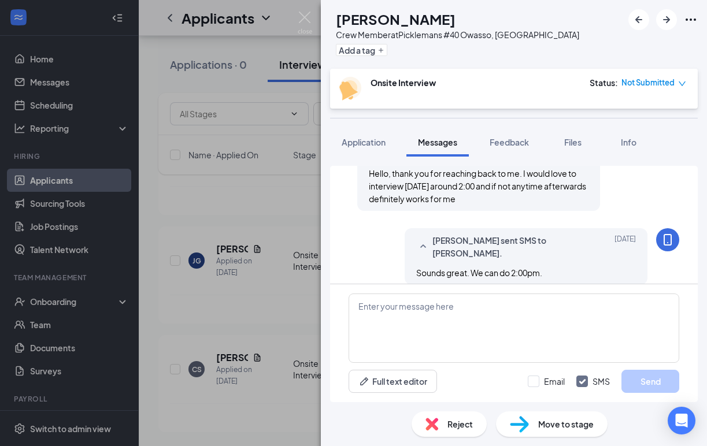
click at [454, 412] on div "Reject" at bounding box center [449, 424] width 75 height 25
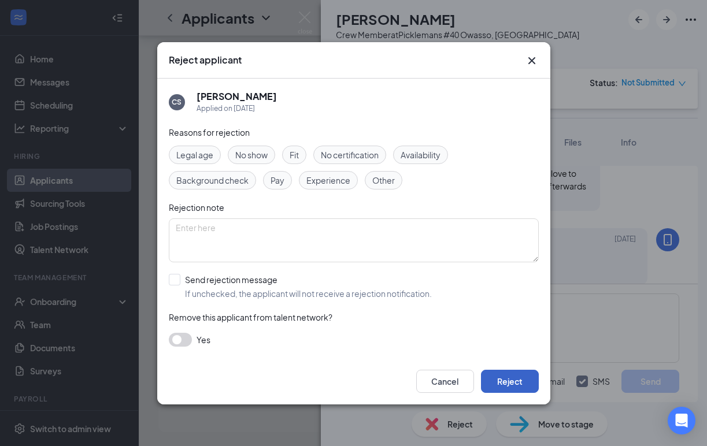
click at [518, 384] on button "Reject" at bounding box center [510, 381] width 58 height 23
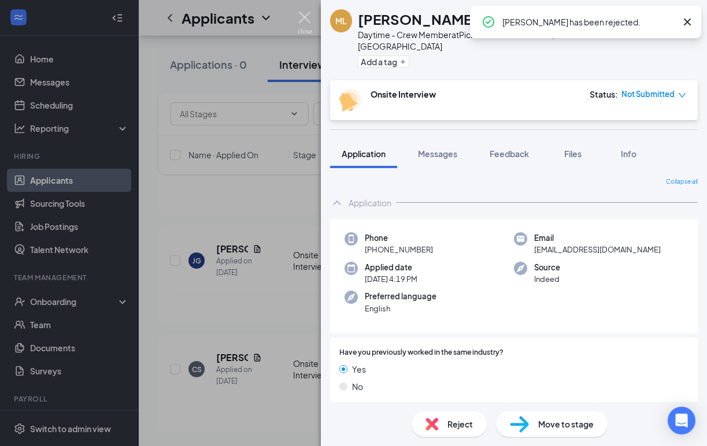
click at [305, 20] on img at bounding box center [305, 23] width 14 height 23
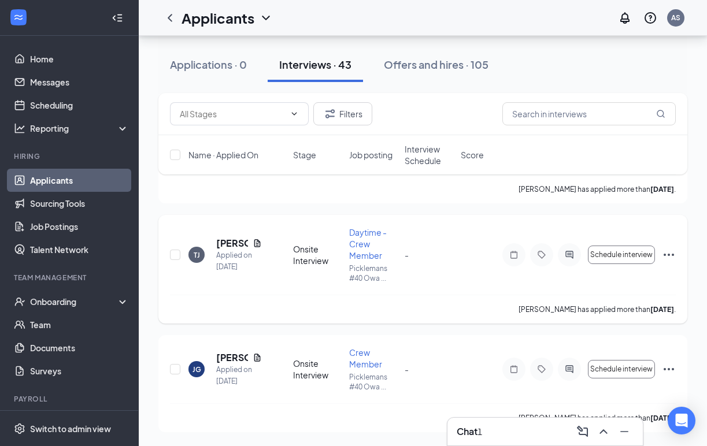
scroll to position [4869, 0]
click at [568, 373] on icon "ActiveChat" at bounding box center [569, 369] width 14 height 9
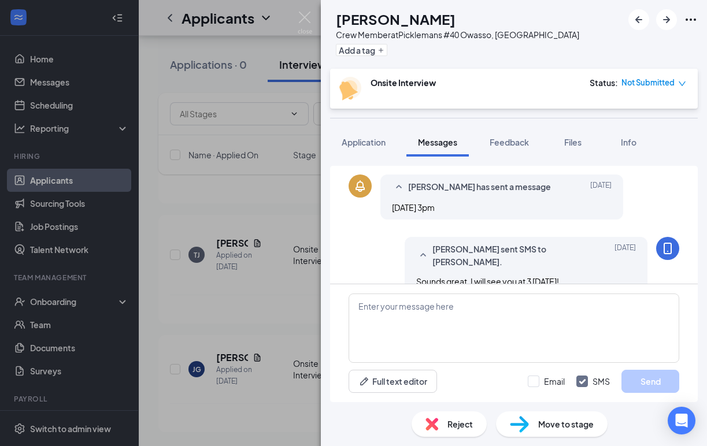
scroll to position [226, 0]
click at [453, 421] on span "Reject" at bounding box center [459, 424] width 25 height 13
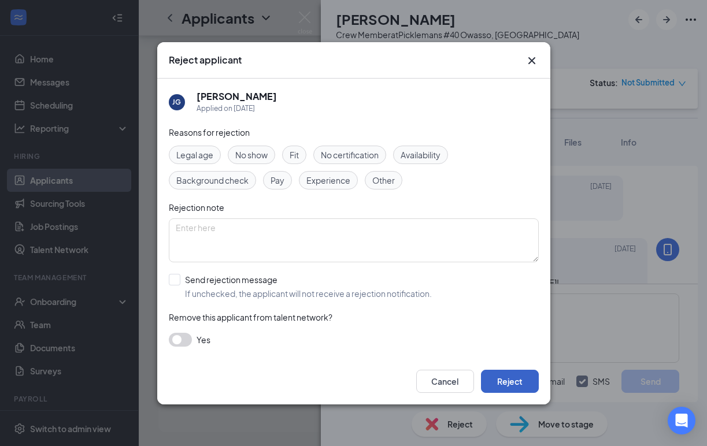
click at [501, 379] on button "Reject" at bounding box center [510, 381] width 58 height 23
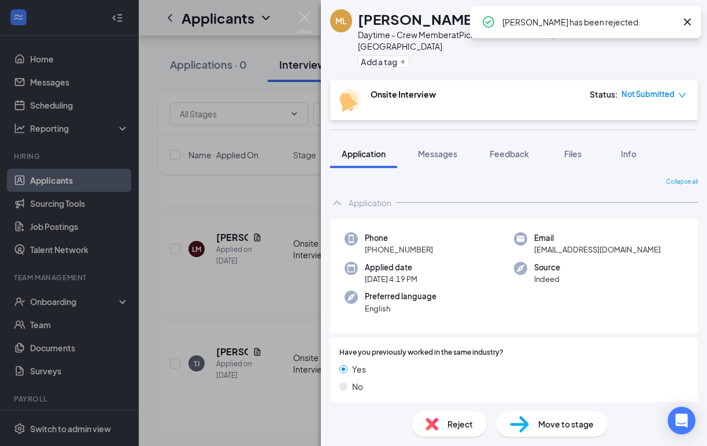
scroll to position [4760, 0]
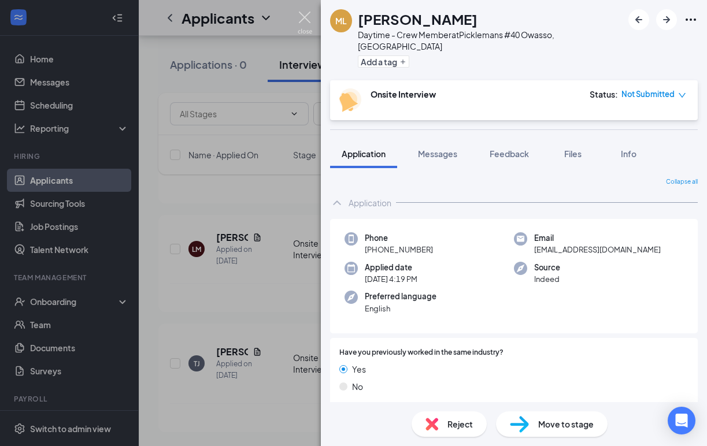
click at [306, 20] on img at bounding box center [305, 23] width 14 height 23
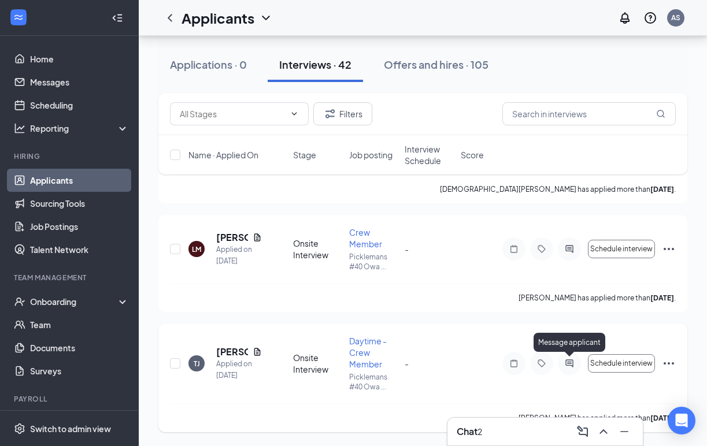
click at [571, 365] on icon "ActiveChat" at bounding box center [569, 364] width 8 height 8
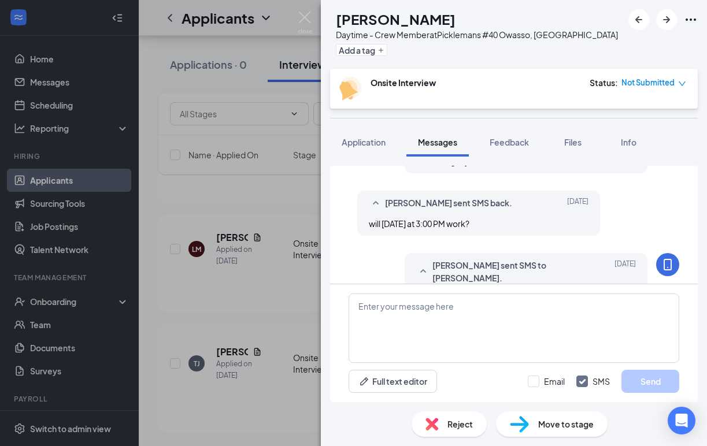
scroll to position [437, 0]
click at [462, 422] on span "Reject" at bounding box center [459, 424] width 25 height 13
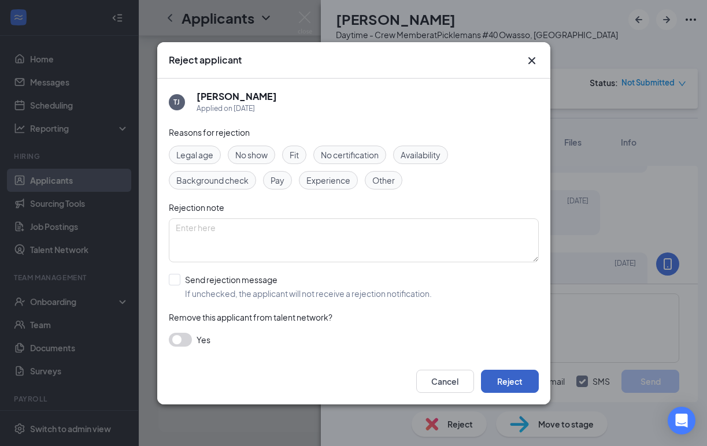
click at [514, 380] on button "Reject" at bounding box center [510, 381] width 58 height 23
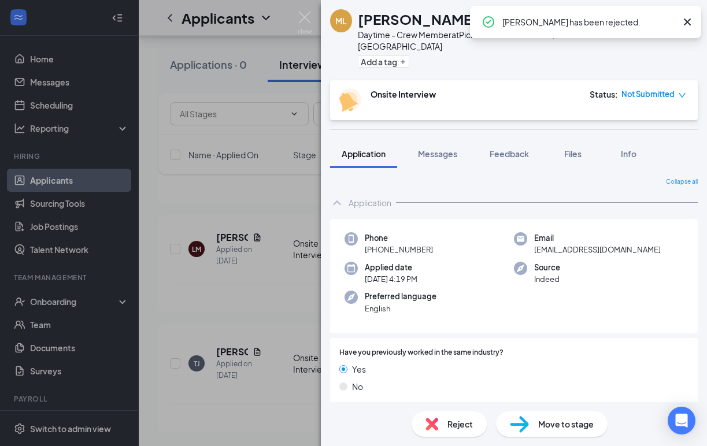
click at [250, 196] on div "ML Misty Lankford Daytime - Crew Member at Picklemans #40 Owasso, OK Add a tag …" at bounding box center [353, 223] width 707 height 446
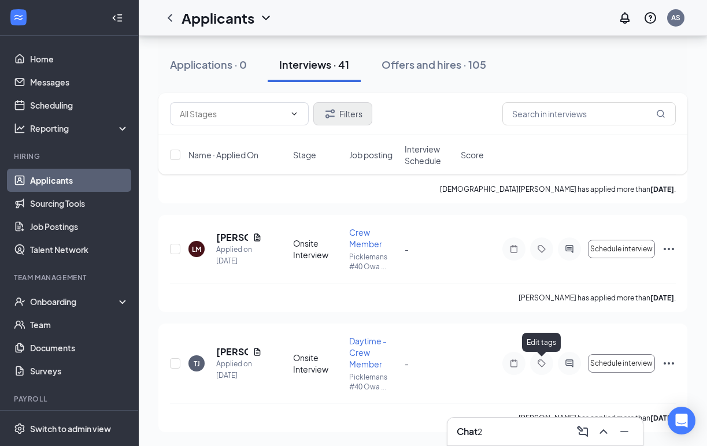
scroll to position [4640, 0]
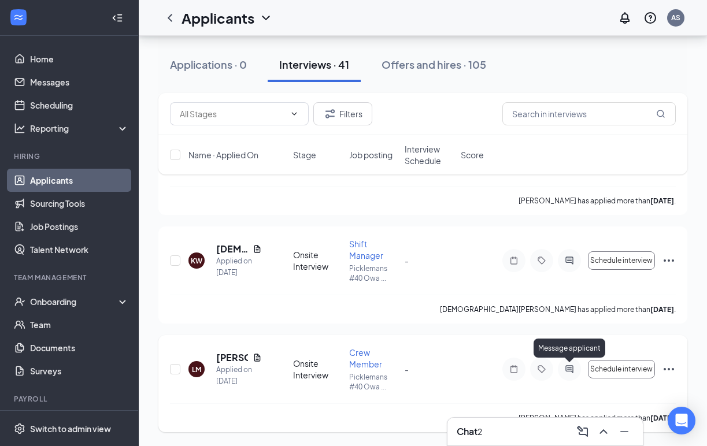
click at [572, 370] on icon "ActiveChat" at bounding box center [569, 369] width 14 height 9
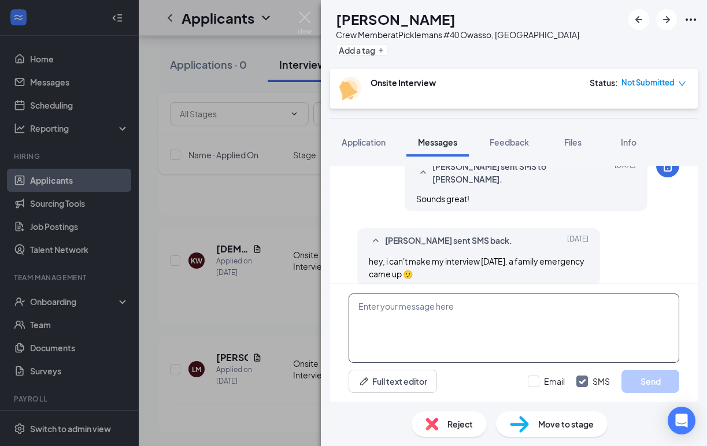
scroll to position [461, 0]
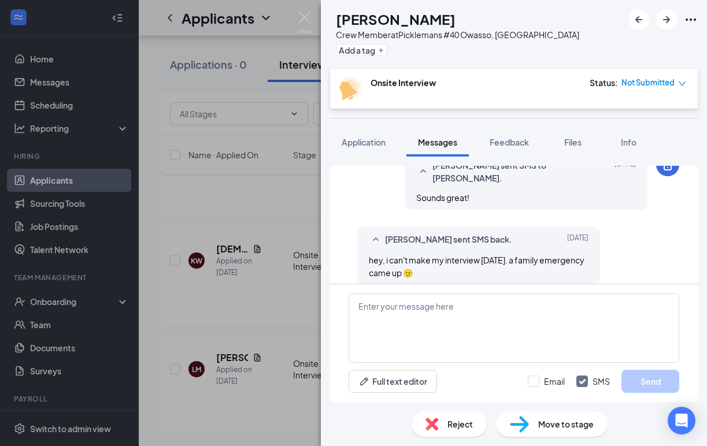
click at [457, 425] on span "Reject" at bounding box center [459, 424] width 25 height 13
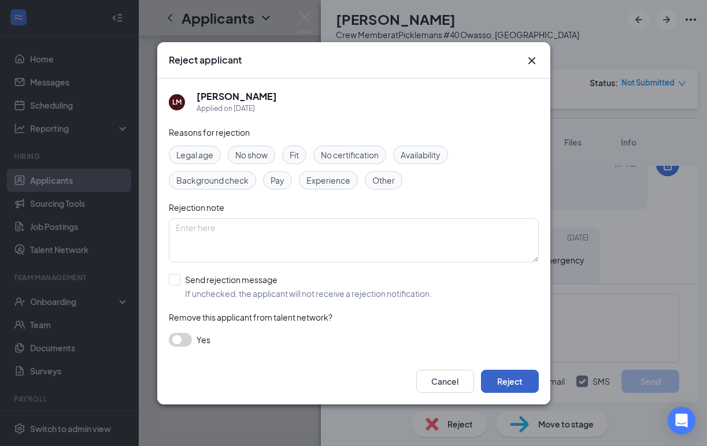
click at [507, 376] on button "Reject" at bounding box center [510, 381] width 58 height 23
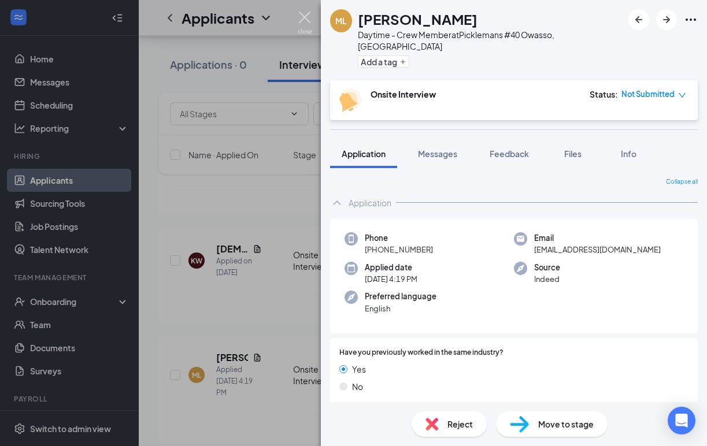
click at [306, 24] on img at bounding box center [305, 23] width 14 height 23
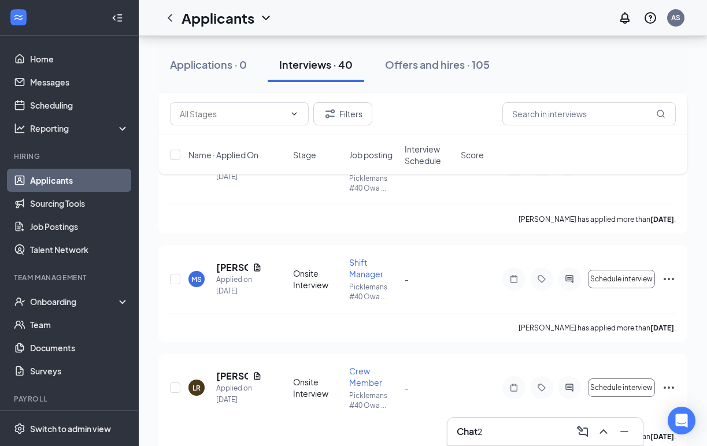
scroll to position [9271, 0]
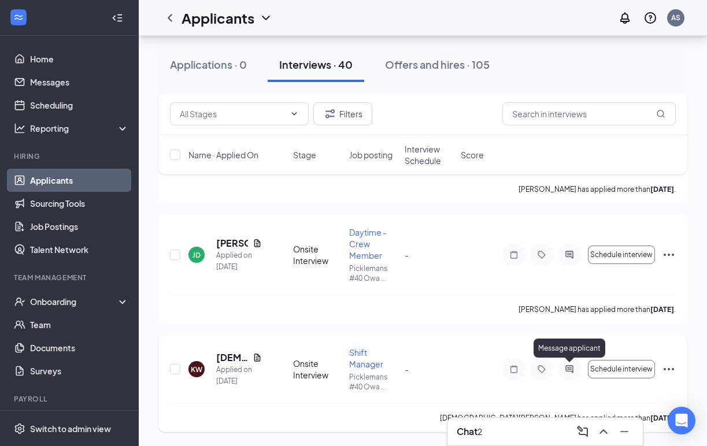
click at [566, 370] on icon "ActiveChat" at bounding box center [569, 369] width 8 height 8
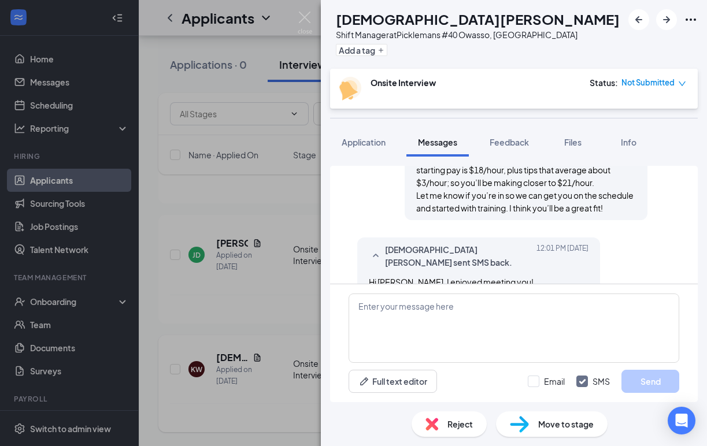
scroll to position [739, 0]
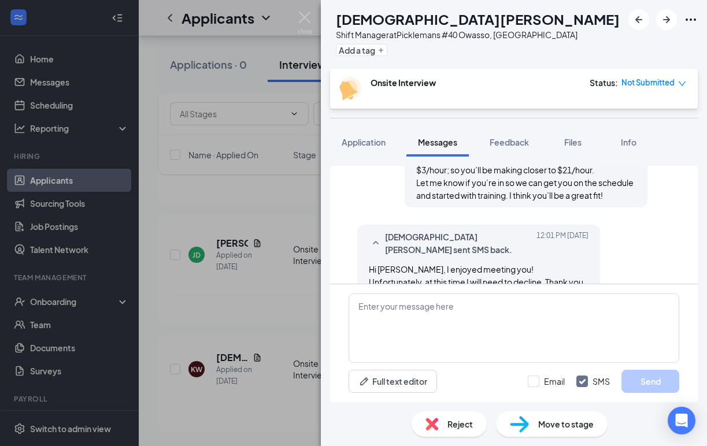
click at [457, 427] on span "Reject" at bounding box center [459, 424] width 25 height 13
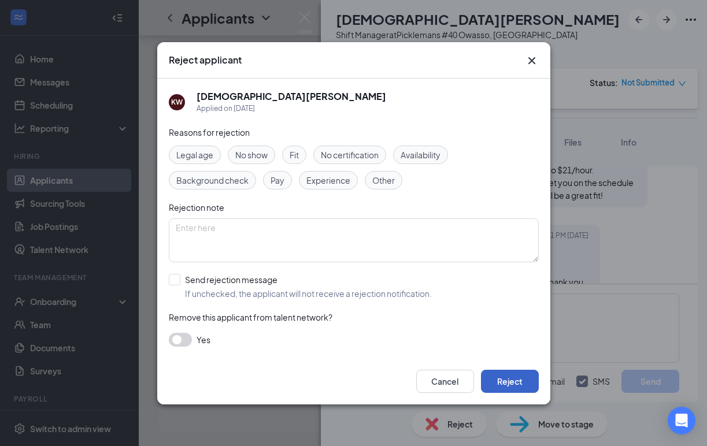
click at [505, 378] on button "Reject" at bounding box center [510, 381] width 58 height 23
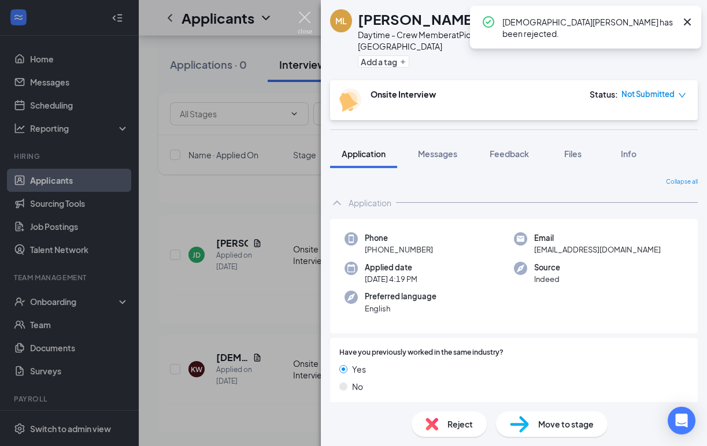
click at [302, 20] on img at bounding box center [305, 23] width 14 height 23
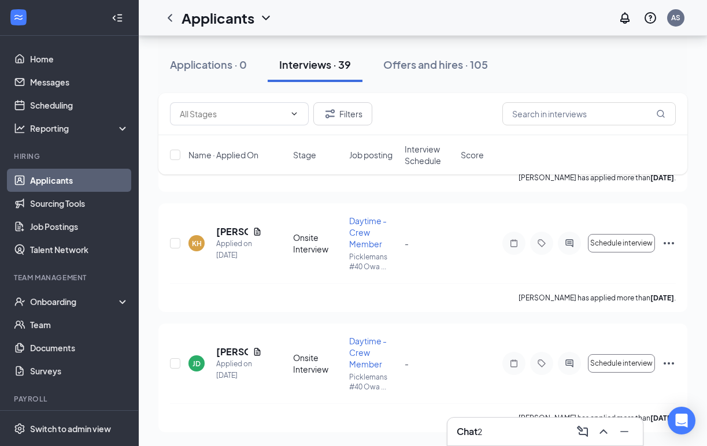
scroll to position [9053, 0]
click at [566, 362] on icon "ActiveChat" at bounding box center [569, 363] width 14 height 9
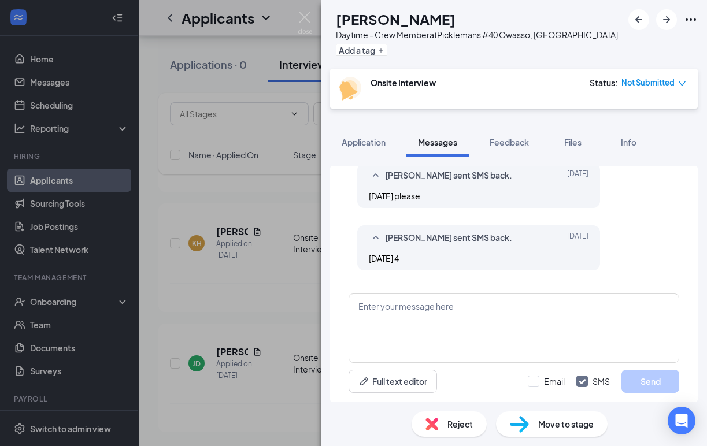
scroll to position [432, 0]
click at [442, 424] on div "Reject" at bounding box center [449, 424] width 75 height 25
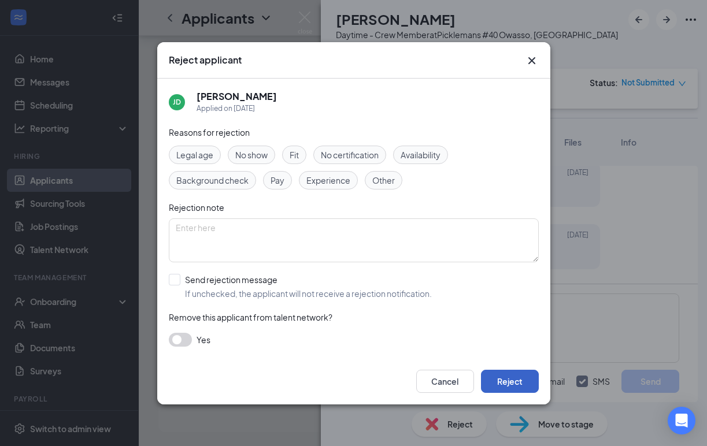
click at [500, 387] on button "Reject" at bounding box center [510, 381] width 58 height 23
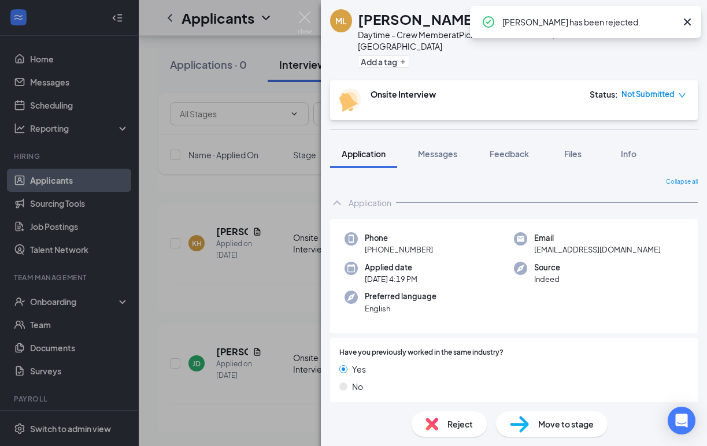
click at [313, 18] on div "ML Misty Lankford Daytime - Crew Member at Picklemans #40 Owasso, OK Add a tag …" at bounding box center [353, 223] width 707 height 446
click at [301, 18] on div "Applicants AS" at bounding box center [423, 18] width 568 height 36
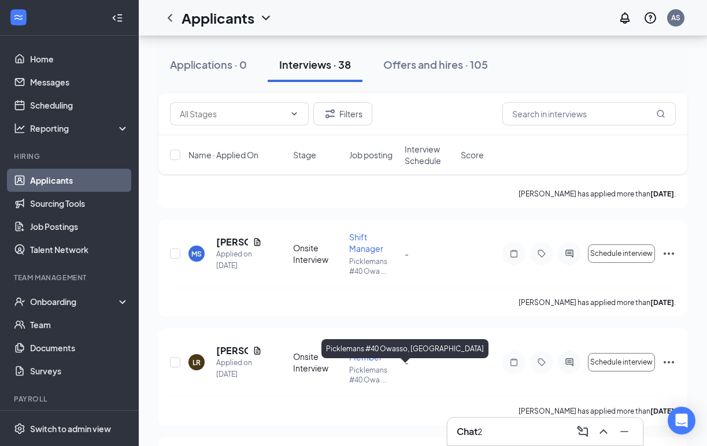
scroll to position [8813, 0]
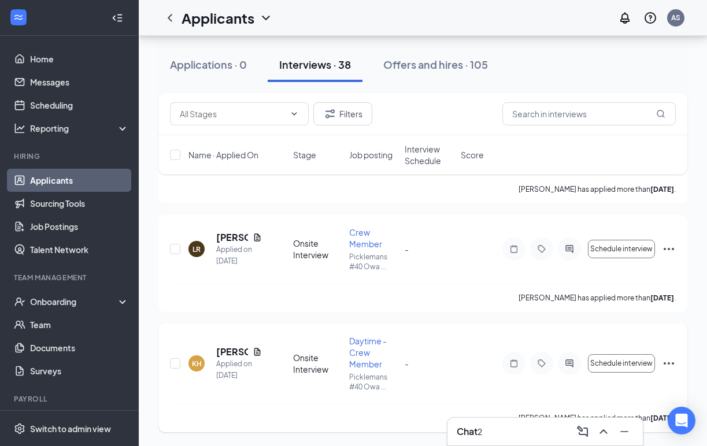
click at [568, 368] on div at bounding box center [569, 363] width 23 height 23
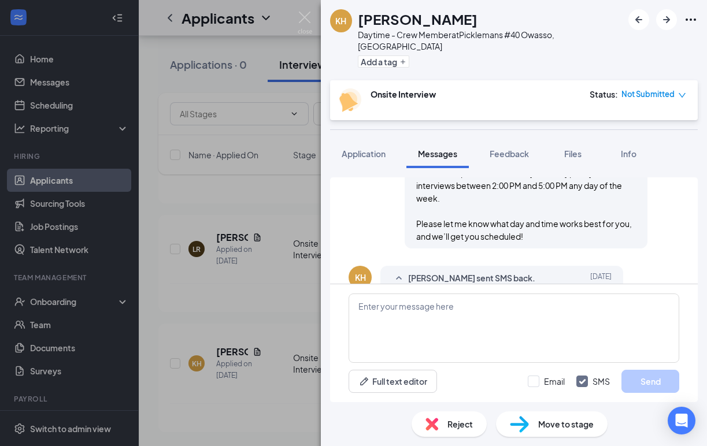
scroll to position [360, 0]
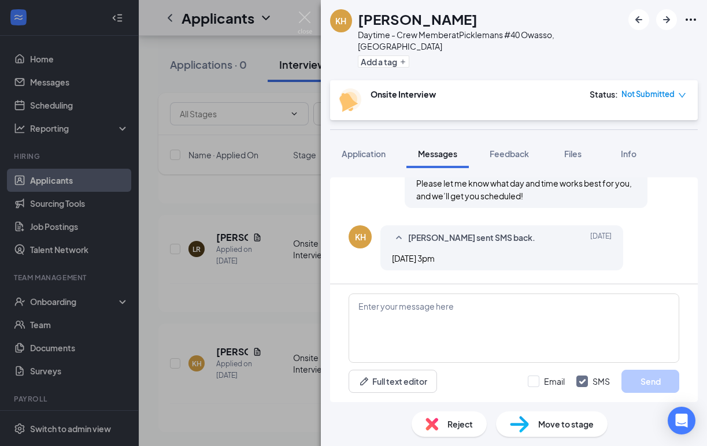
scroll to position [438, 0]
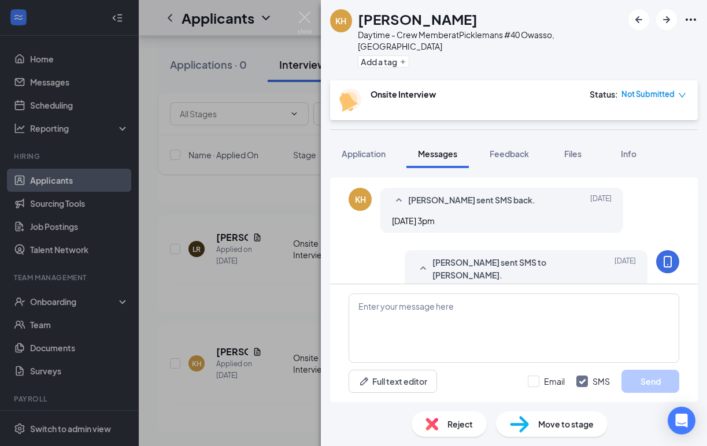
click at [467, 420] on span "Reject" at bounding box center [459, 424] width 25 height 13
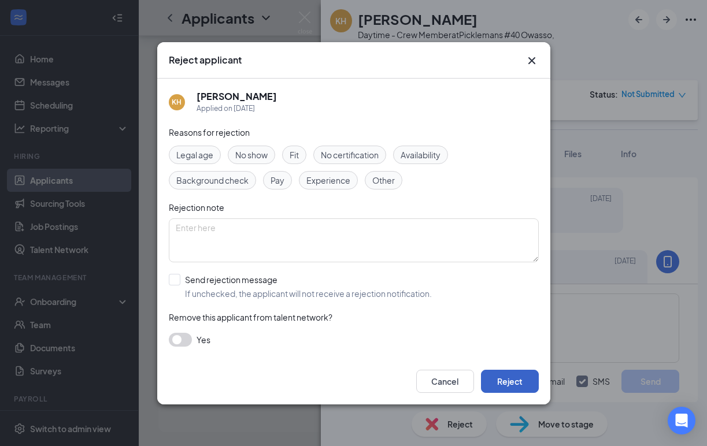
click at [501, 375] on button "Reject" at bounding box center [510, 381] width 58 height 23
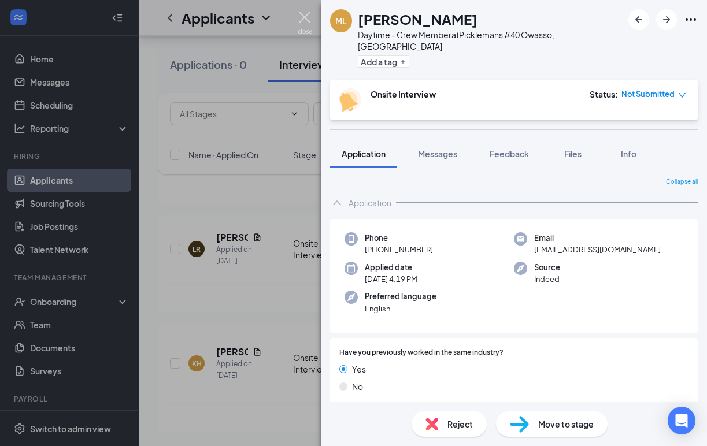
click at [306, 19] on img at bounding box center [305, 23] width 14 height 23
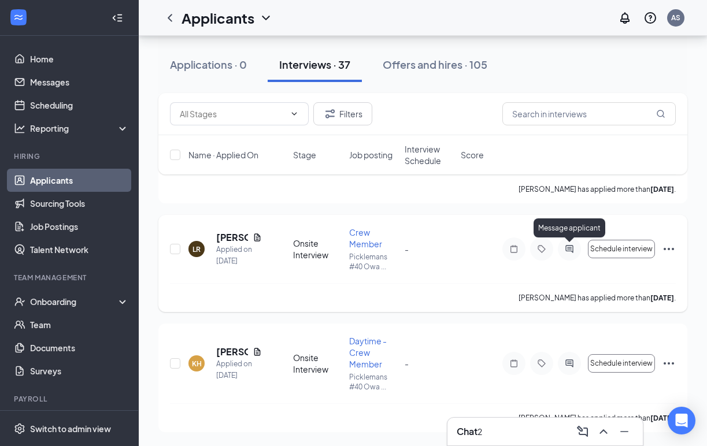
click at [566, 251] on icon "ActiveChat" at bounding box center [569, 249] width 14 height 9
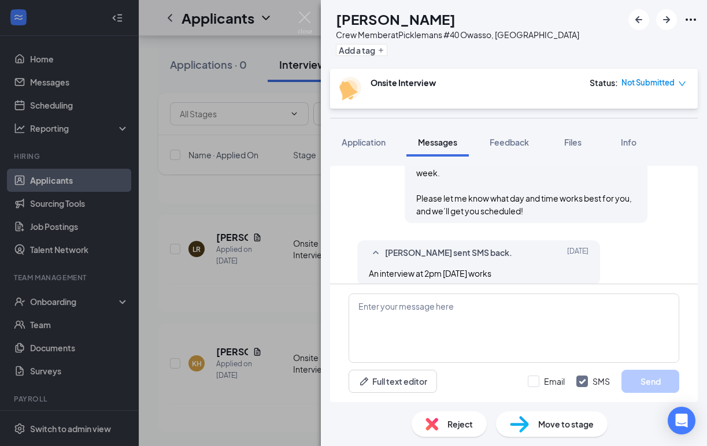
scroll to position [387, 0]
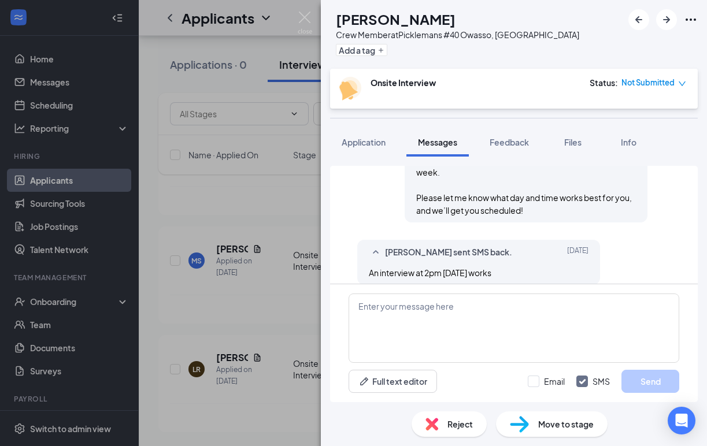
scroll to position [8573, 0]
click at [468, 424] on span "Reject" at bounding box center [459, 424] width 25 height 13
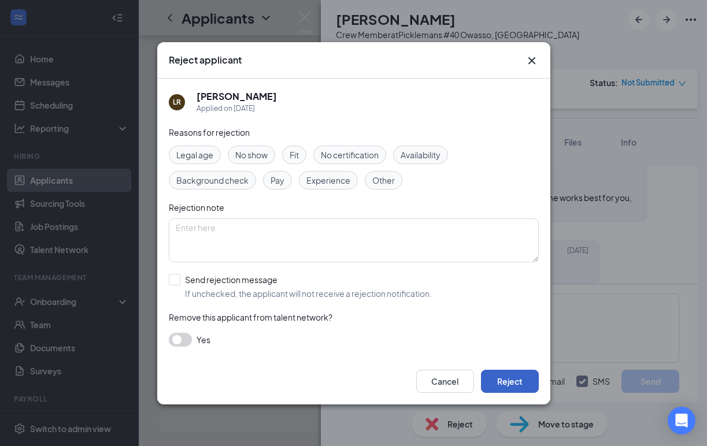
click at [513, 383] on button "Reject" at bounding box center [510, 381] width 58 height 23
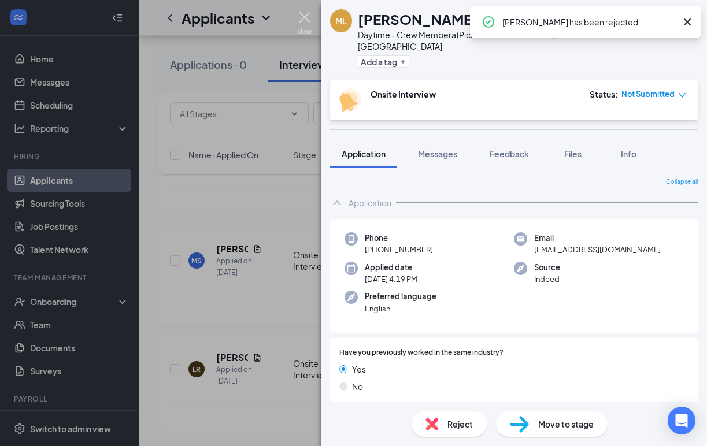
click at [303, 18] on img at bounding box center [305, 23] width 14 height 23
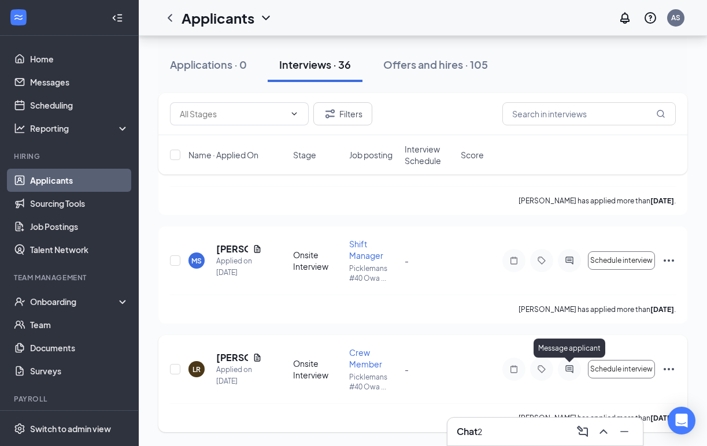
click at [568, 368] on icon "ActiveChat" at bounding box center [569, 369] width 14 height 9
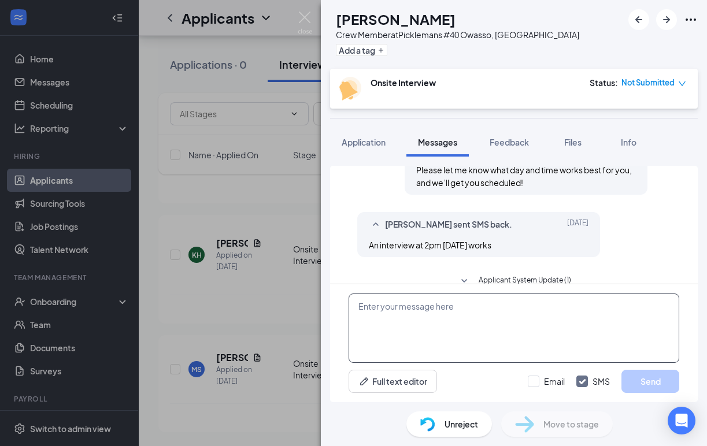
scroll to position [421, 0]
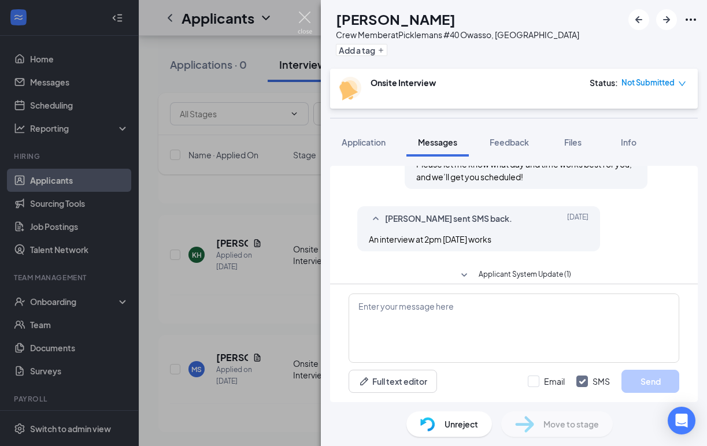
click at [307, 23] on img at bounding box center [305, 23] width 14 height 23
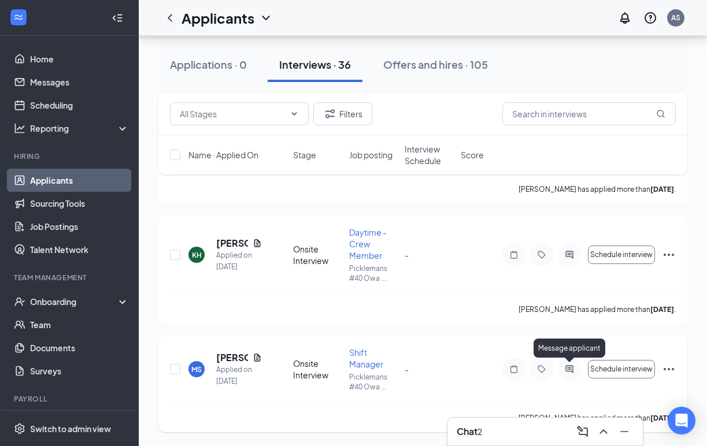
click at [568, 371] on icon "ActiveChat" at bounding box center [569, 369] width 8 height 8
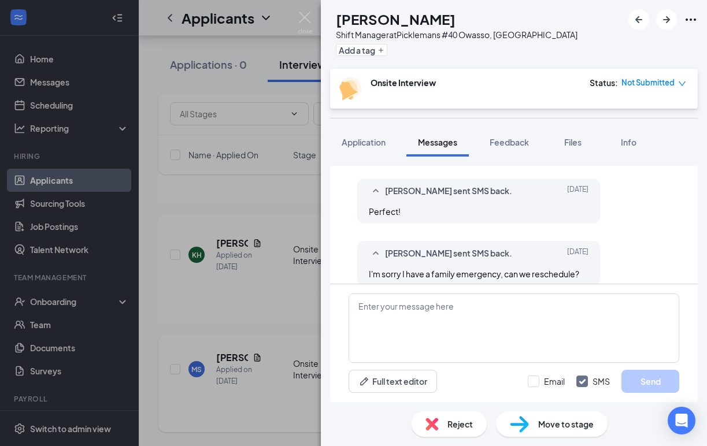
scroll to position [511, 0]
click at [441, 420] on div "Reject" at bounding box center [449, 424] width 75 height 25
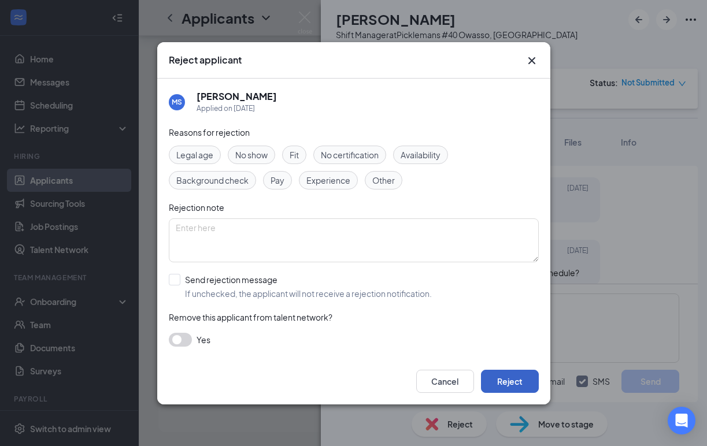
click at [518, 370] on button "Reject" at bounding box center [510, 381] width 58 height 23
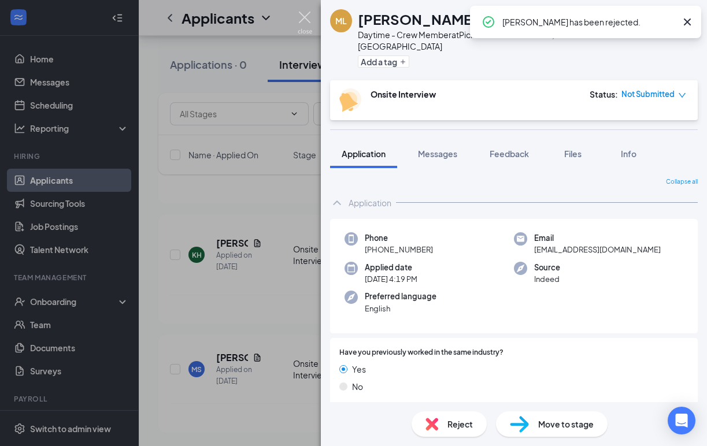
click at [303, 17] on img at bounding box center [305, 23] width 14 height 23
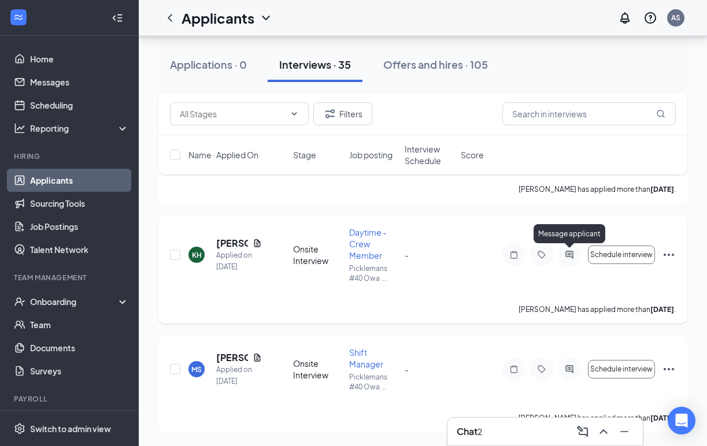
click at [572, 253] on icon "ActiveChat" at bounding box center [569, 254] width 14 height 9
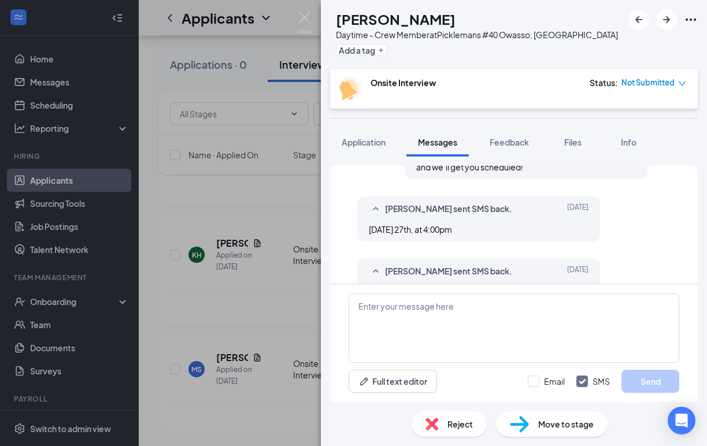
scroll to position [398, 0]
click at [302, 17] on img at bounding box center [305, 23] width 14 height 23
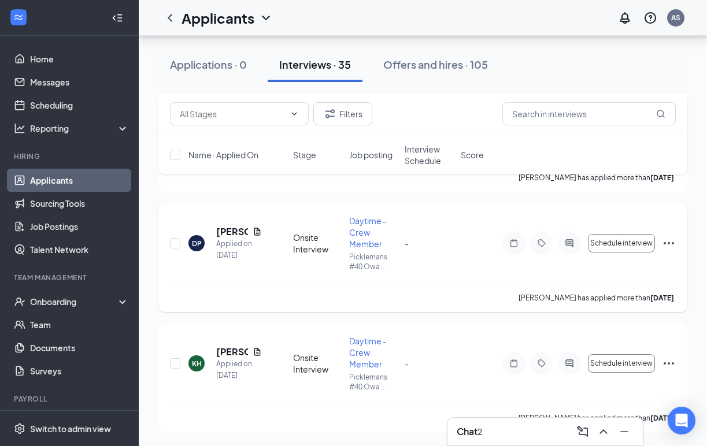
click at [569, 250] on div at bounding box center [569, 243] width 23 height 23
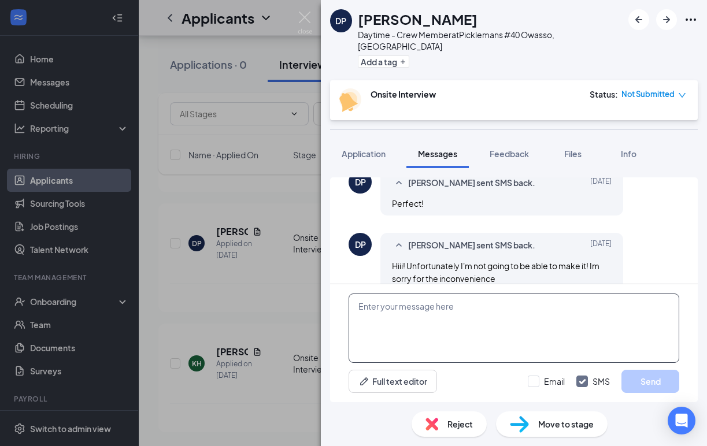
scroll to position [437, 0]
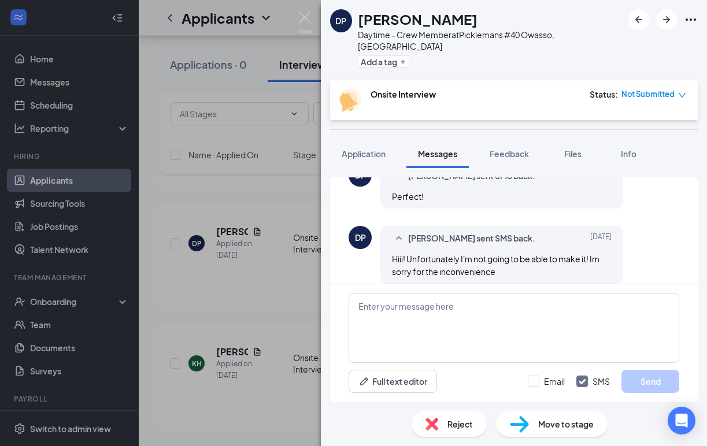
click at [440, 421] on div "Reject" at bounding box center [449, 424] width 75 height 25
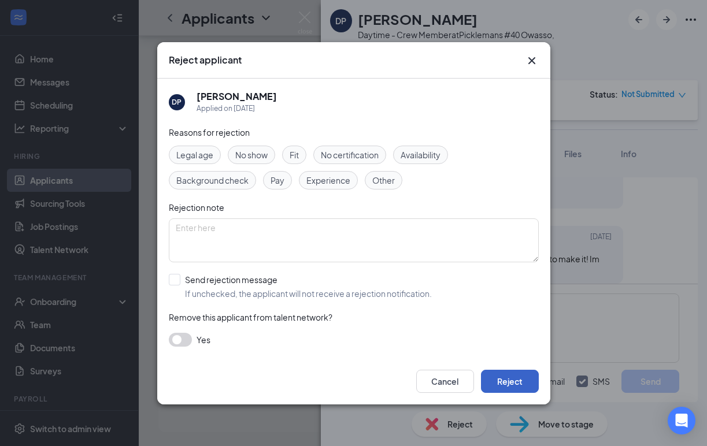
click at [503, 383] on button "Reject" at bounding box center [510, 381] width 58 height 23
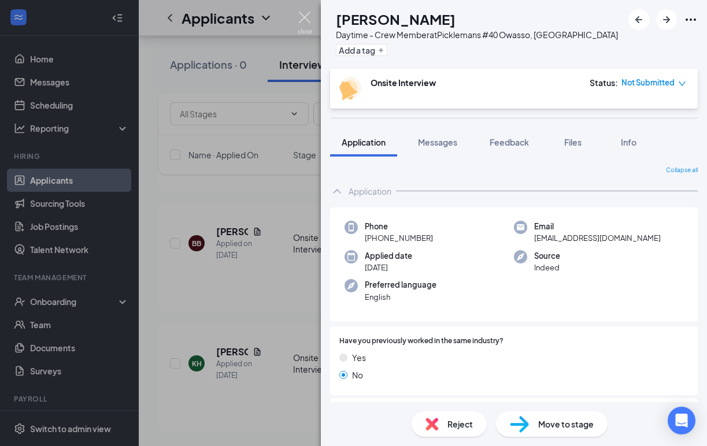
scroll to position [7897, 0]
click at [302, 18] on img at bounding box center [305, 23] width 14 height 23
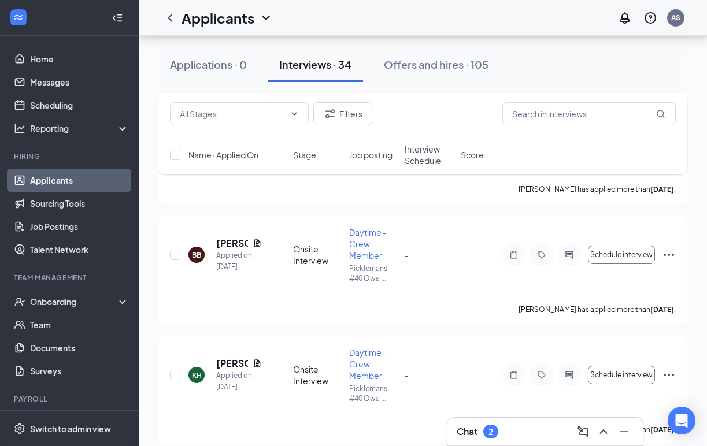
scroll to position [3844, 0]
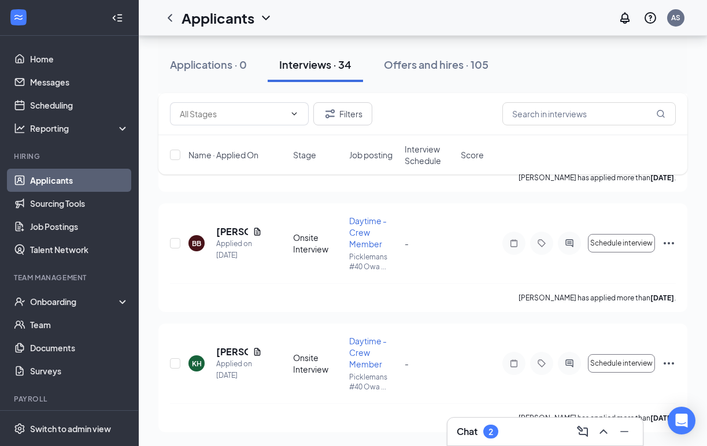
click at [546, 433] on div "Chat 2" at bounding box center [545, 432] width 177 height 18
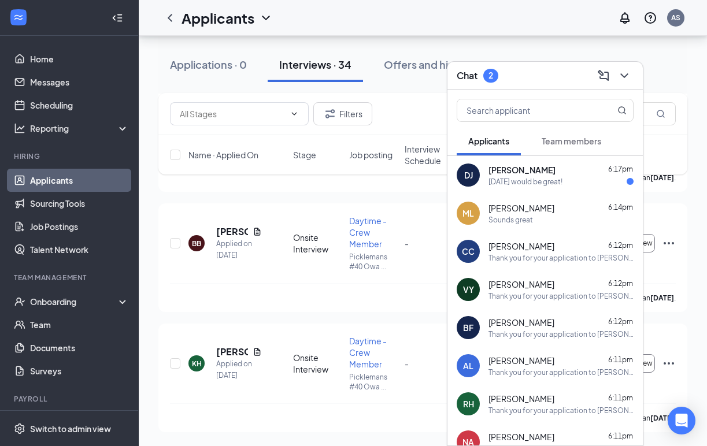
click at [514, 184] on div "Tomorrow would be great!" at bounding box center [525, 182] width 74 height 10
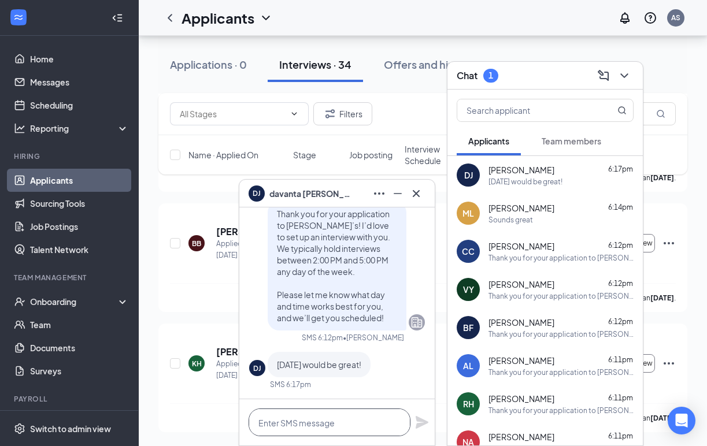
click at [314, 432] on textarea at bounding box center [330, 423] width 162 height 28
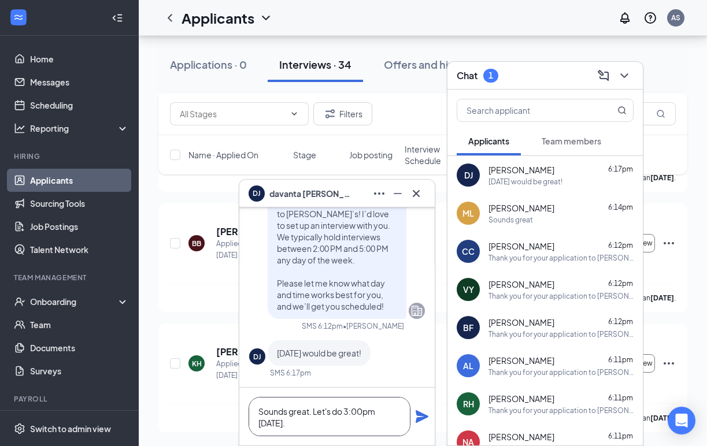
type textarea "Sounds great. Let's do 3:00pm tomorrow."
click at [420, 414] on icon "Plane" at bounding box center [422, 416] width 13 height 13
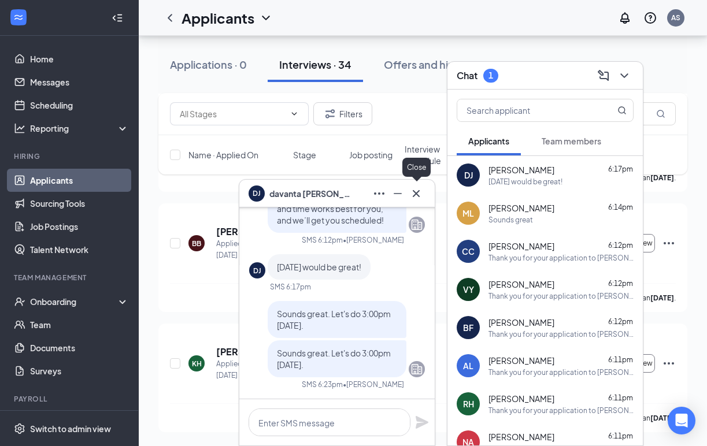
click at [419, 194] on icon "Cross" at bounding box center [416, 194] width 14 height 14
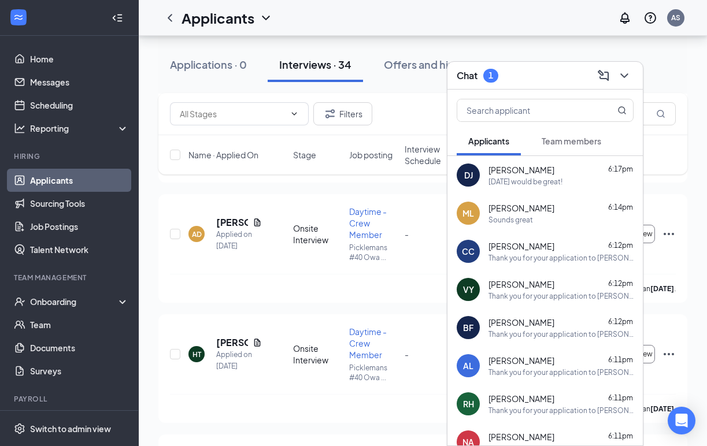
scroll to position [3399, 0]
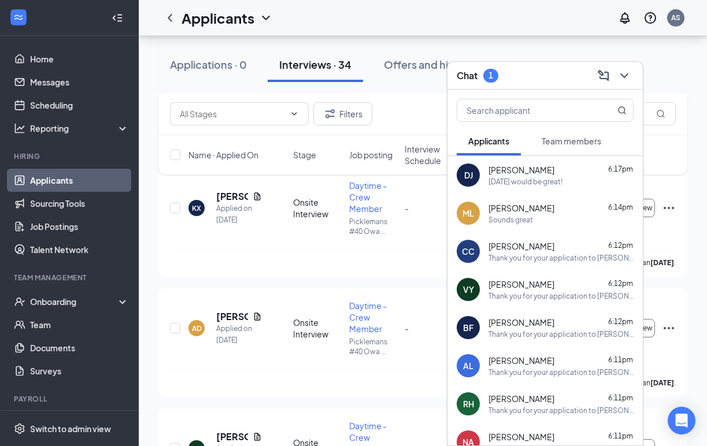
click at [491, 140] on span "Applicants" at bounding box center [488, 141] width 41 height 10
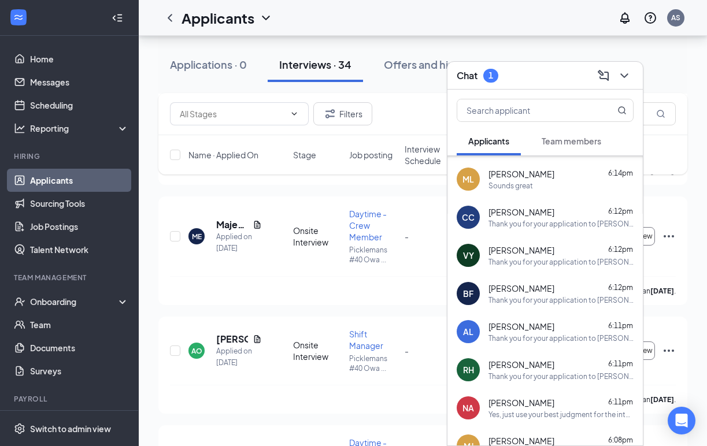
scroll to position [37, 0]
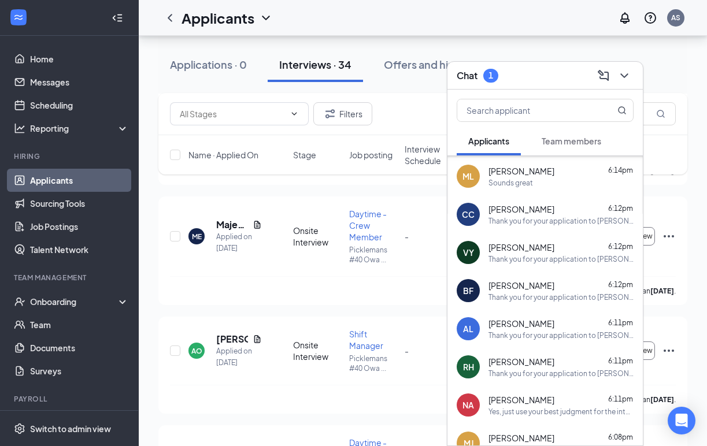
click at [488, 71] on div "1" at bounding box center [490, 76] width 15 height 14
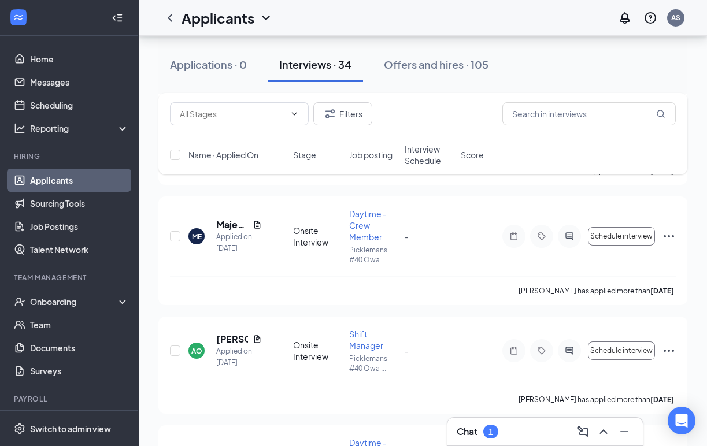
scroll to position [0, 0]
click at [485, 429] on div "1" at bounding box center [490, 432] width 15 height 14
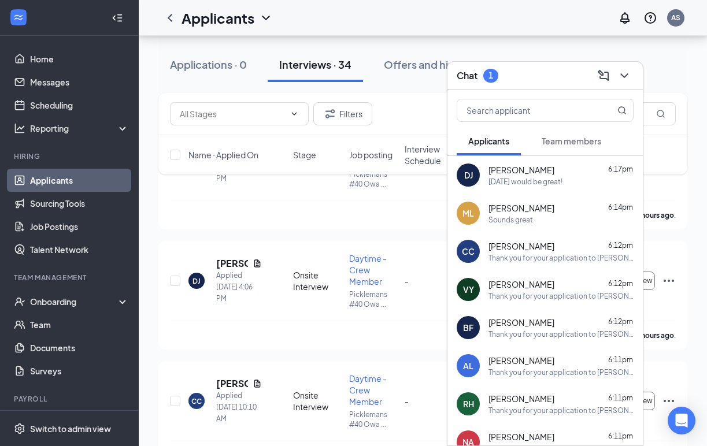
scroll to position [103, 0]
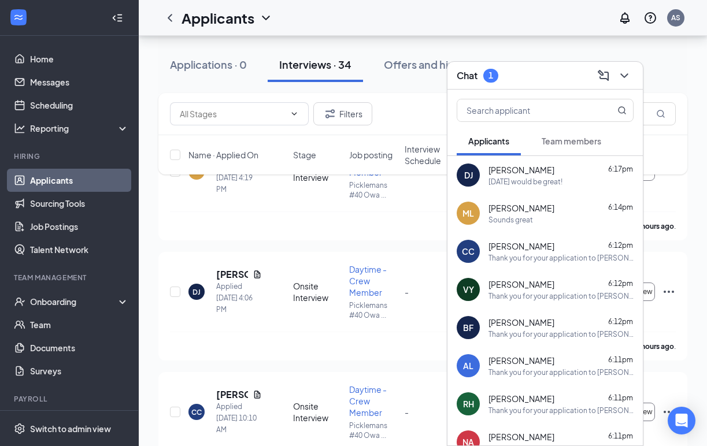
click at [561, 134] on button "Team members" at bounding box center [571, 141] width 83 height 29
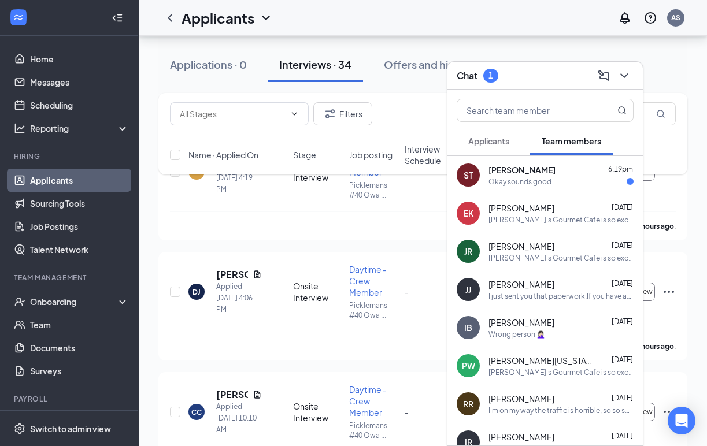
click at [523, 180] on div "Okay sounds good" at bounding box center [519, 182] width 63 height 10
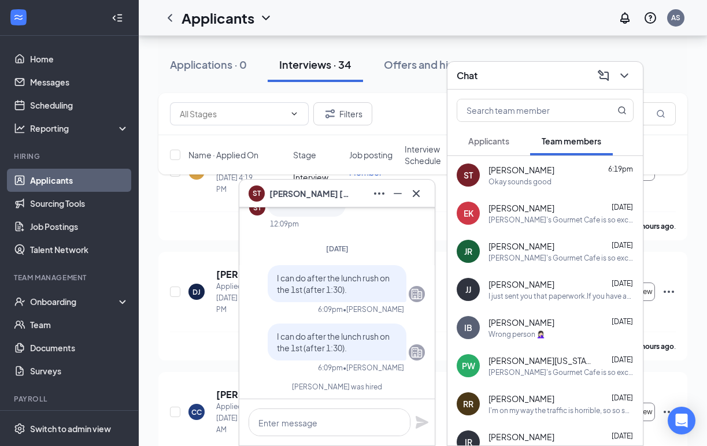
scroll to position [-159, 0]
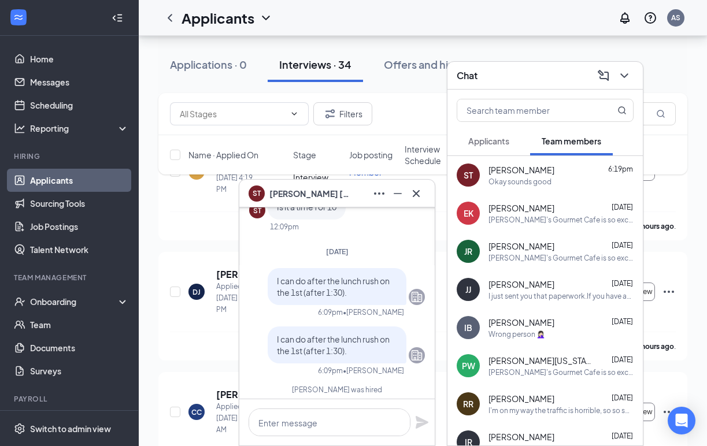
click at [302, 197] on span "Shayla Thomas" at bounding box center [309, 193] width 81 height 13
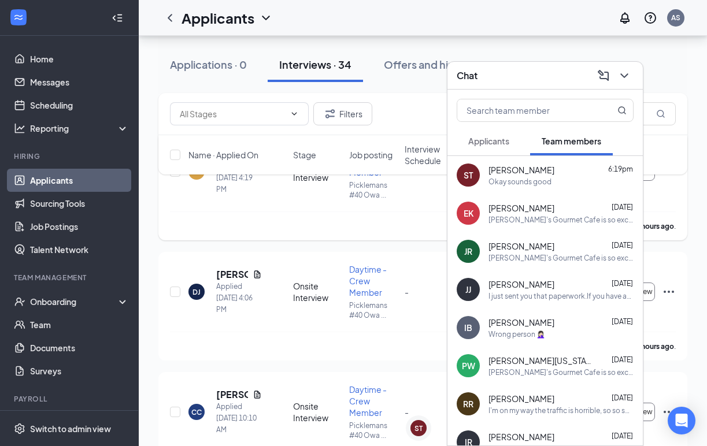
scroll to position [0, 0]
click at [525, 178] on div "Okay sounds good" at bounding box center [519, 182] width 63 height 10
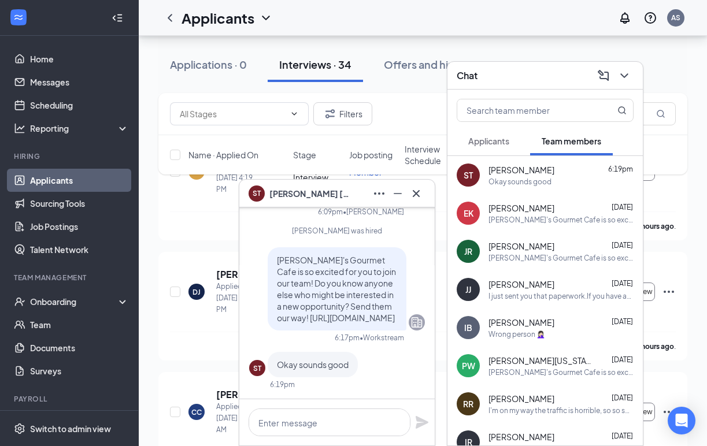
click at [323, 156] on div "Stage" at bounding box center [317, 155] width 49 height 12
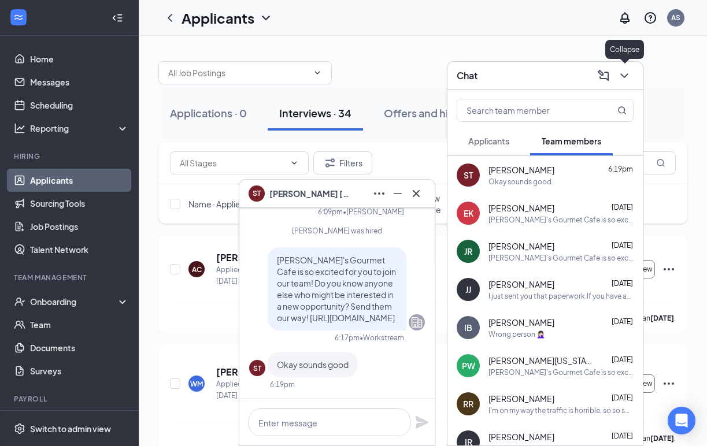
click at [624, 76] on icon "ChevronDown" at bounding box center [624, 75] width 8 height 5
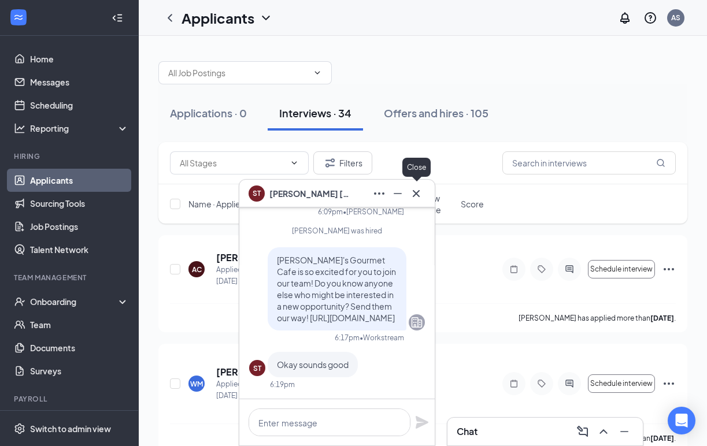
click at [423, 192] on icon "Cross" at bounding box center [416, 194] width 14 height 14
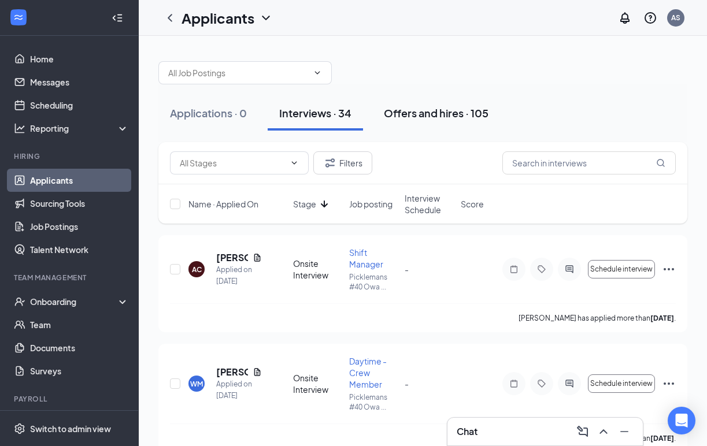
click at [401, 117] on div "Offers and hires · 105" at bounding box center [436, 113] width 105 height 14
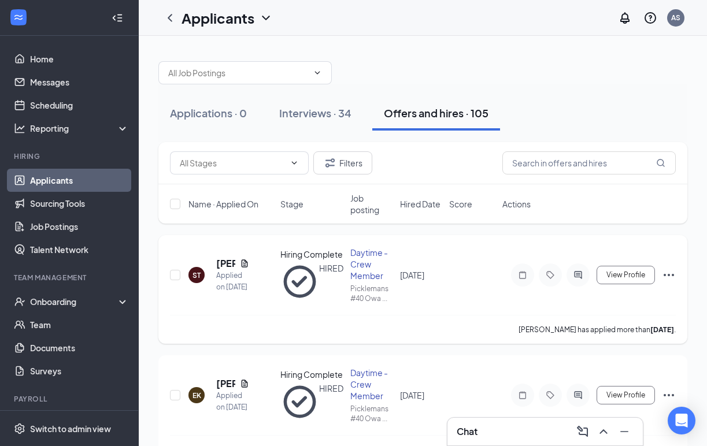
click at [672, 274] on icon "Ellipses" at bounding box center [669, 275] width 14 height 14
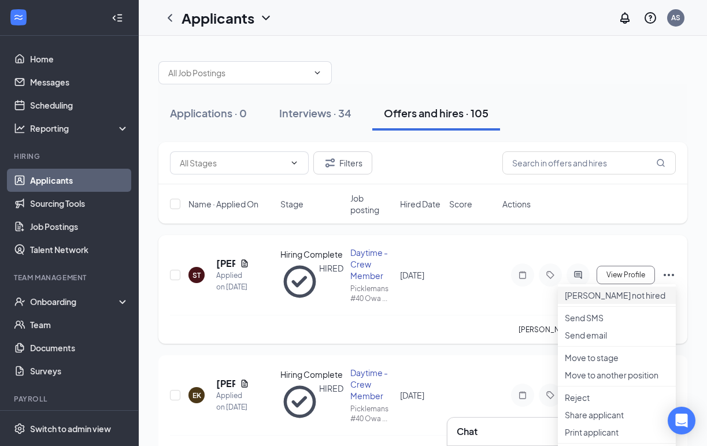
click at [621, 298] on p "Mark not hired" at bounding box center [617, 296] width 104 height 12
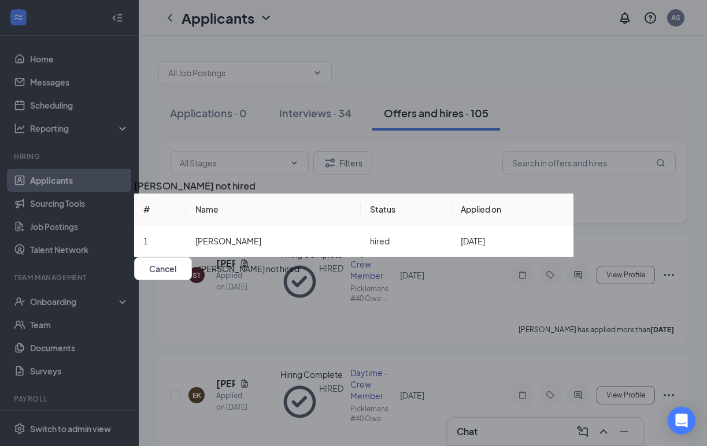
click at [299, 280] on button "Mark not hired" at bounding box center [249, 268] width 101 height 23
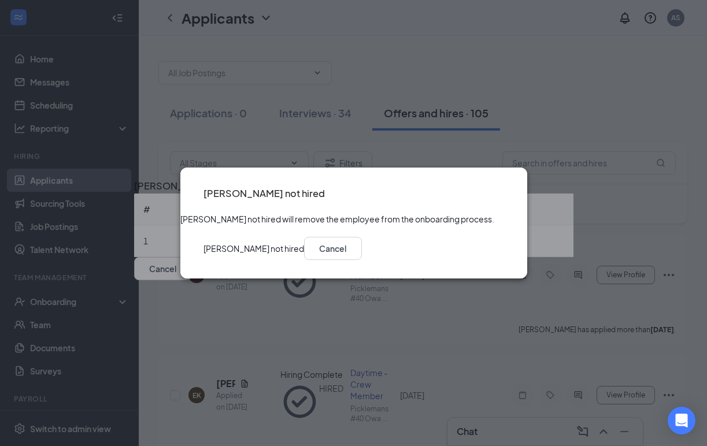
click at [304, 260] on button "Mark not hired" at bounding box center [253, 248] width 101 height 23
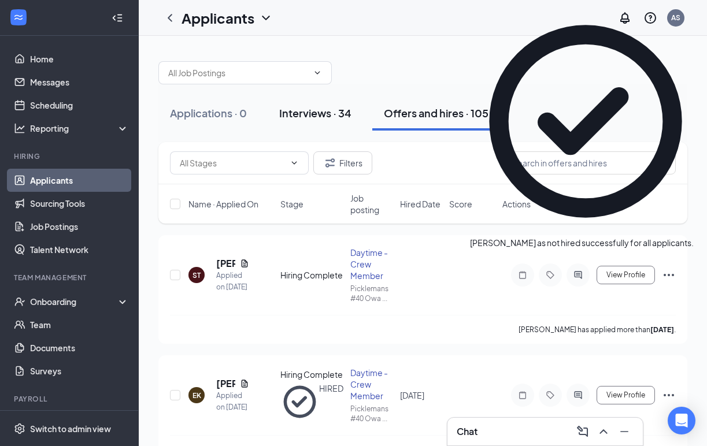
click at [327, 114] on div "Interviews · 34" at bounding box center [315, 113] width 72 height 14
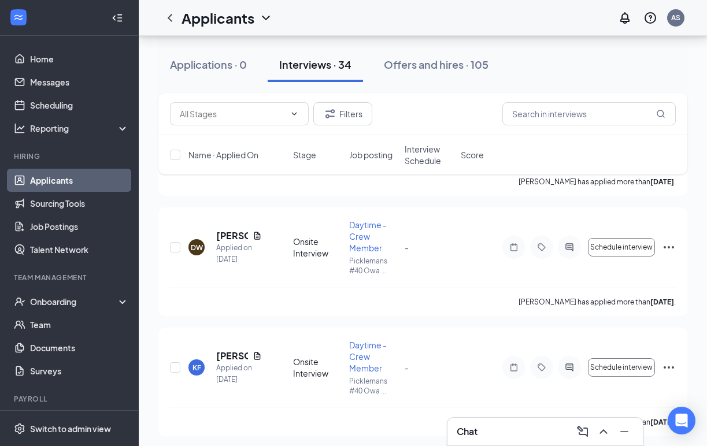
scroll to position [3113, 0]
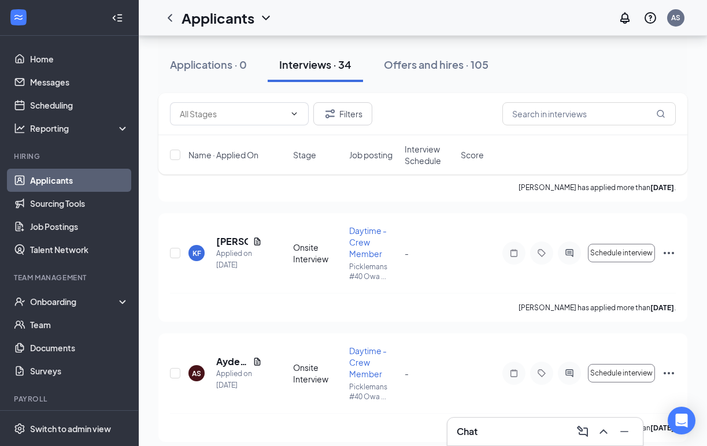
click at [505, 440] on div "Chat" at bounding box center [545, 432] width 177 height 18
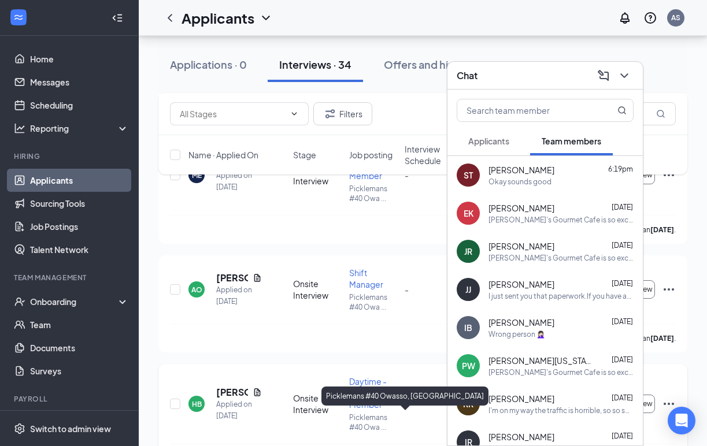
scroll to position [2248, 0]
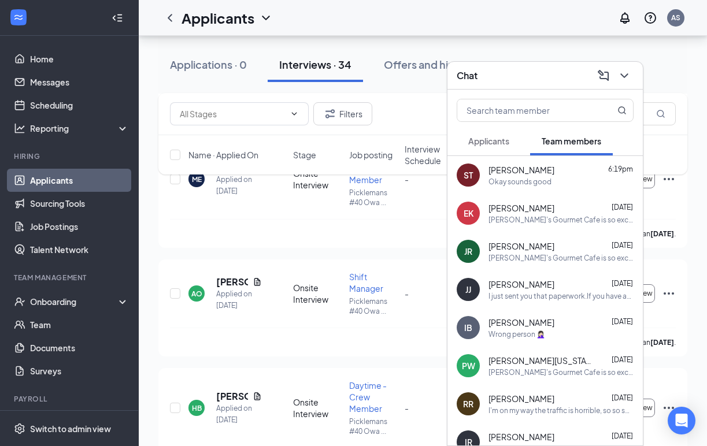
click at [490, 142] on span "Applicants" at bounding box center [488, 141] width 41 height 10
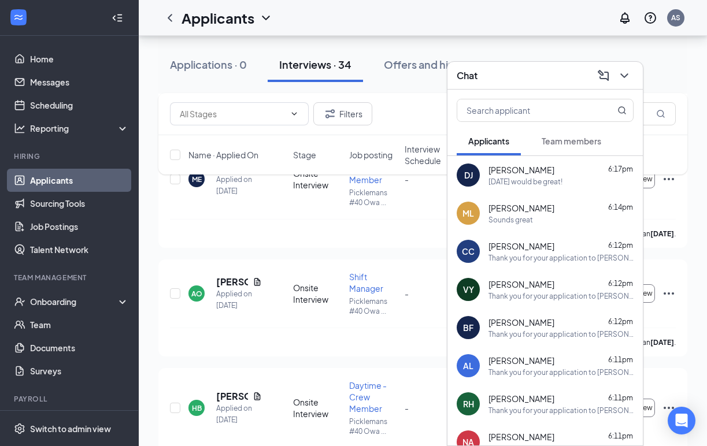
click at [490, 142] on span "Applicants" at bounding box center [488, 141] width 41 height 10
click at [549, 110] on input "text" at bounding box center [525, 110] width 137 height 22
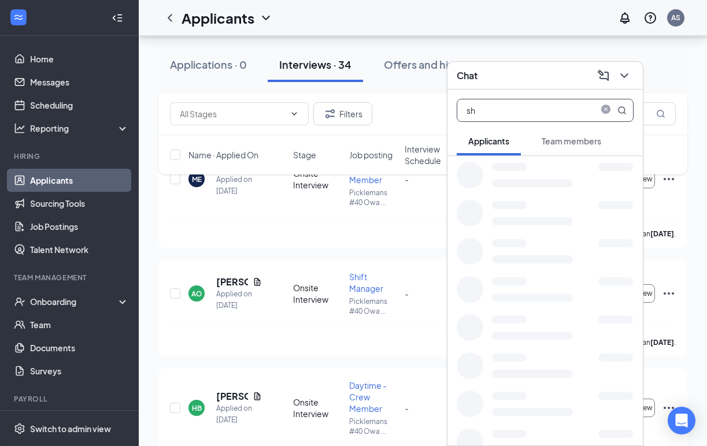
type input "sh"
click at [569, 145] on span "Team members" at bounding box center [572, 141] width 60 height 10
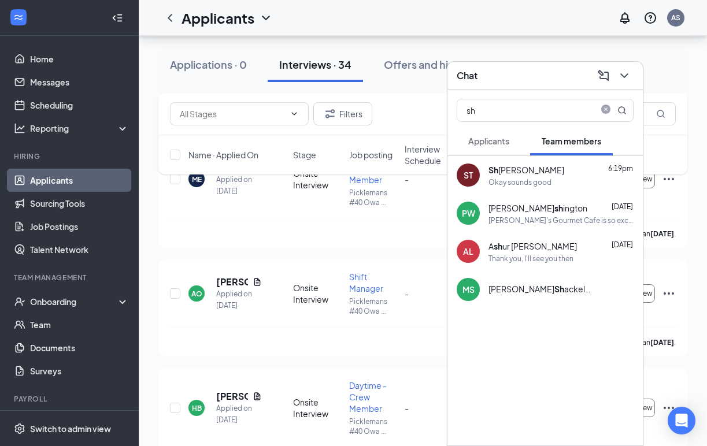
click at [559, 171] on div "Sh ayla Thomas 6:19pm" at bounding box center [560, 170] width 145 height 13
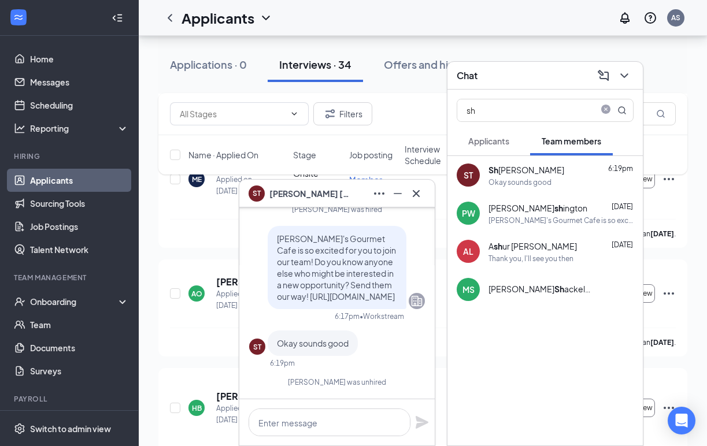
click at [302, 190] on span "Shayla Thomas" at bounding box center [309, 193] width 81 height 13
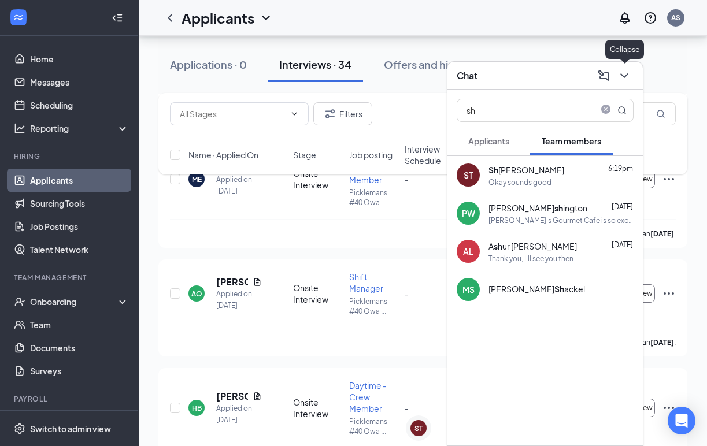
click at [629, 78] on icon "ChevronDown" at bounding box center [624, 76] width 14 height 14
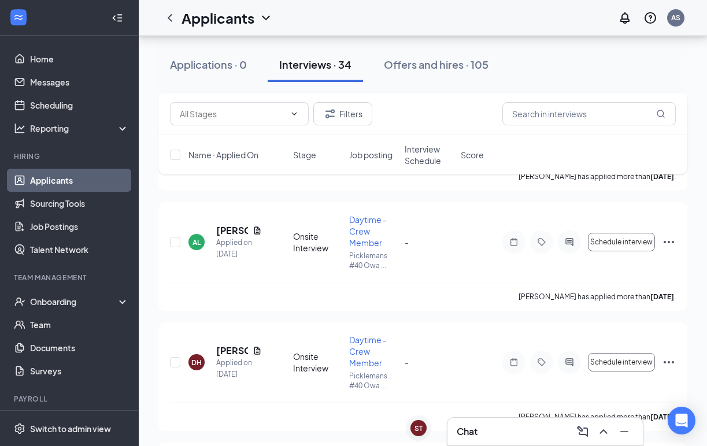
scroll to position [740, 0]
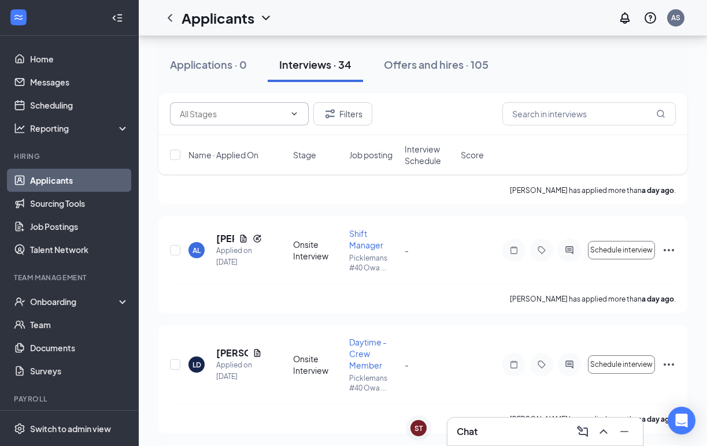
click at [220, 121] on span at bounding box center [239, 113] width 139 height 23
click at [520, 112] on input "text" at bounding box center [588, 113] width 173 height 23
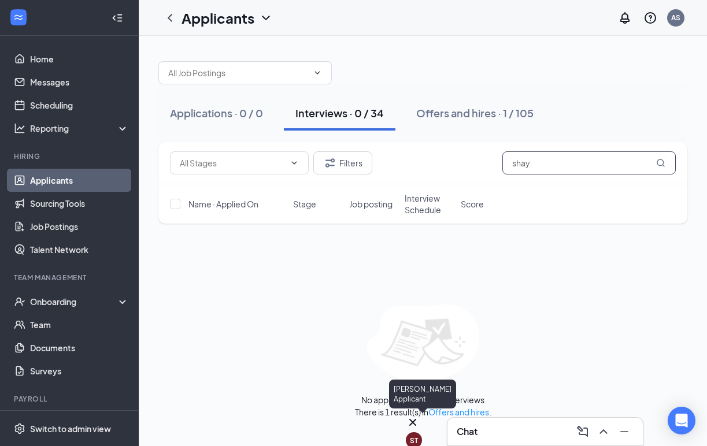
type input "shay"
click at [417, 436] on div "ST" at bounding box center [414, 441] width 8 height 10
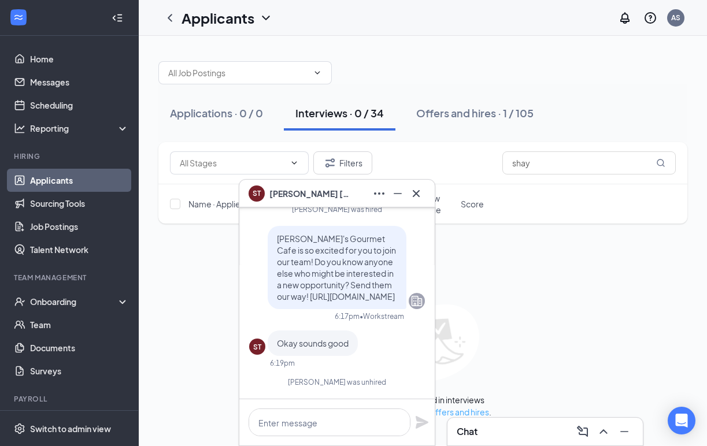
click at [461, 412] on link "Offers and hires" at bounding box center [458, 412] width 61 height 10
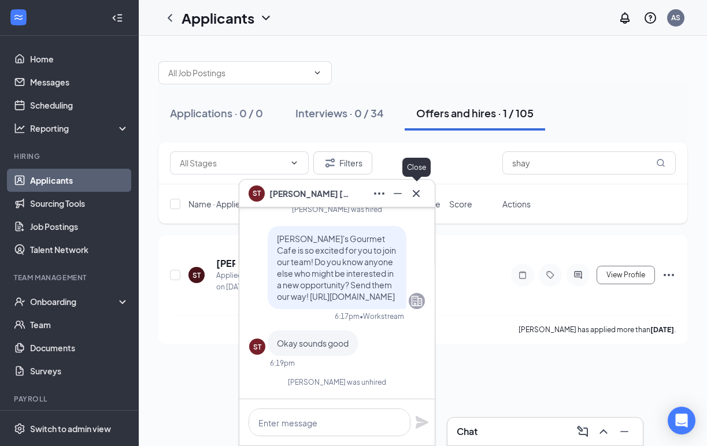
click at [417, 191] on icon "Cross" at bounding box center [416, 193] width 7 height 7
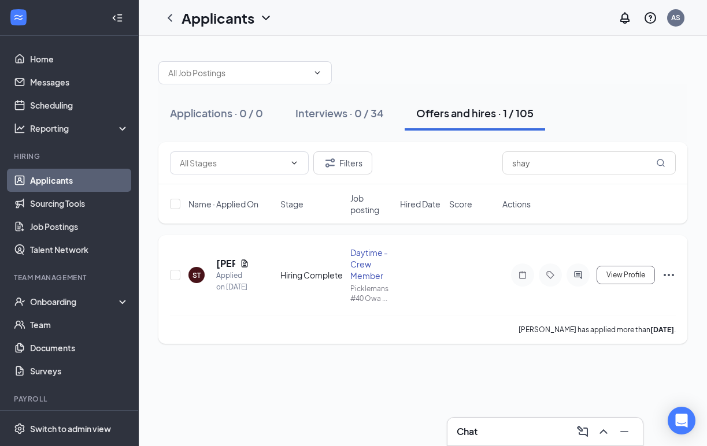
click at [671, 274] on icon "Ellipses" at bounding box center [669, 275] width 14 height 14
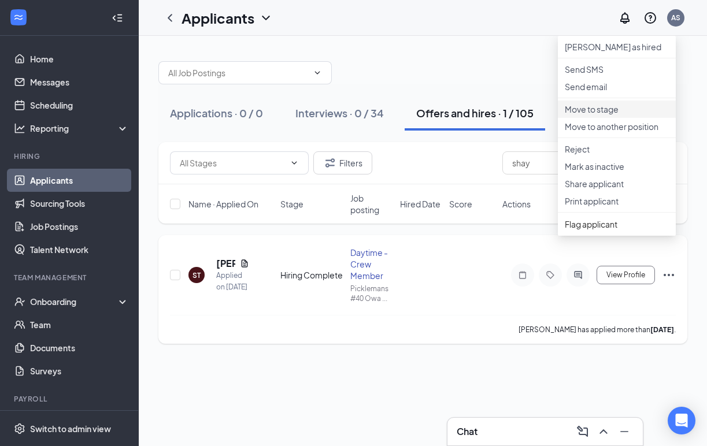
click at [621, 115] on p "Move to stage" at bounding box center [617, 109] width 104 height 12
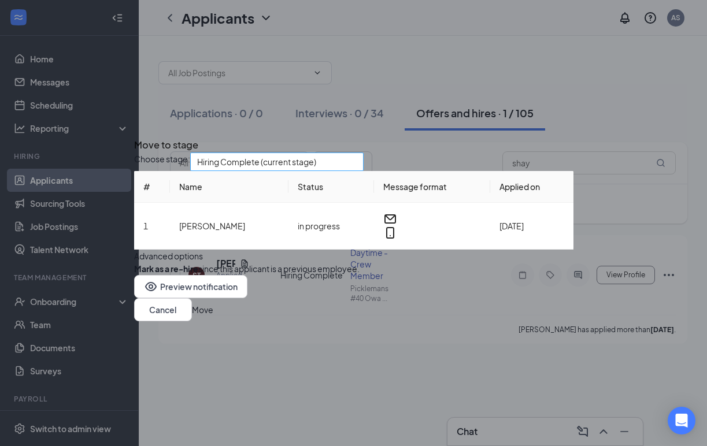
click at [357, 153] on span "Hiring Complete (current stage)" at bounding box center [277, 161] width 160 height 17
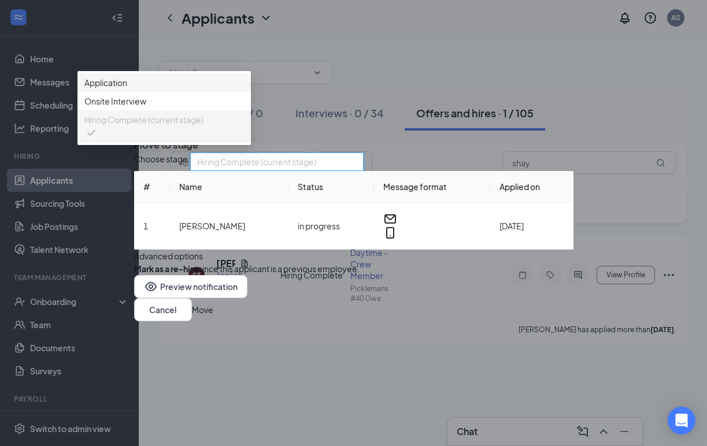
click at [244, 89] on span "Application" at bounding box center [164, 82] width 160 height 13
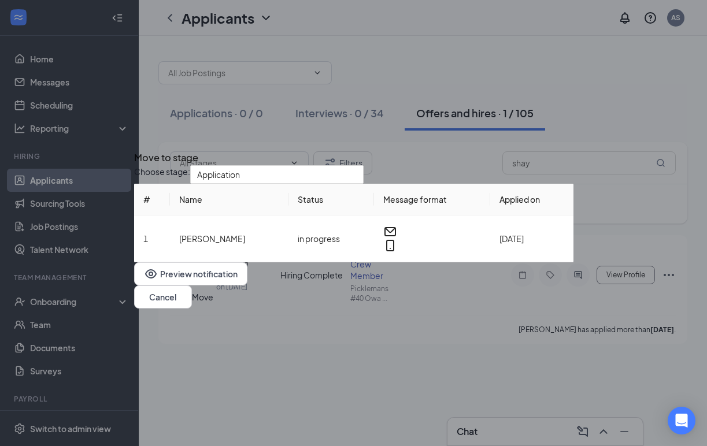
click at [213, 303] on button "Move" at bounding box center [202, 297] width 21 height 13
